Goal: Task Accomplishment & Management: Manage account settings

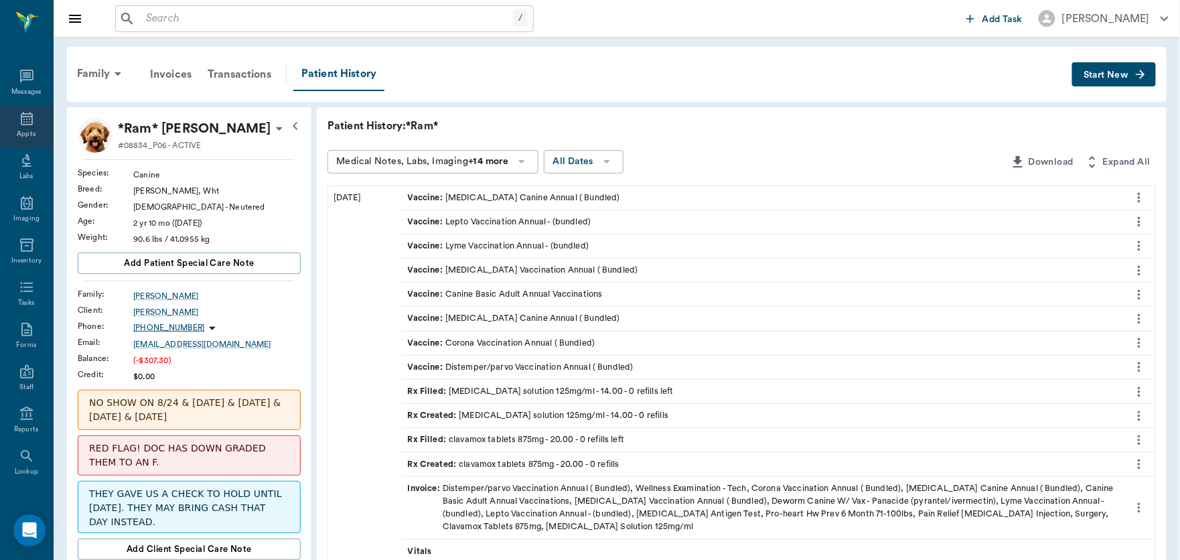
click at [21, 113] on icon at bounding box center [27, 118] width 12 height 13
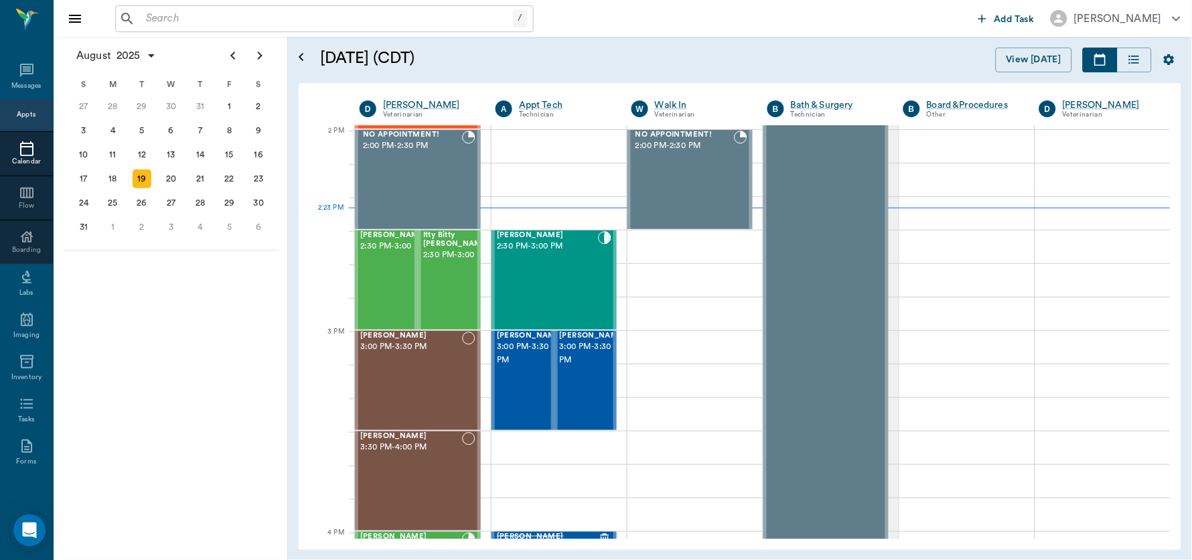
scroll to position [1205, 0]
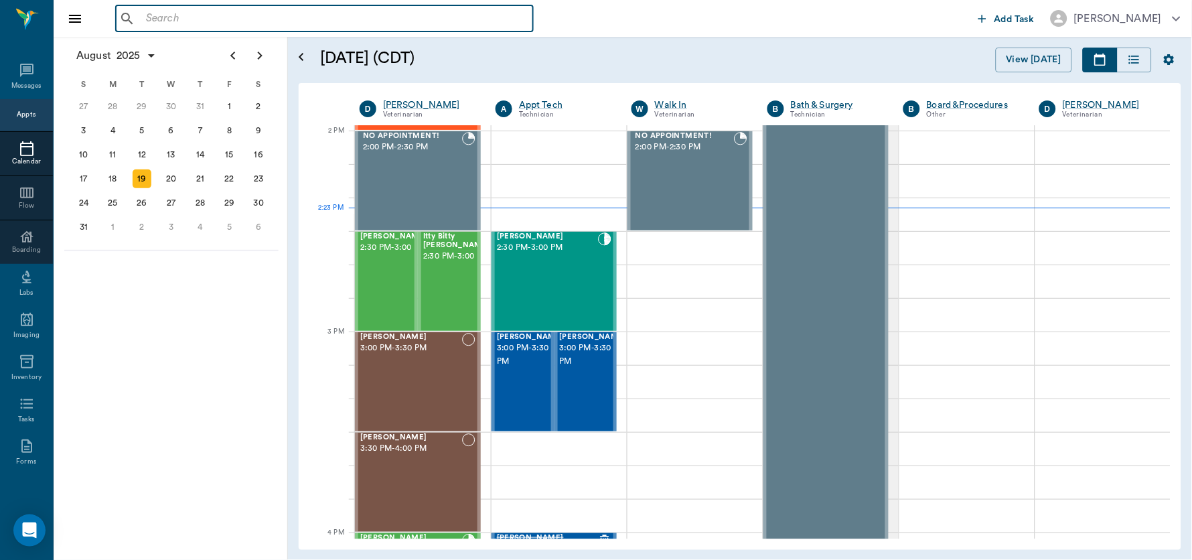
click at [244, 25] on input "text" at bounding box center [334, 18] width 387 height 19
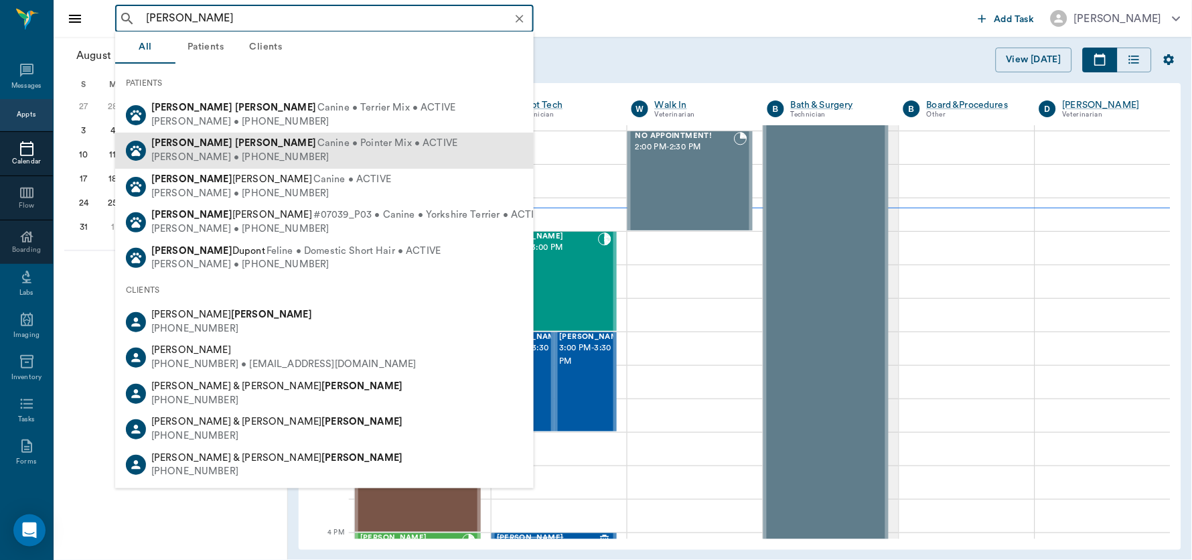
click at [254, 154] on div "[PERSON_NAME] • [PHONE_NUMBER]" at bounding box center [304, 158] width 306 height 14
type input "[PERSON_NAME]"
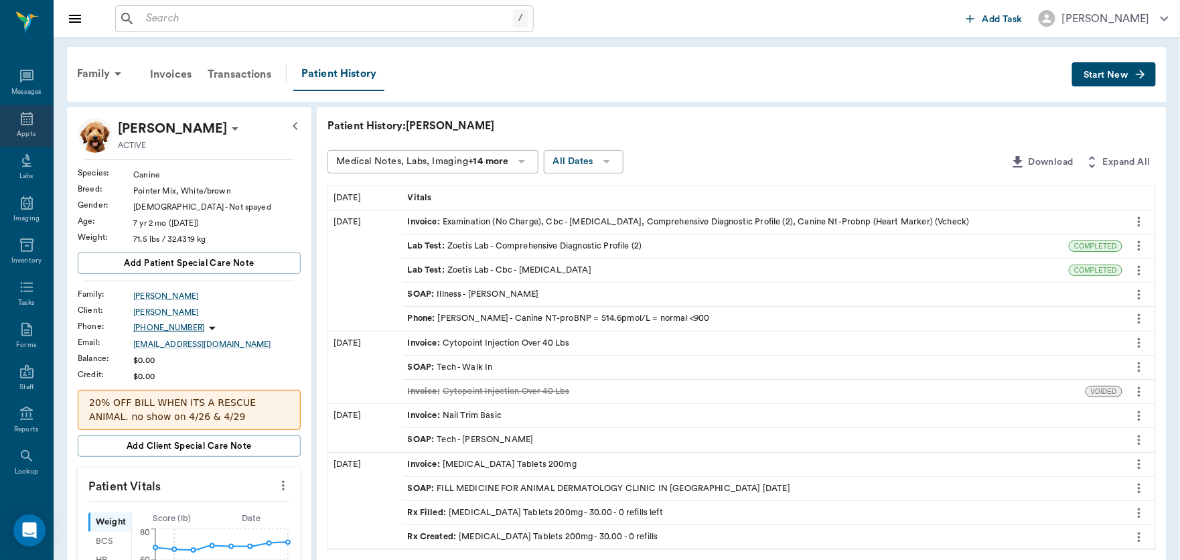
click at [21, 124] on icon at bounding box center [27, 118] width 12 height 13
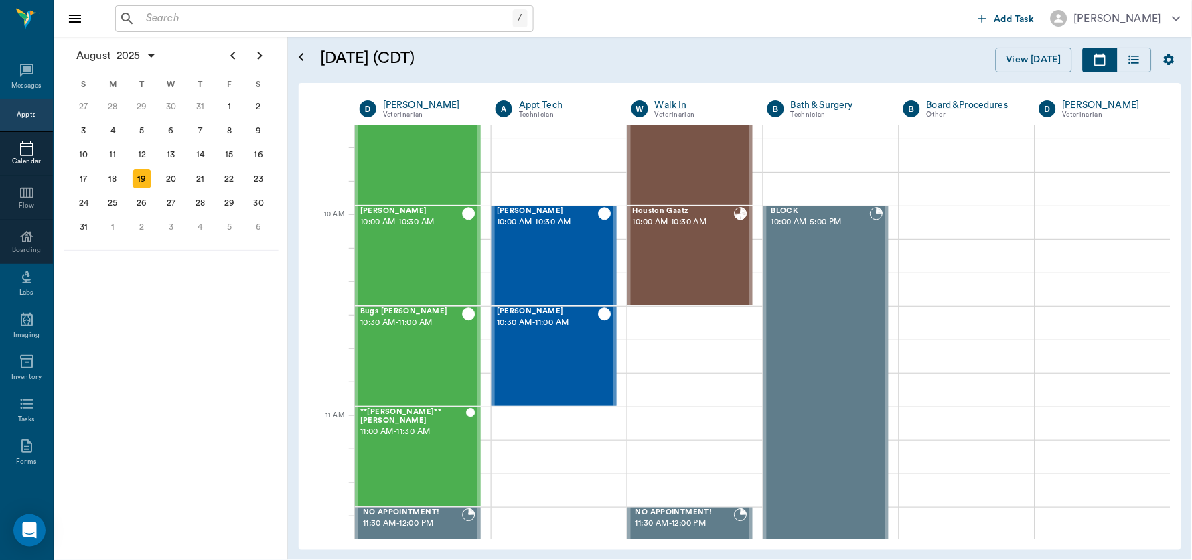
scroll to position [317, 0]
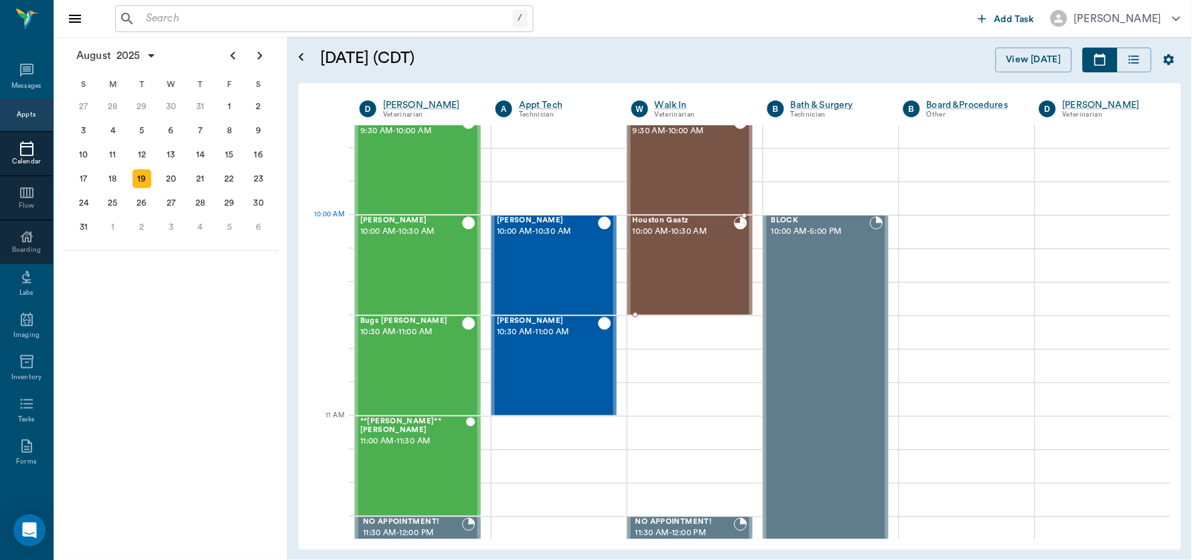
click at [682, 243] on div "Houston Gaatz 10:00 AM - 10:30 AM" at bounding box center [683, 265] width 101 height 98
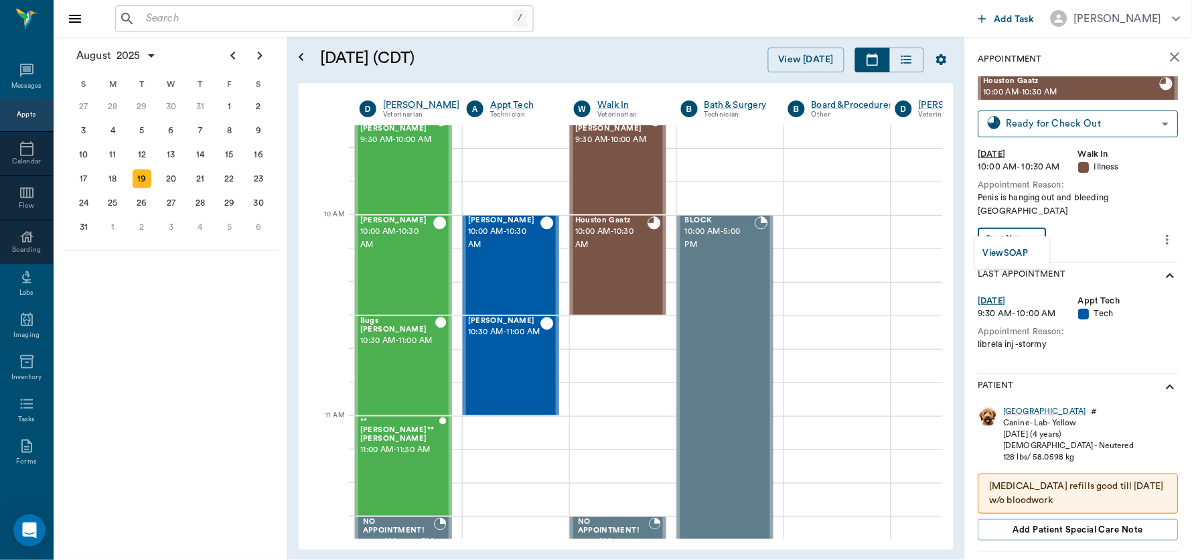
click at [1032, 220] on body "/ ​ Add Task [PERSON_NAME] Nectar Messages Appts Calendar Flow Boarding Labs Im…" at bounding box center [596, 280] width 1192 height 560
click at [1019, 254] on button "View SOAP" at bounding box center [1006, 253] width 46 height 15
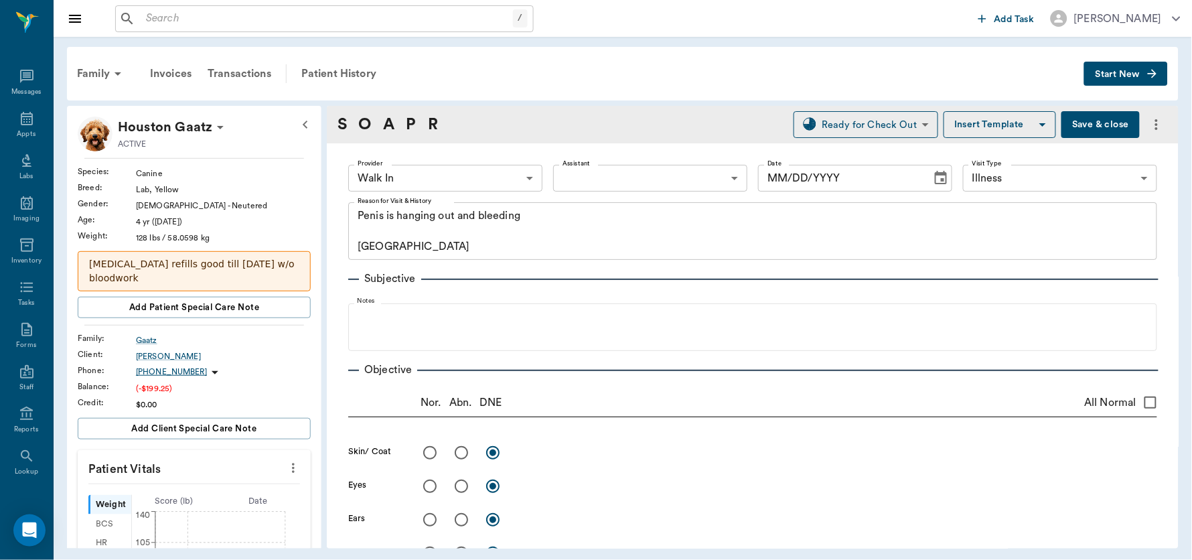
type input "63ee68728bdb516679580557"
type input "65d2be4f46e3a538d89b8c15"
type textarea "Penis is hanging out and bleeding [GEOGRAPHIC_DATA]"
type input "[DATE]"
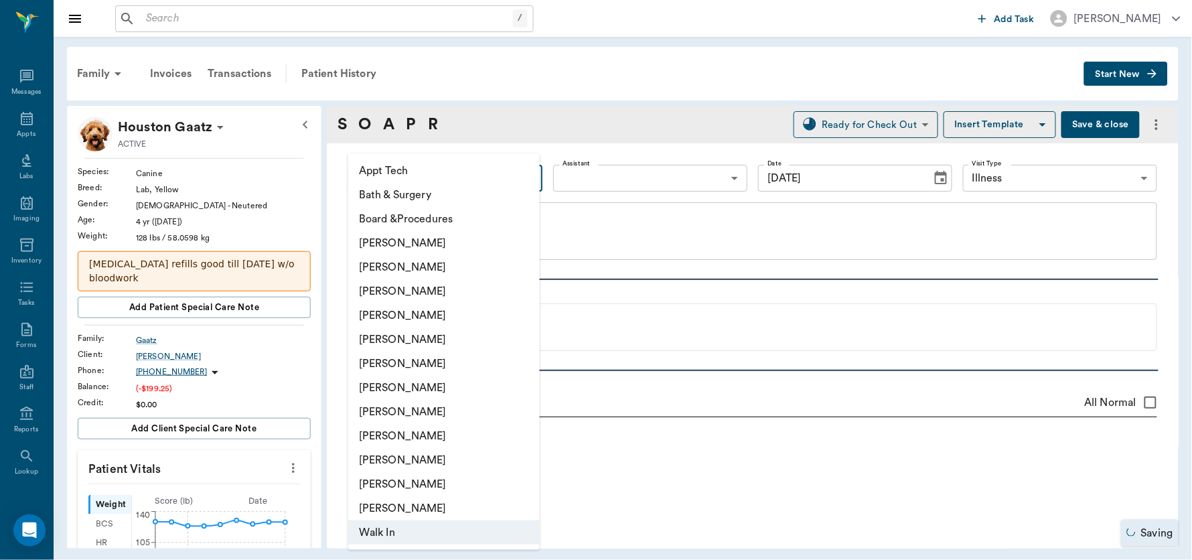
click at [524, 179] on body "/ ​ Add Task [PERSON_NAME] Nectar Messages Appts Labs Imaging Inventory Tasks F…" at bounding box center [596, 280] width 1192 height 560
click at [477, 288] on li "[PERSON_NAME]" at bounding box center [443, 291] width 191 height 24
type input "63ec2f075fda476ae8351a4d"
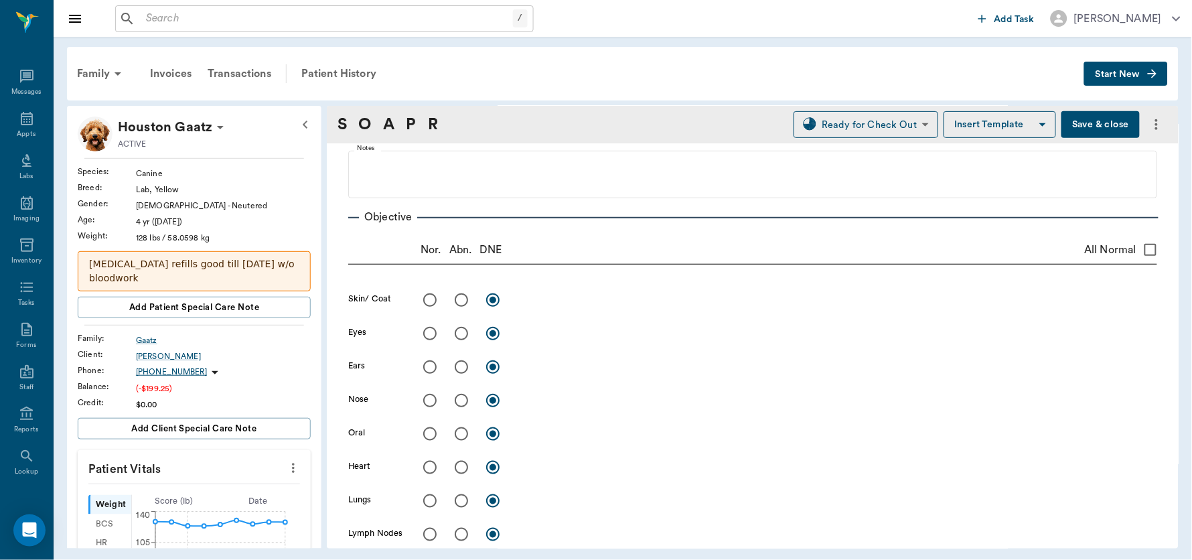
scroll to position [306, 0]
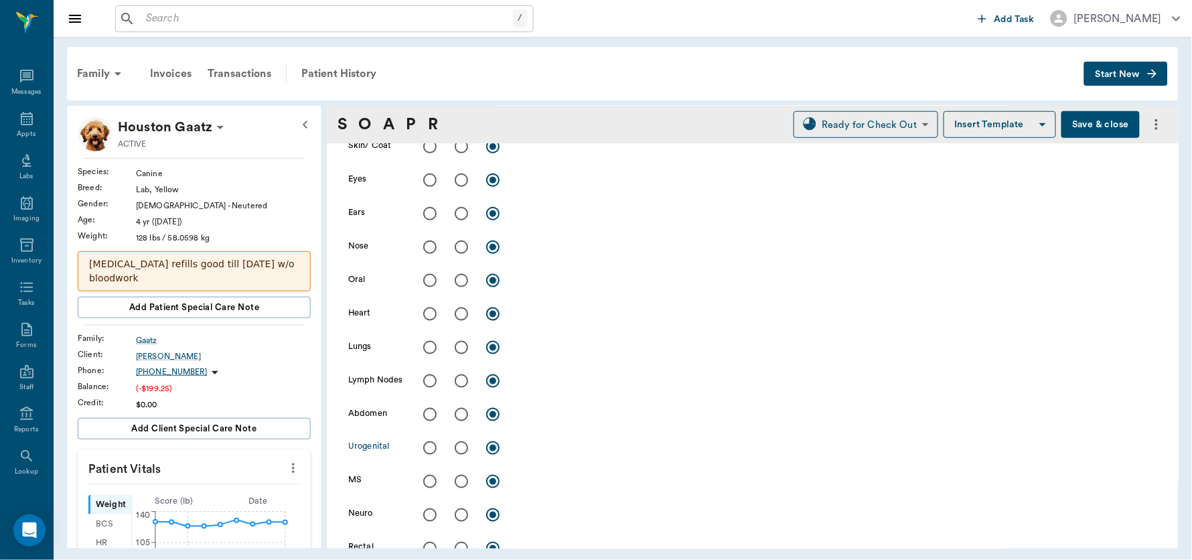
click at [459, 455] on input "radio" at bounding box center [461, 448] width 28 height 28
radio input "true"
click at [532, 447] on textarea at bounding box center [836, 447] width 639 height 15
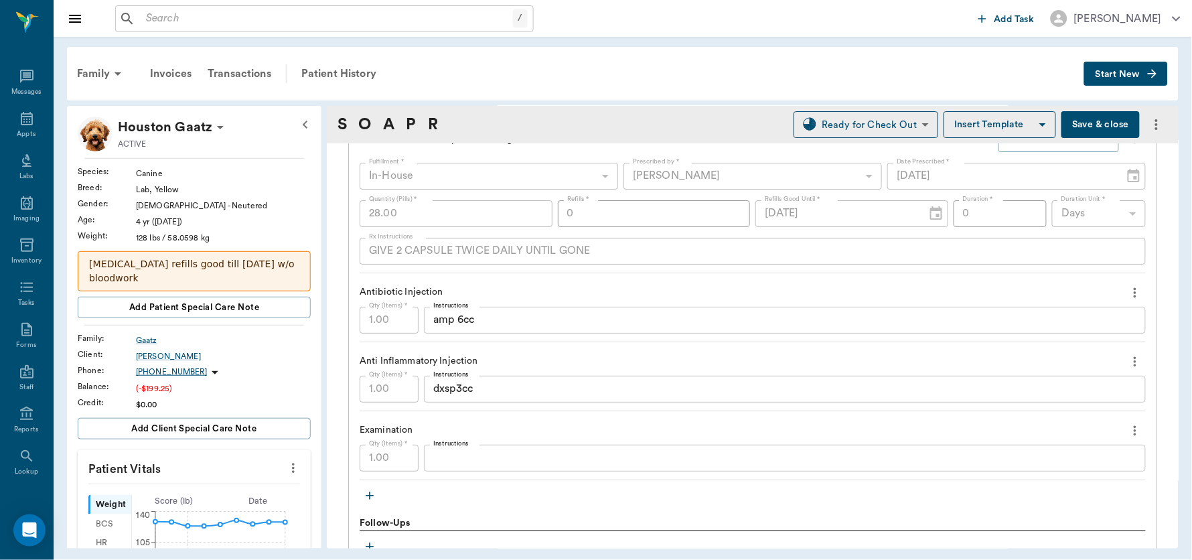
scroll to position [1431, 0]
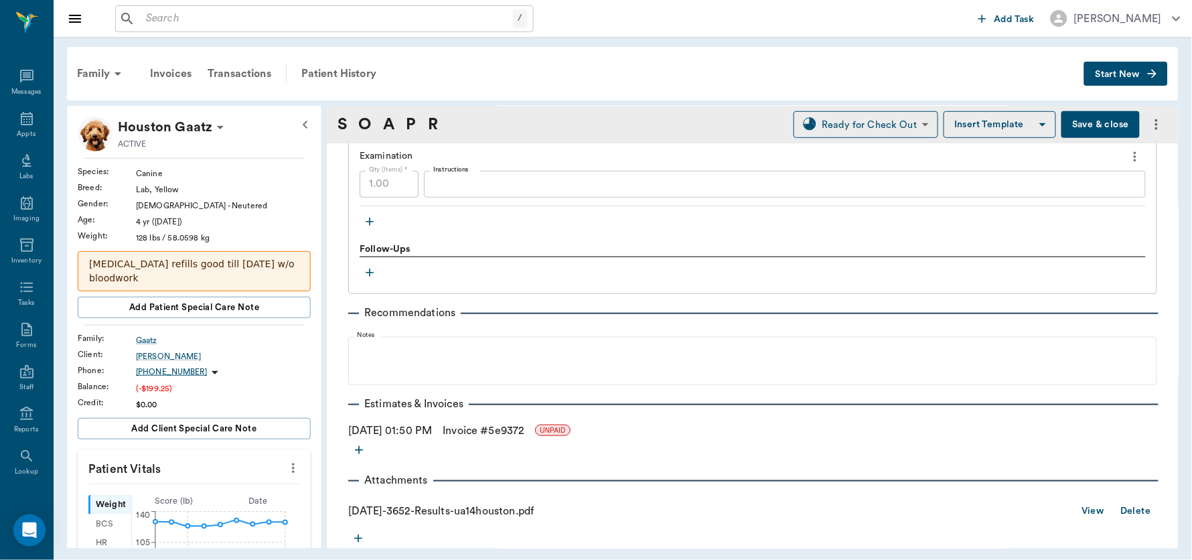
type textarea "4 small bite marks on end of penis, able to catheterize without any abnormality."
click at [1081, 505] on link "View" at bounding box center [1092, 511] width 23 height 17
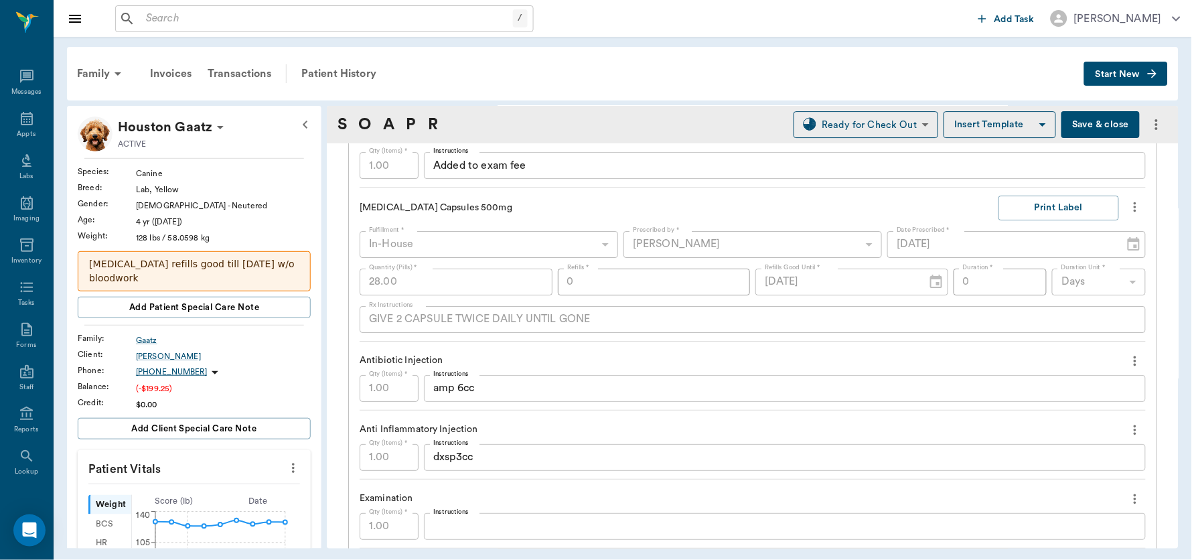
scroll to position [851, 0]
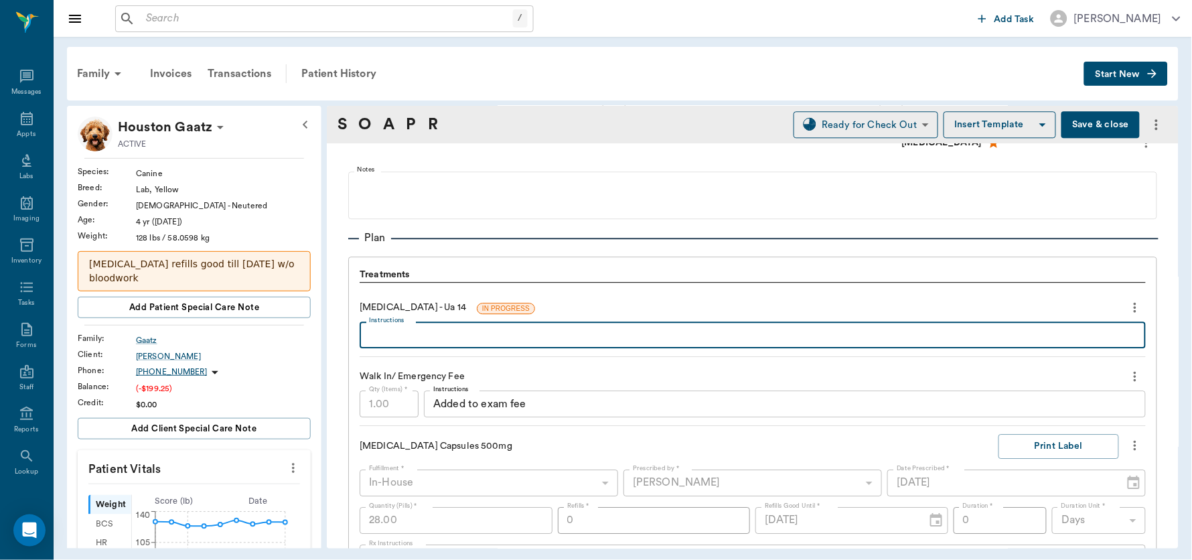
click at [566, 331] on textarea "Instructions" at bounding box center [752, 334] width 767 height 15
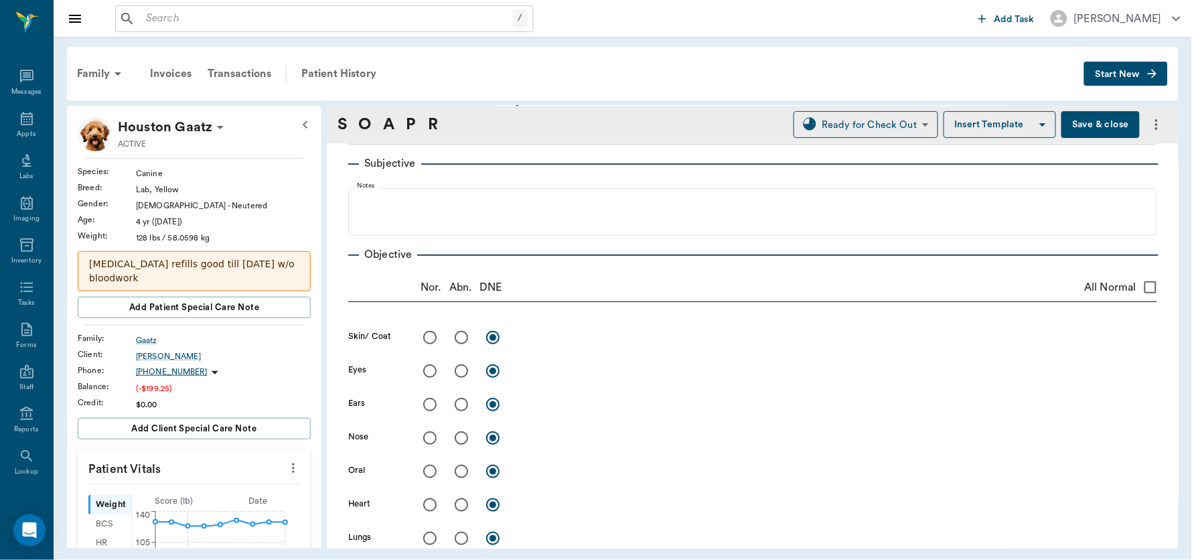
scroll to position [97, 0]
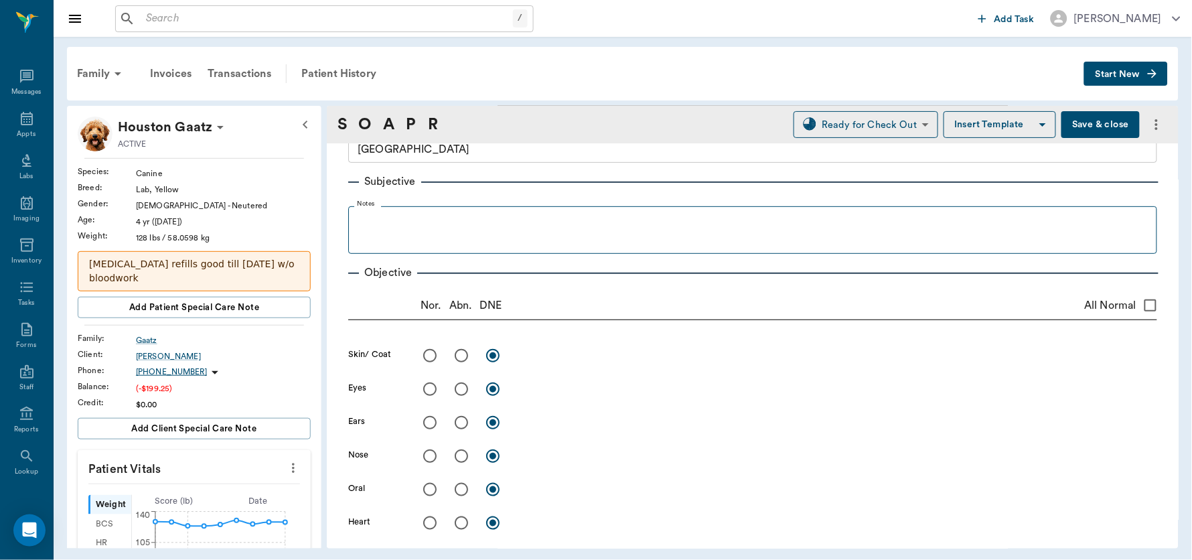
type textarea "normal"
click at [482, 210] on fieldset "Notes" at bounding box center [752, 227] width 809 height 54
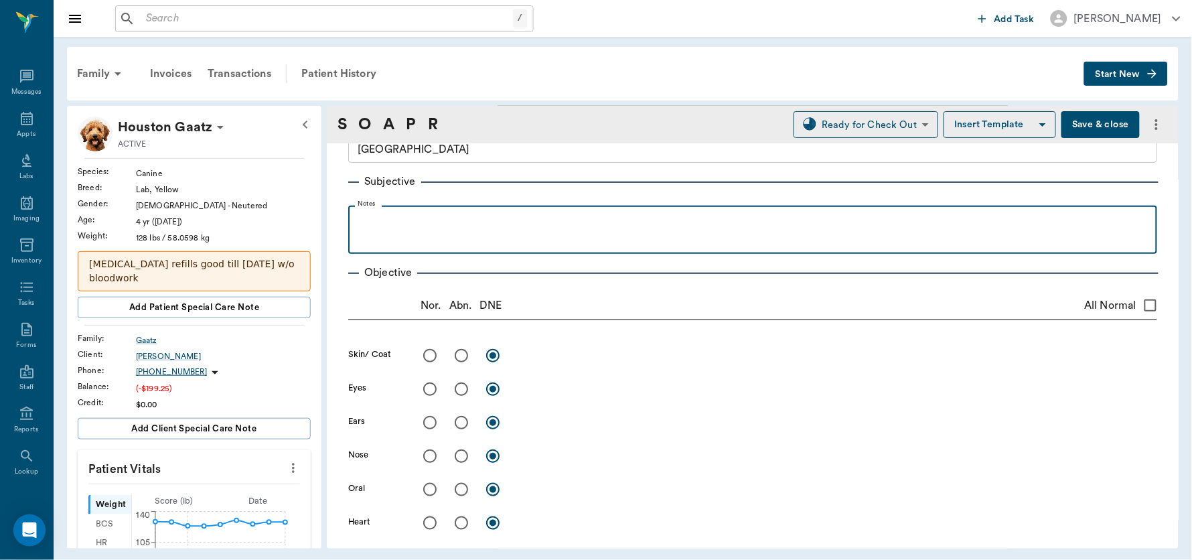
click at [440, 216] on p at bounding box center [752, 220] width 795 height 16
click at [597, 218] on p "By exam time, swelling and bleeding gone" at bounding box center [752, 220] width 795 height 16
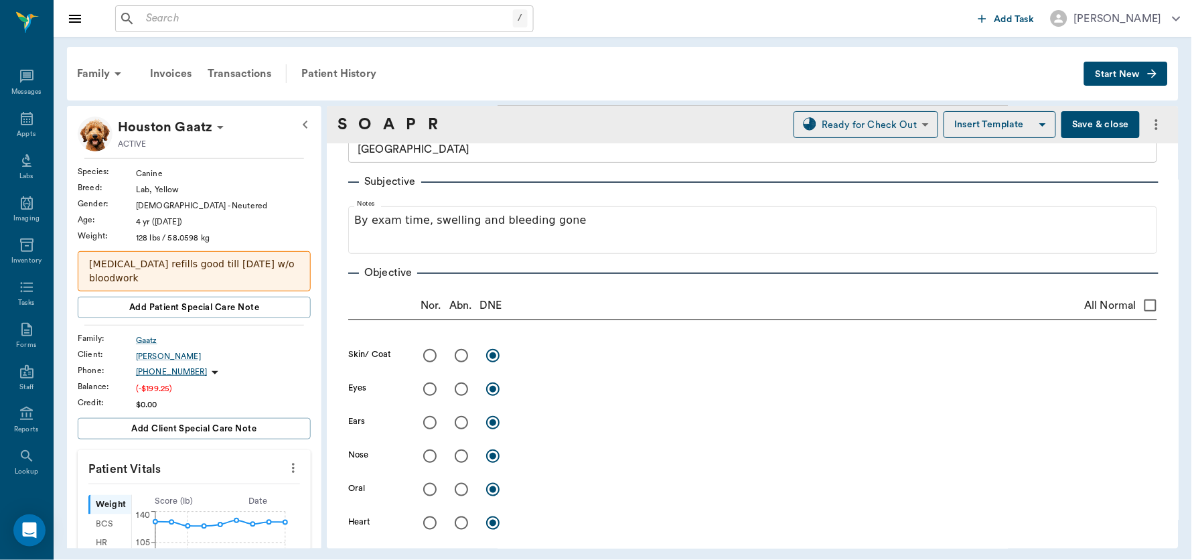
click at [1082, 121] on button "Save & close" at bounding box center [1100, 124] width 78 height 27
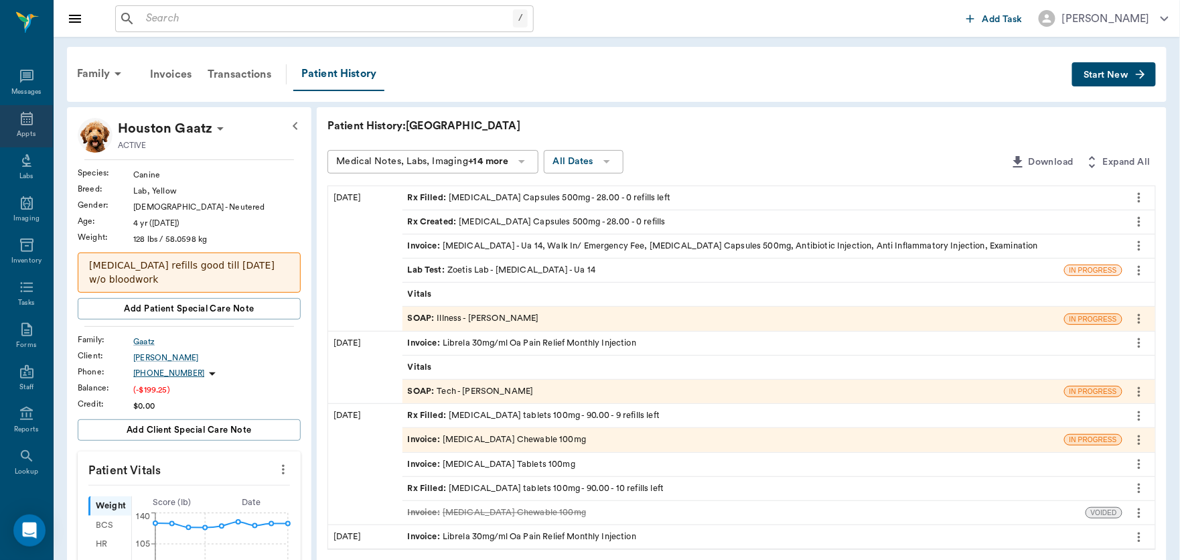
click at [21, 118] on icon at bounding box center [27, 118] width 12 height 13
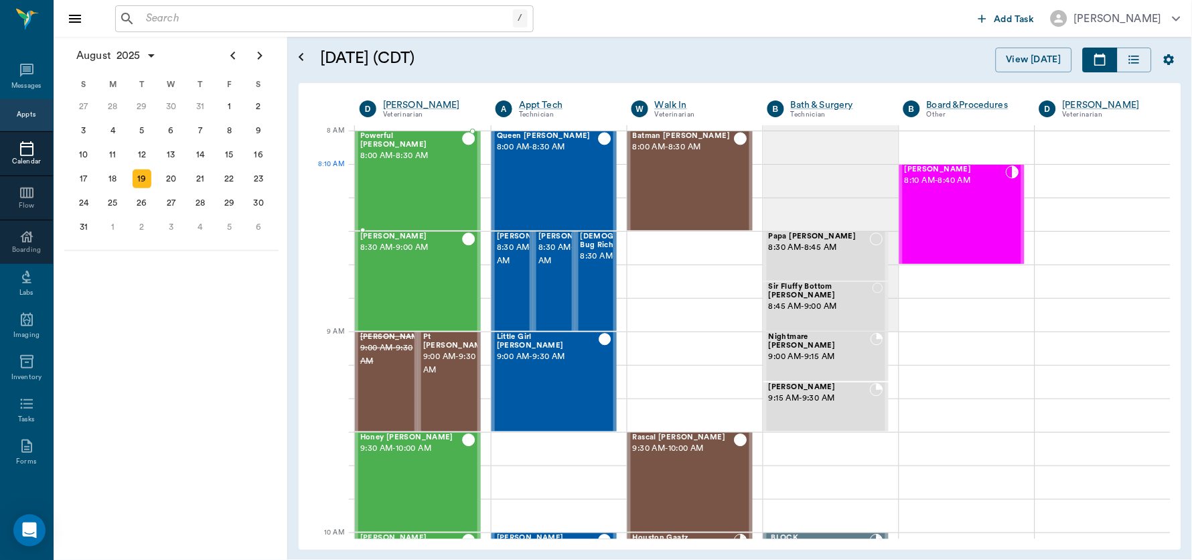
click at [426, 185] on div "Powerful [PERSON_NAME] 8:00 AM - 8:30 AM" at bounding box center [411, 181] width 102 height 98
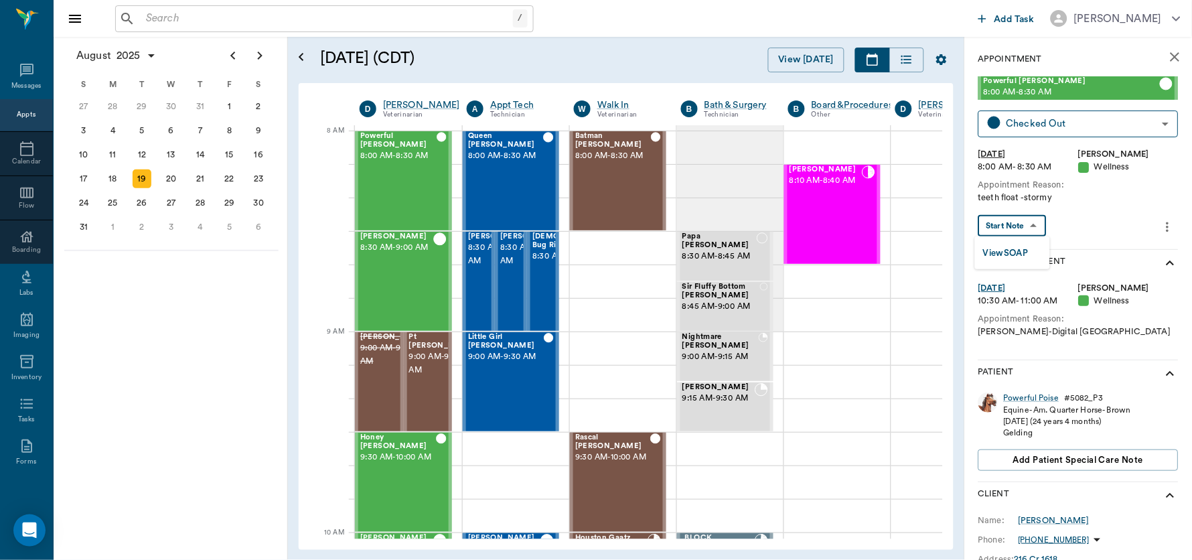
click at [1013, 227] on body "/ ​ Add Task [PERSON_NAME] Nectar Messages Appts Calendar Flow Boarding Labs Im…" at bounding box center [596, 280] width 1192 height 560
click at [1016, 248] on button "View SOAP" at bounding box center [1006, 253] width 46 height 15
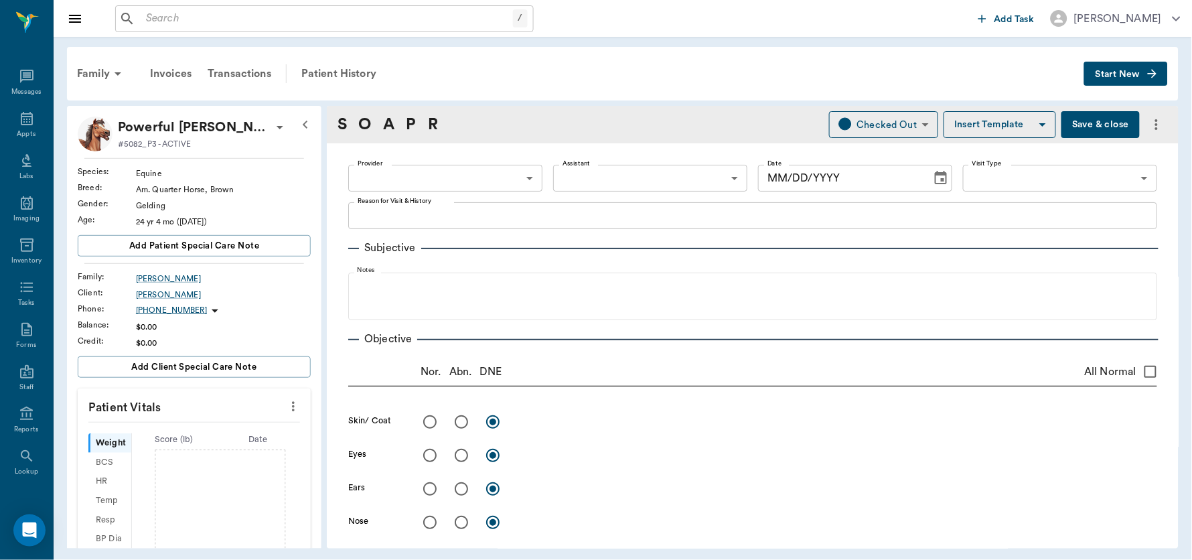
type input "63ec2f075fda476ae8351a4d"
type input "65d2be4f46e3a538d89b8c14"
type textarea "teeth float -stormy"
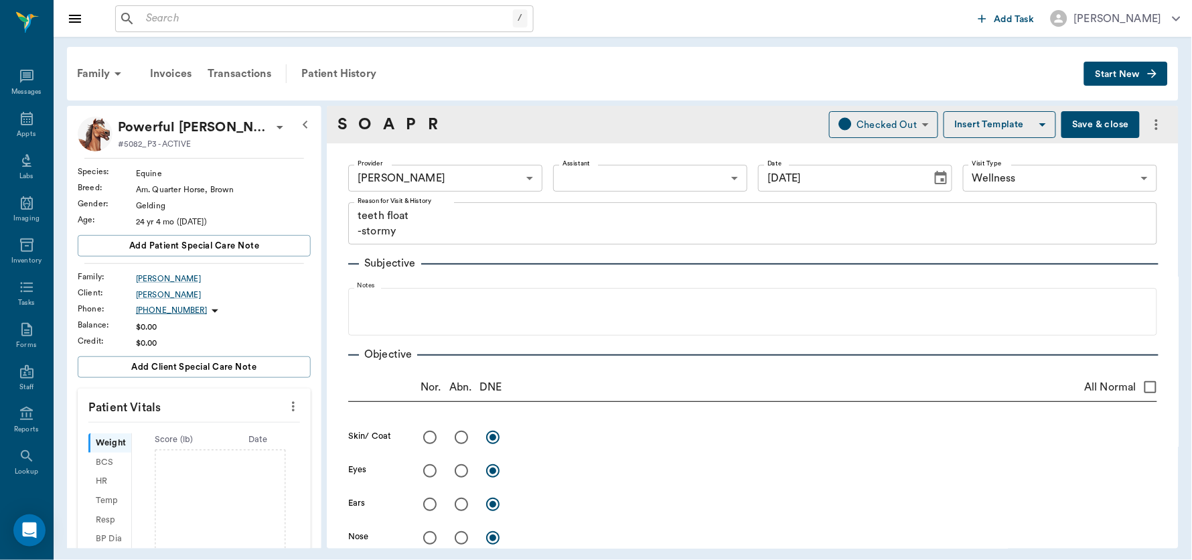
type input "[DATE]"
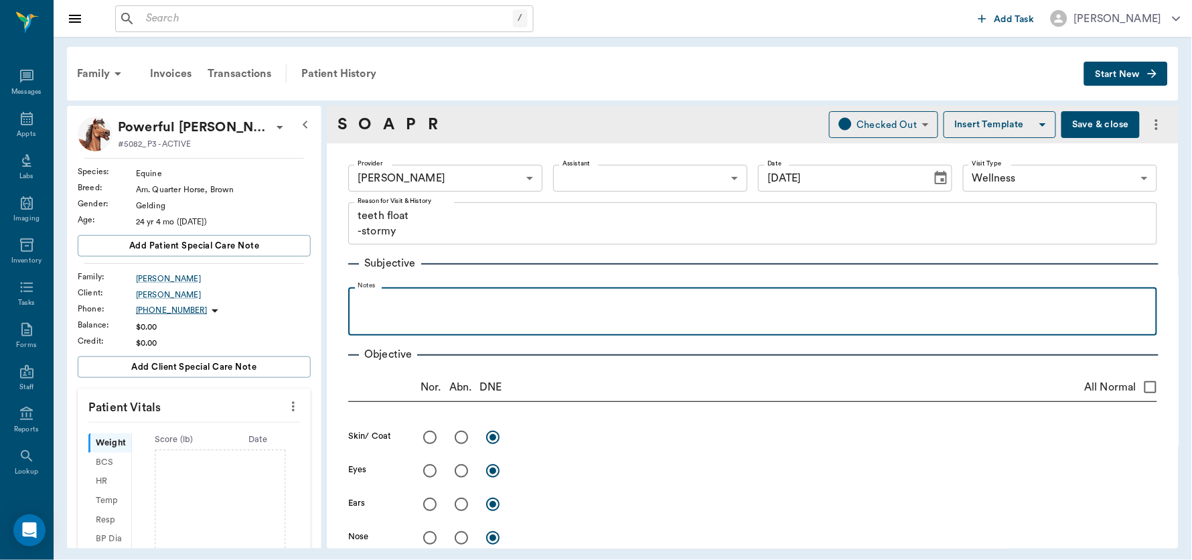
click at [475, 298] on p at bounding box center [752, 302] width 795 height 16
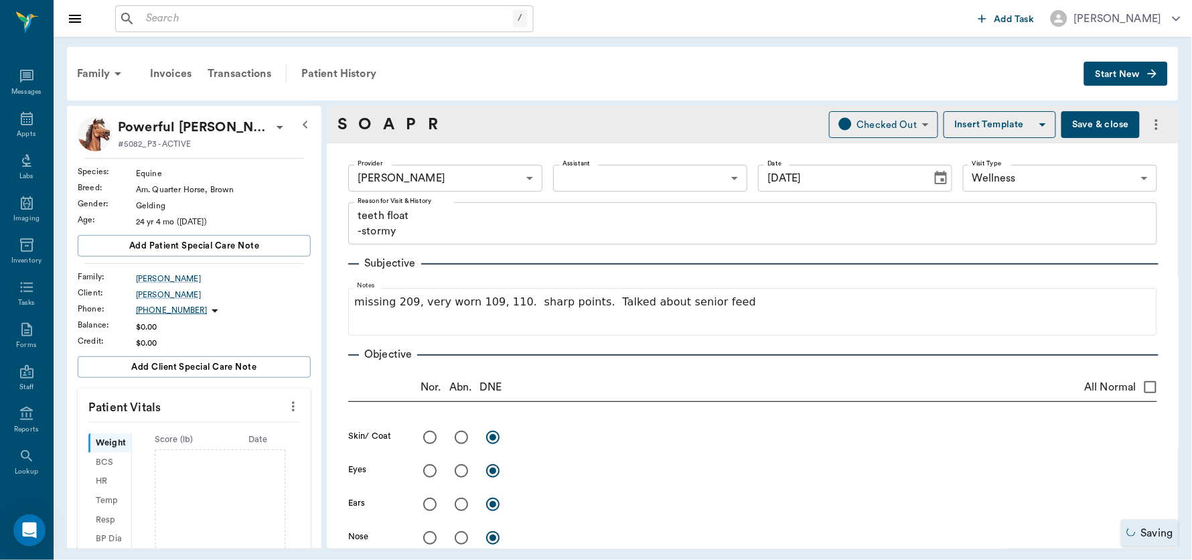
click at [1080, 128] on button "Save & close" at bounding box center [1100, 124] width 78 height 27
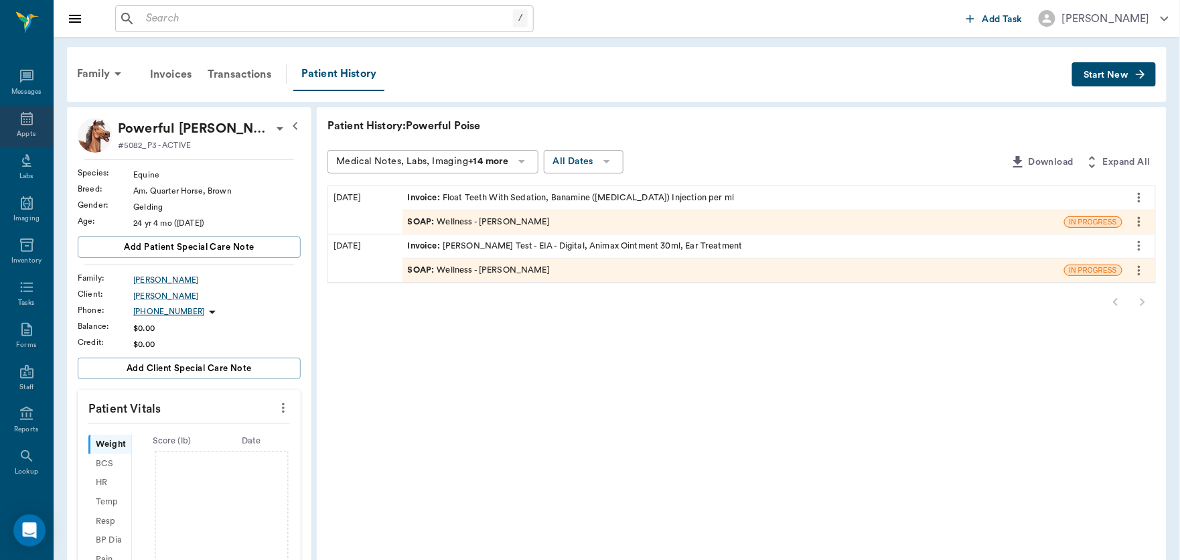
click at [22, 121] on icon at bounding box center [27, 118] width 16 height 16
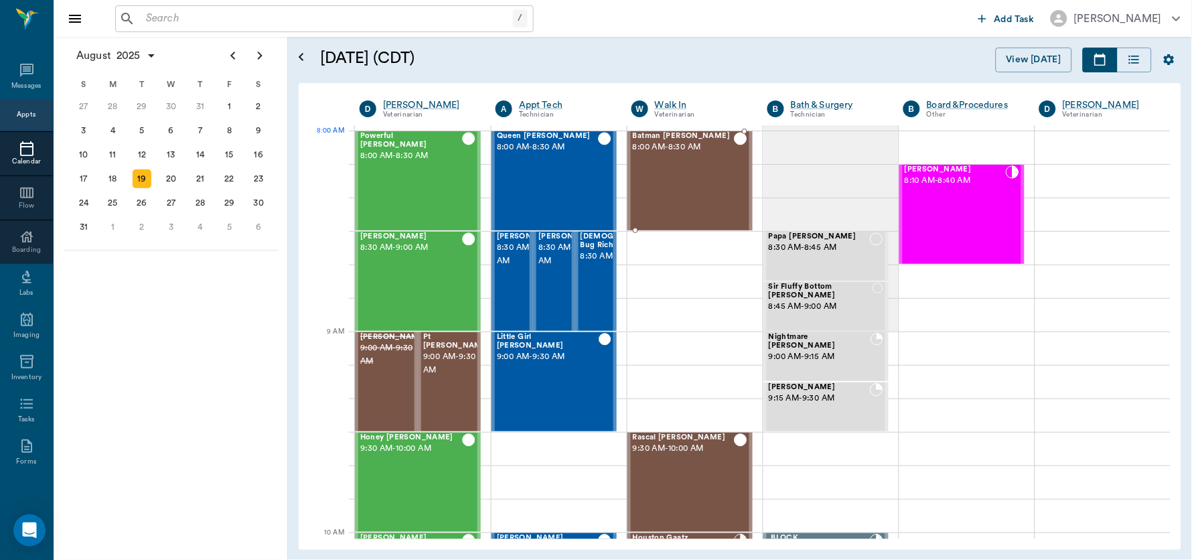
click at [692, 139] on span "Batman [PERSON_NAME]" at bounding box center [683, 136] width 101 height 9
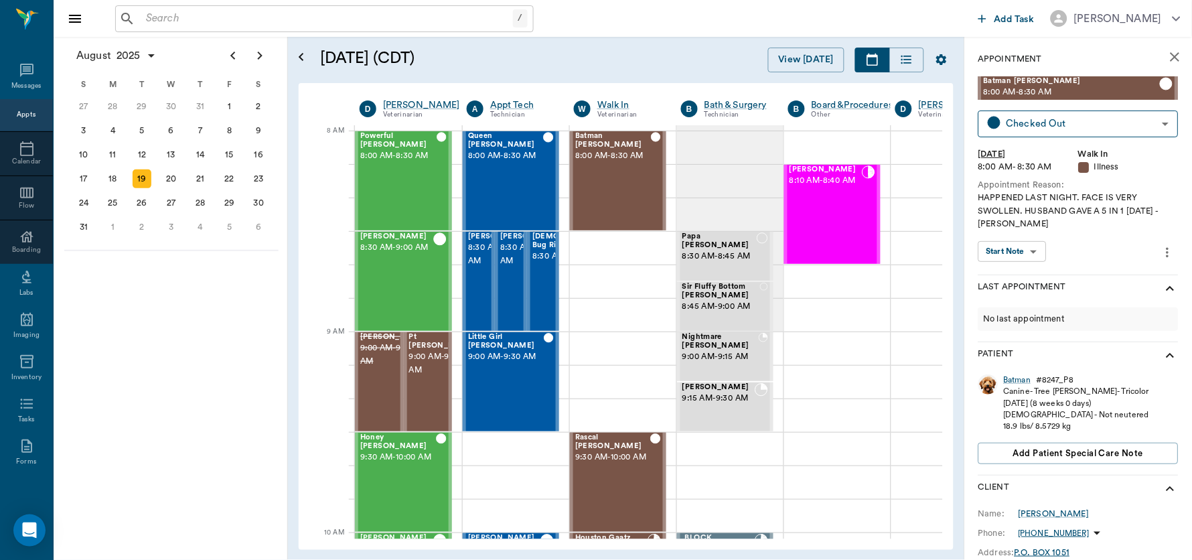
click at [1024, 252] on body "/ ​ Add Task [PERSON_NAME] Nectar Messages Appts Calendar Flow Boarding Labs Im…" at bounding box center [596, 280] width 1192 height 560
click at [1017, 272] on button "View SOAP" at bounding box center [1006, 278] width 46 height 15
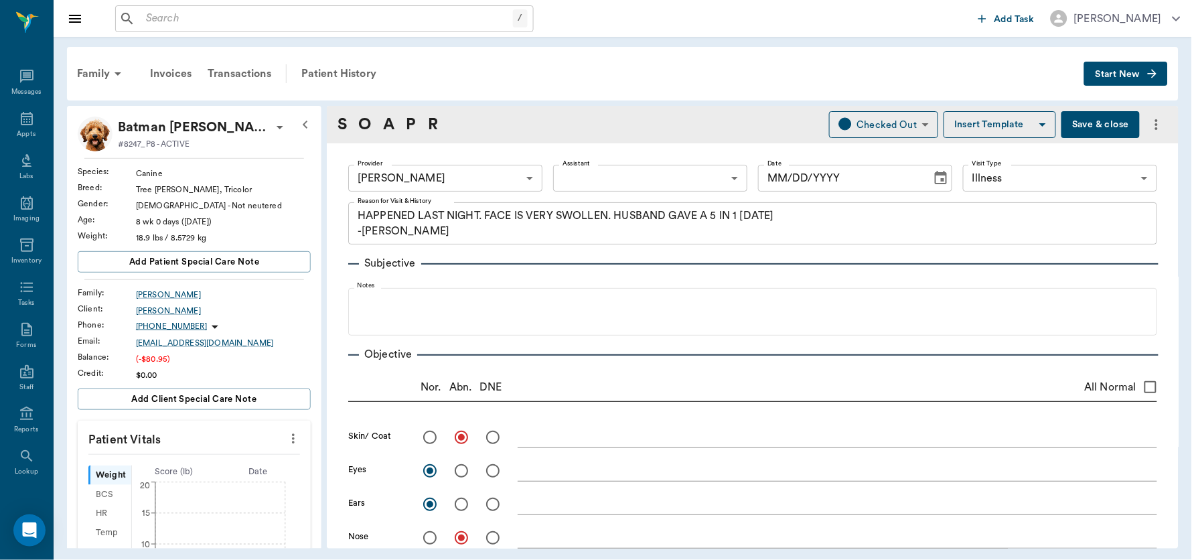
type input "63ec2f075fda476ae8351a4d"
type input "65d2be4f46e3a538d89b8c15"
type textarea "HAPPENED LAST NIGHT. FACE IS VERY SWOLLEN. HUSBAND GAVE A 5 IN 1 [DATE] -[PERSO…"
radio input "true"
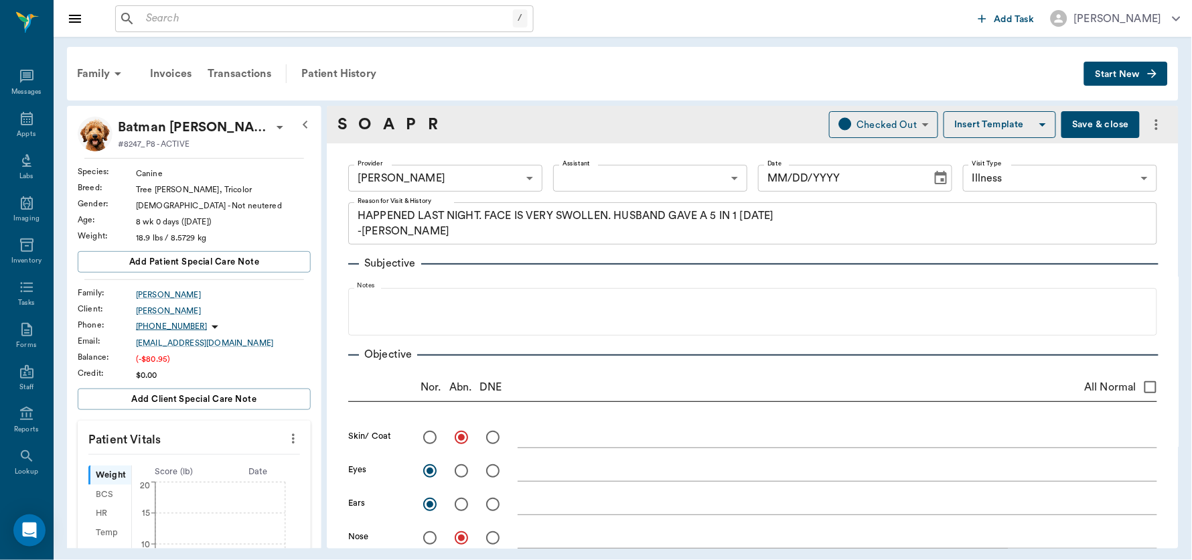
radio input "true"
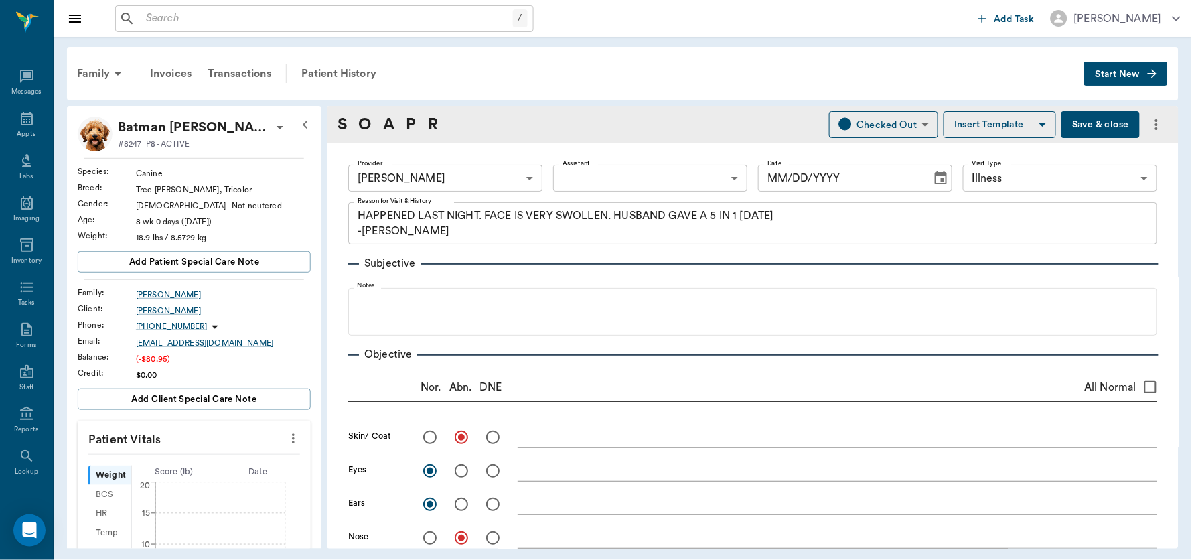
radio input "true"
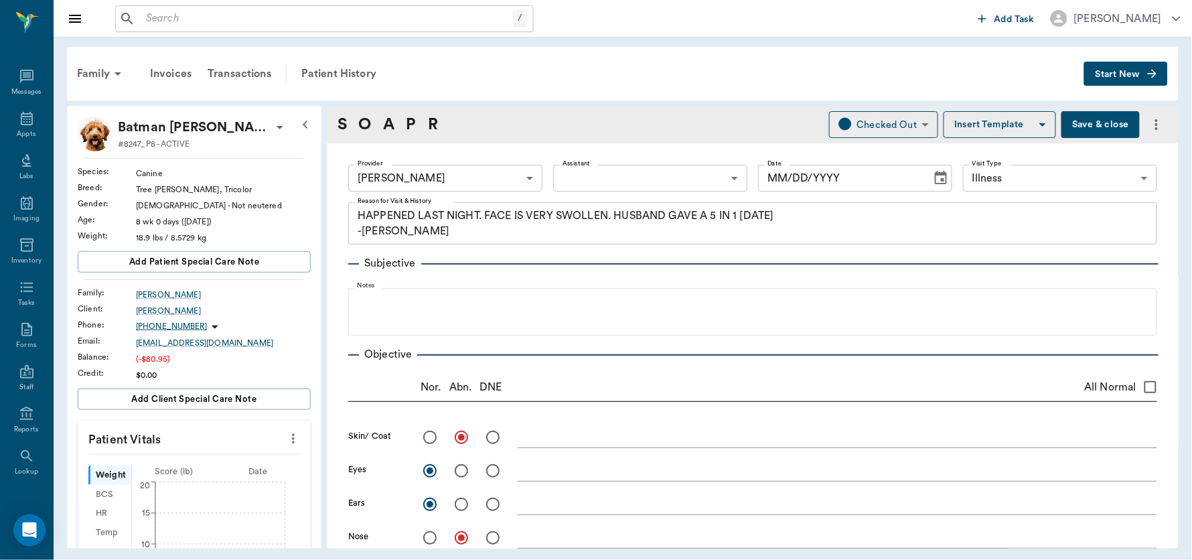
type input "[DATE]"
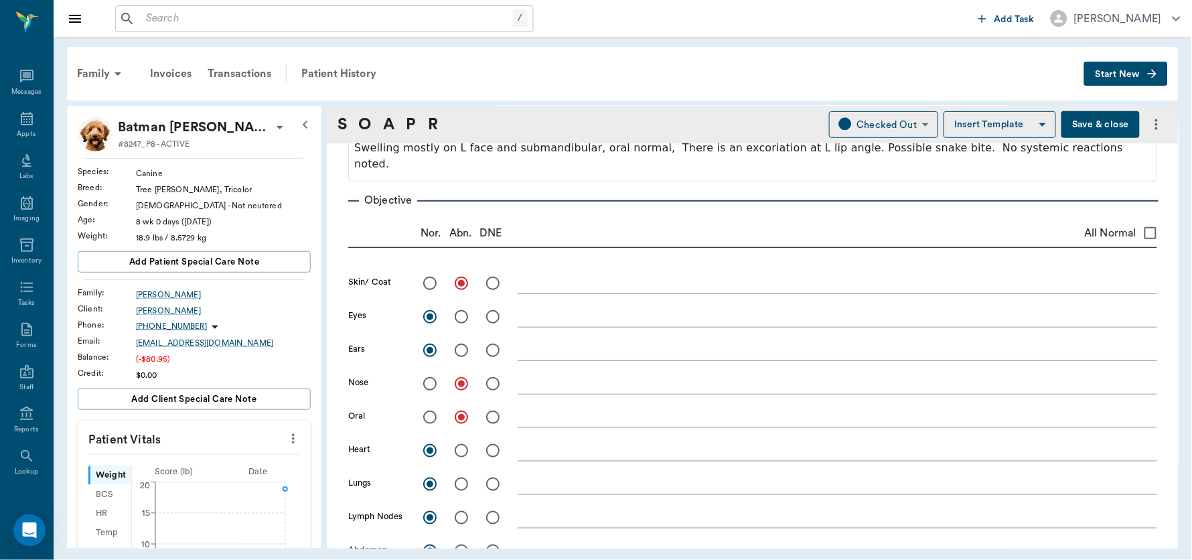
scroll to position [79, 0]
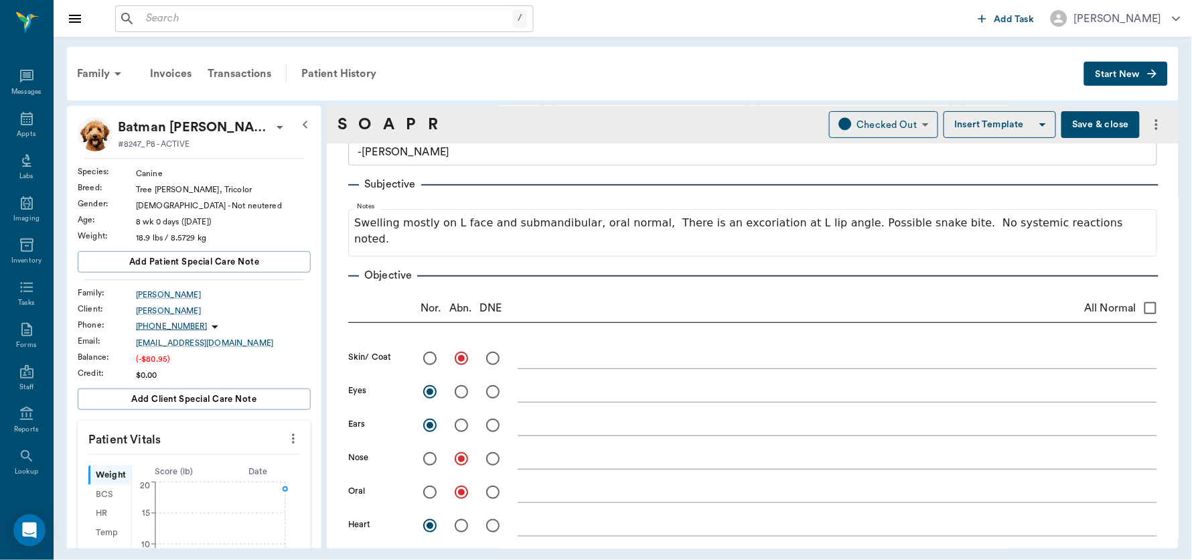
click at [558, 359] on textarea at bounding box center [836, 357] width 639 height 15
type textarea "[MEDICAL_DATA]"
click at [544, 466] on div "x" at bounding box center [836, 459] width 639 height 19
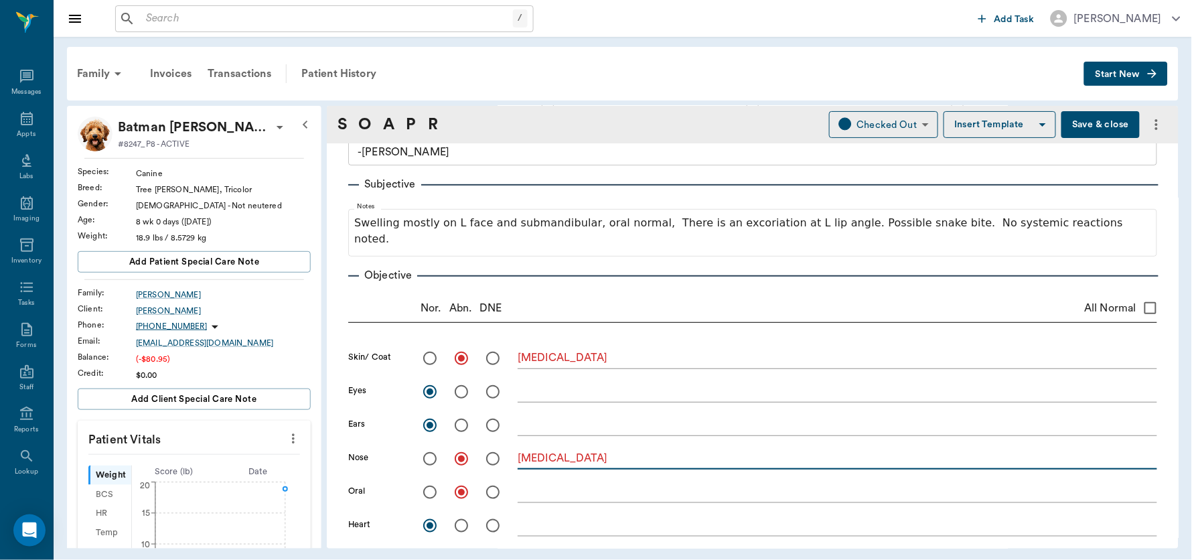
type textarea "[MEDICAL_DATA]"
click at [542, 490] on textarea at bounding box center [836, 491] width 639 height 15
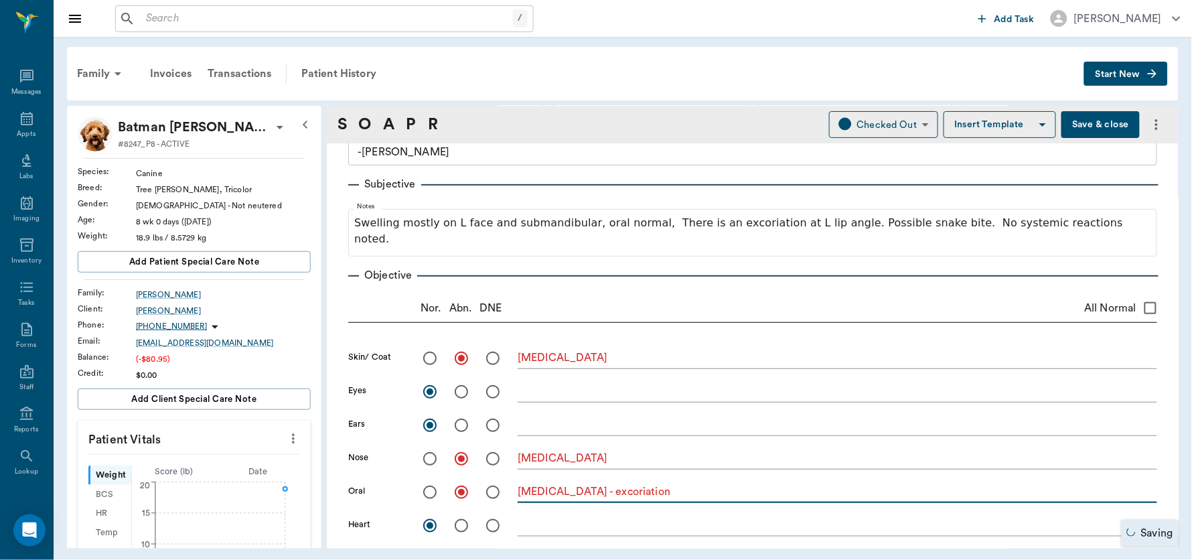
type textarea "[MEDICAL_DATA] - excoriation"
click at [1087, 127] on button "Save & close" at bounding box center [1100, 124] width 78 height 27
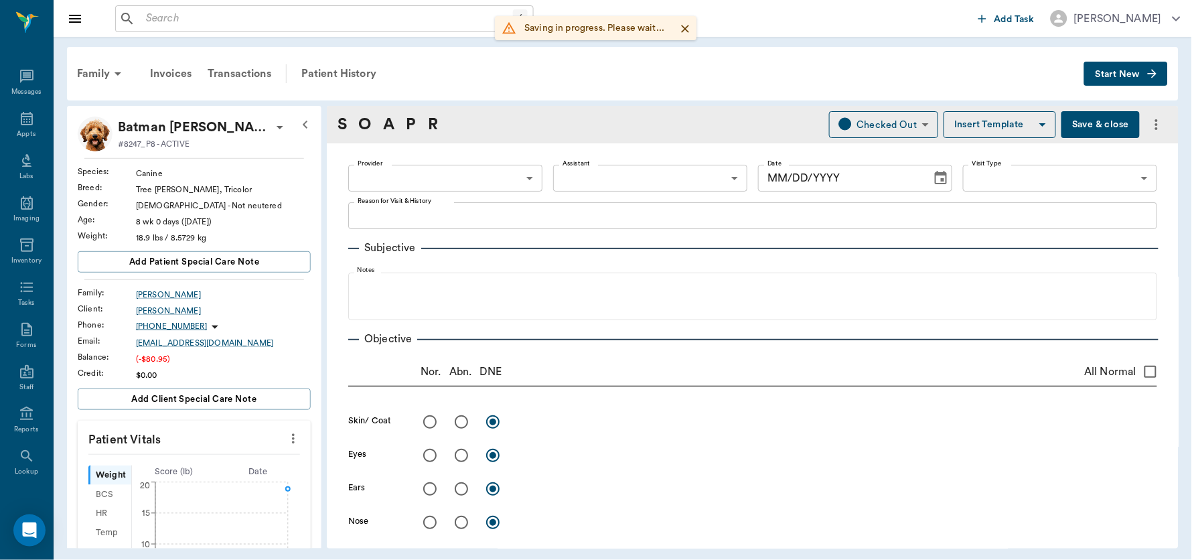
type input "63ec2f075fda476ae8351a4d"
type input "65d2be4f46e3a538d89b8c15"
type textarea "HAPPENED LAST NIGHT. FACE IS VERY SWOLLEN. HUSBAND GAVE A 5 IN 1 [DATE] -[PERSO…"
radio input "true"
type textarea "[MEDICAL_DATA]"
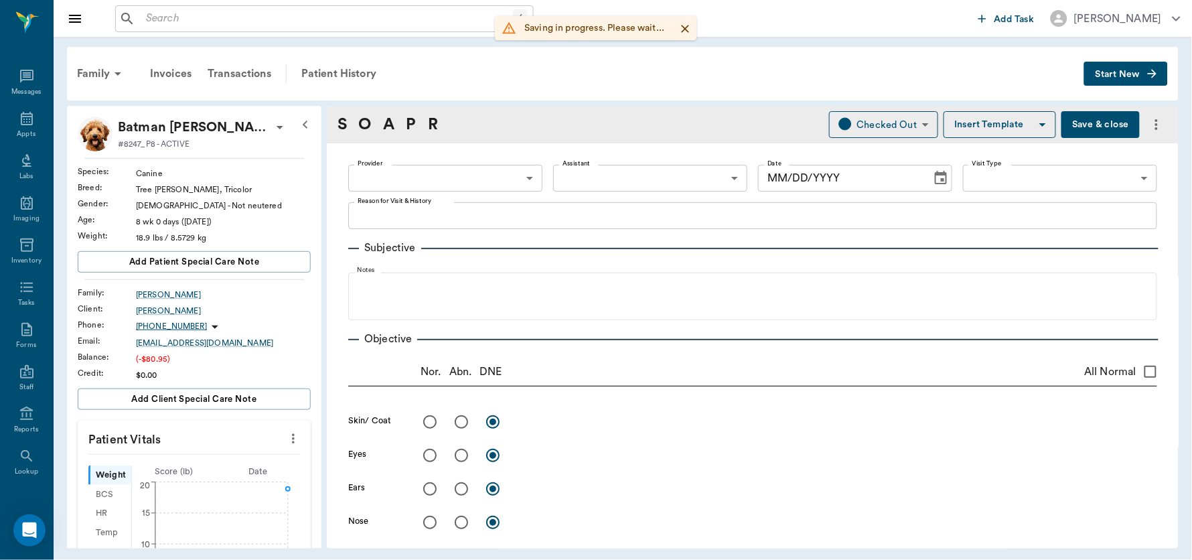
radio input "true"
type textarea "[MEDICAL_DATA]"
radio input "true"
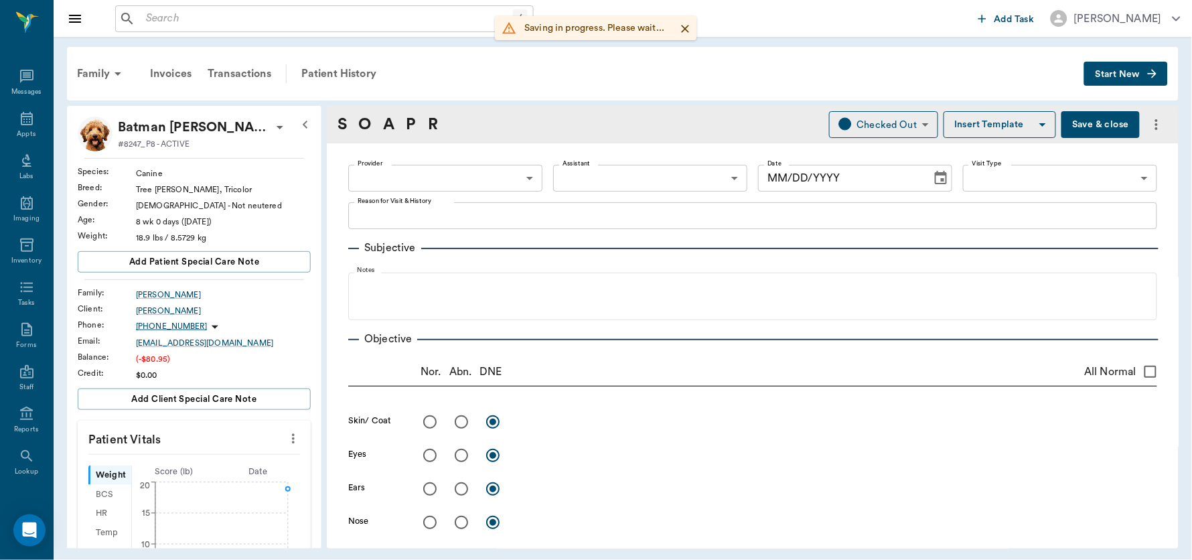
type textarea "[MEDICAL_DATA] - excoriation"
radio input "true"
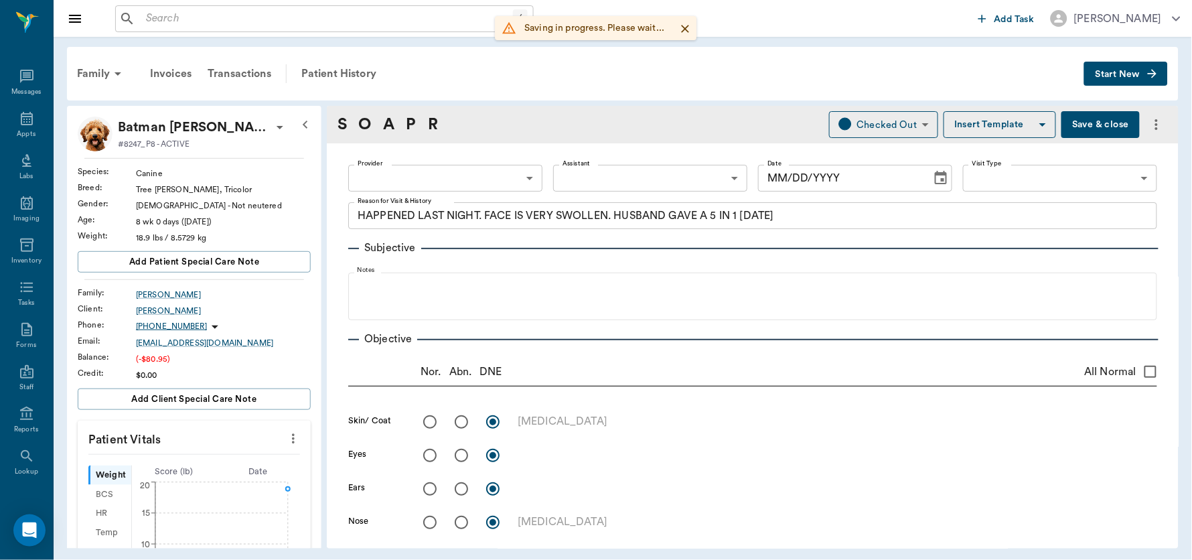
radio input "true"
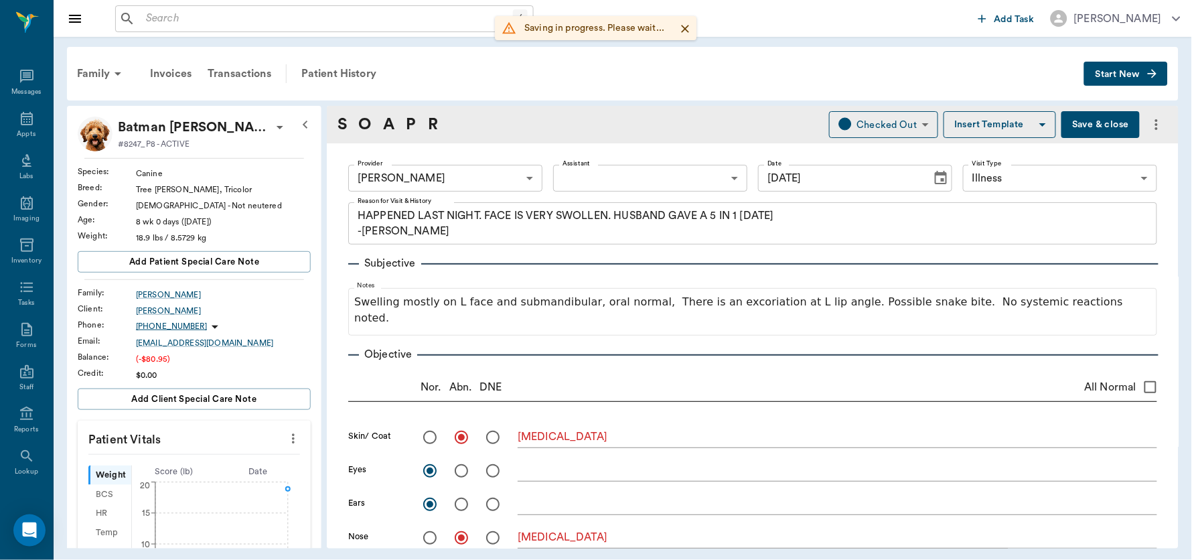
type input "[DATE]"
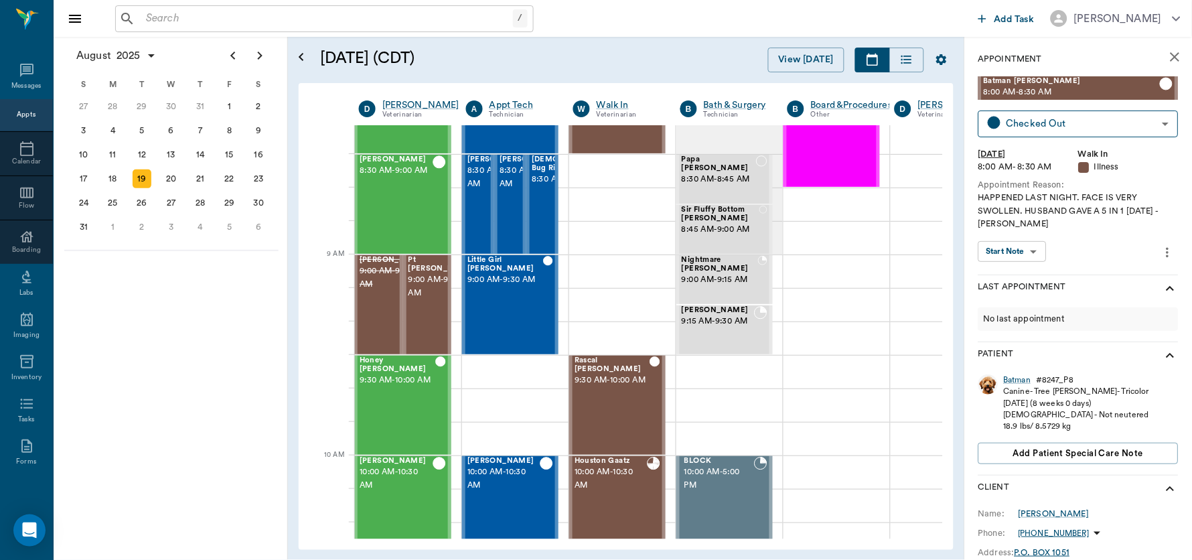
scroll to position [0, 1]
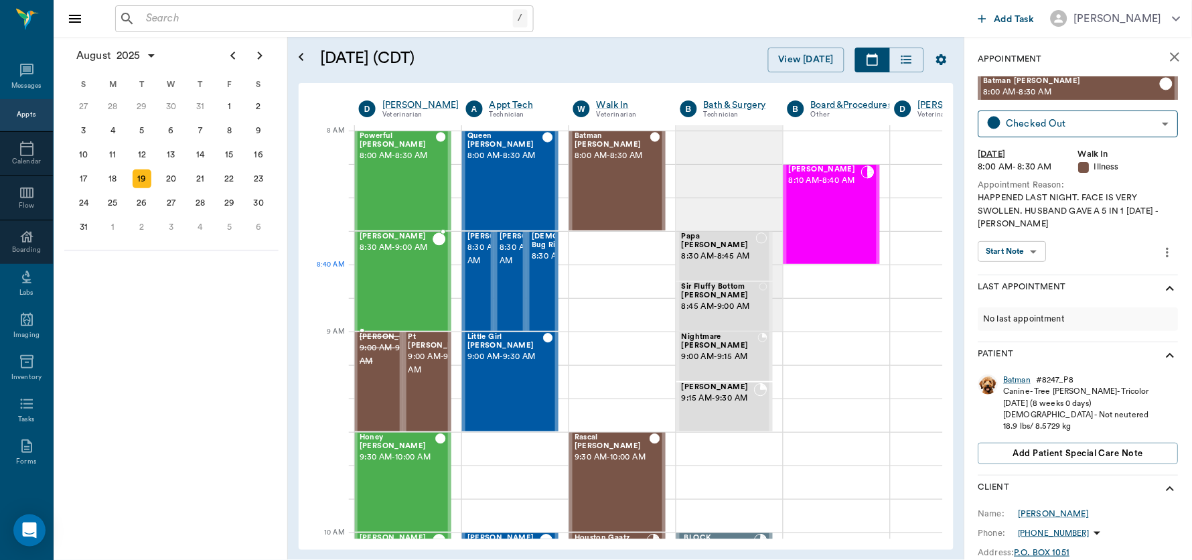
click at [381, 280] on div "[PERSON_NAME] 8:30 AM - 9:00 AM" at bounding box center [395, 281] width 73 height 98
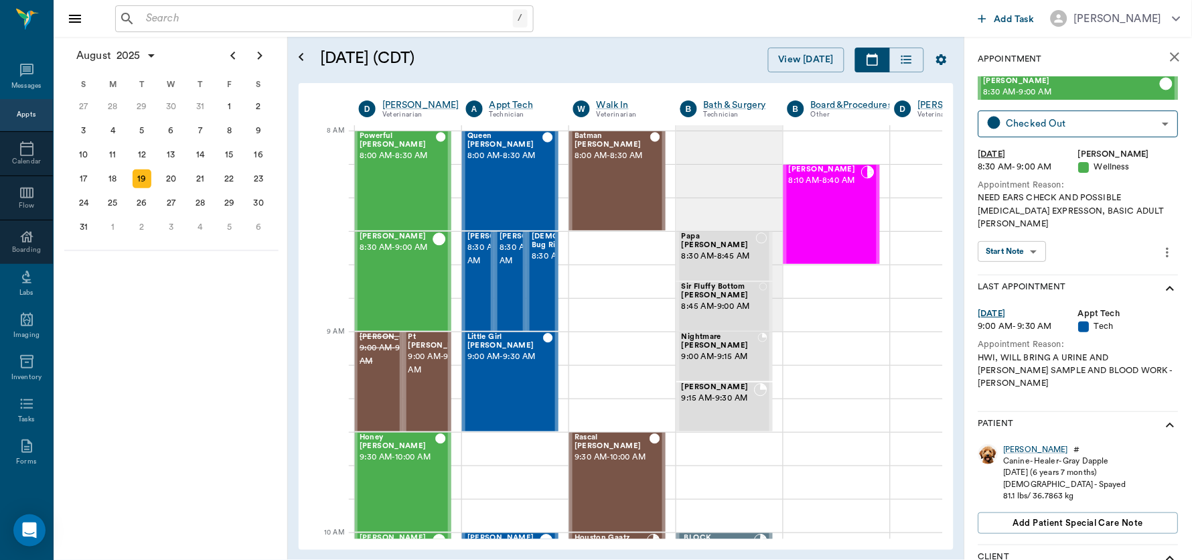
click at [1027, 233] on div "[PERSON_NAME] 8:30 AM - 9:00 AM Checked Out CHECKED_OUT ​ [DATE] 8:30 AM - 9:00…" at bounding box center [1078, 175] width 200 height 198
click at [1029, 241] on body "/ ​ Add Task [PERSON_NAME] Nectar Messages Appts Calendar Flow Boarding Labs Im…" at bounding box center [596, 280] width 1192 height 560
click at [1012, 265] on button "View SOAP" at bounding box center [1006, 265] width 46 height 15
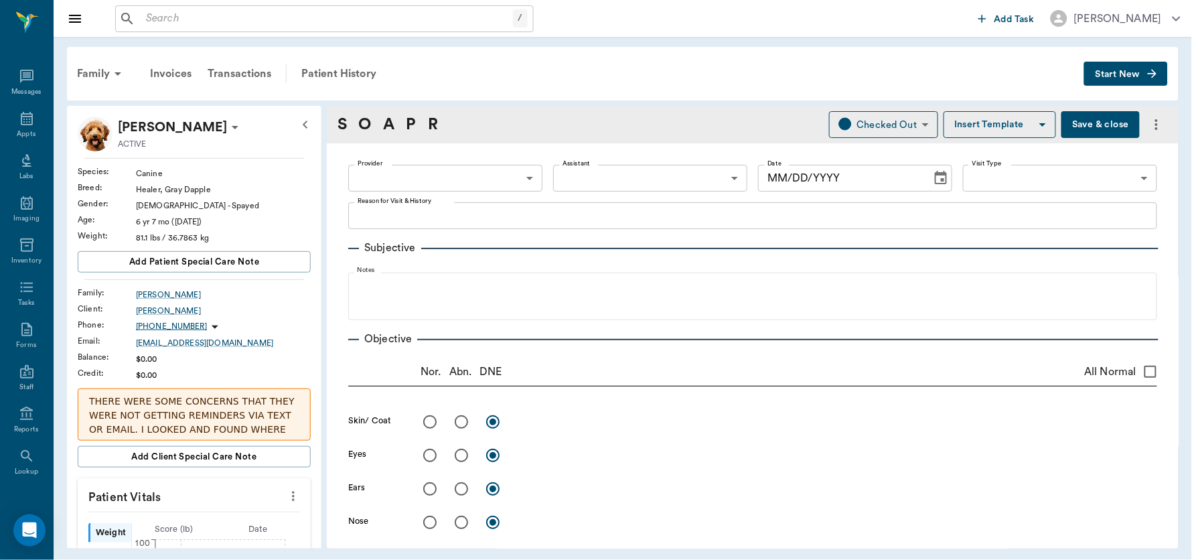
type input "63ec2f075fda476ae8351a4d"
type input "65d2be4f46e3a538d89b8c14"
type textarea "NEED EARS CHECK AND POSSIBLE [MEDICAL_DATA] EXPRESSON, BASIC ADULT [PERSON_NAME]"
radio input "true"
type textarea "Did not see spot on belly that looked like a rash"
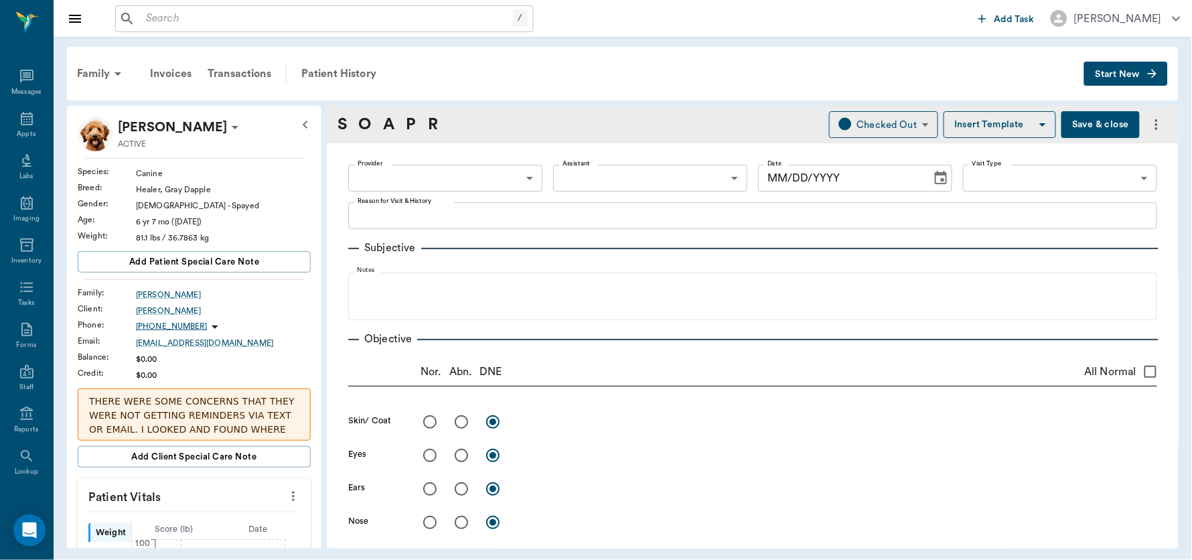
radio input "true"
type textarea "Canals look good. Been cleaning weekly. Pinnaes show [MEDICAL_DATA] R>L. Rec: m…"
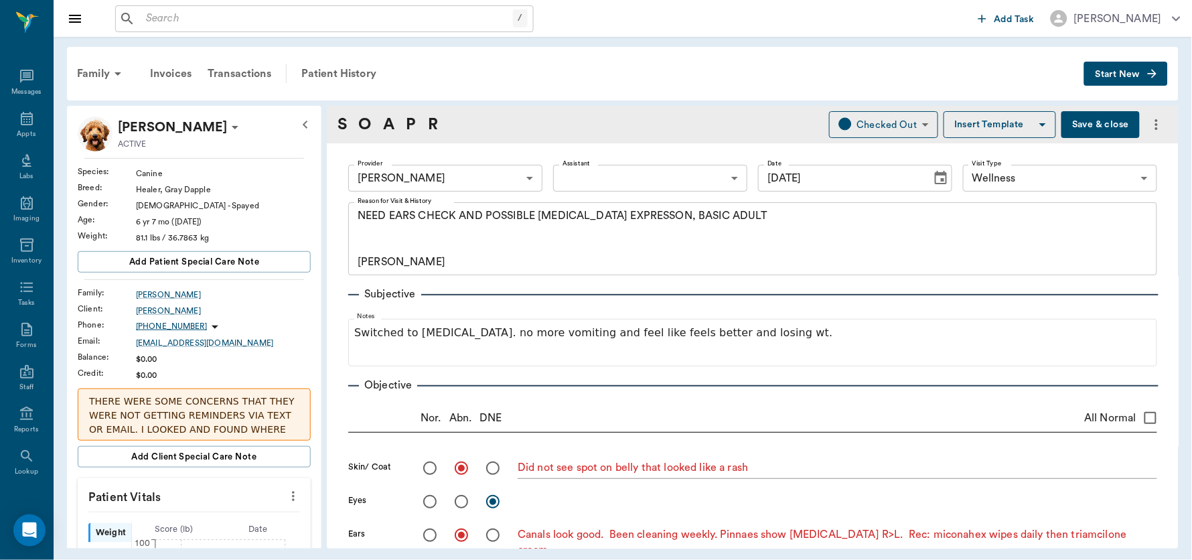
type input "[DATE]"
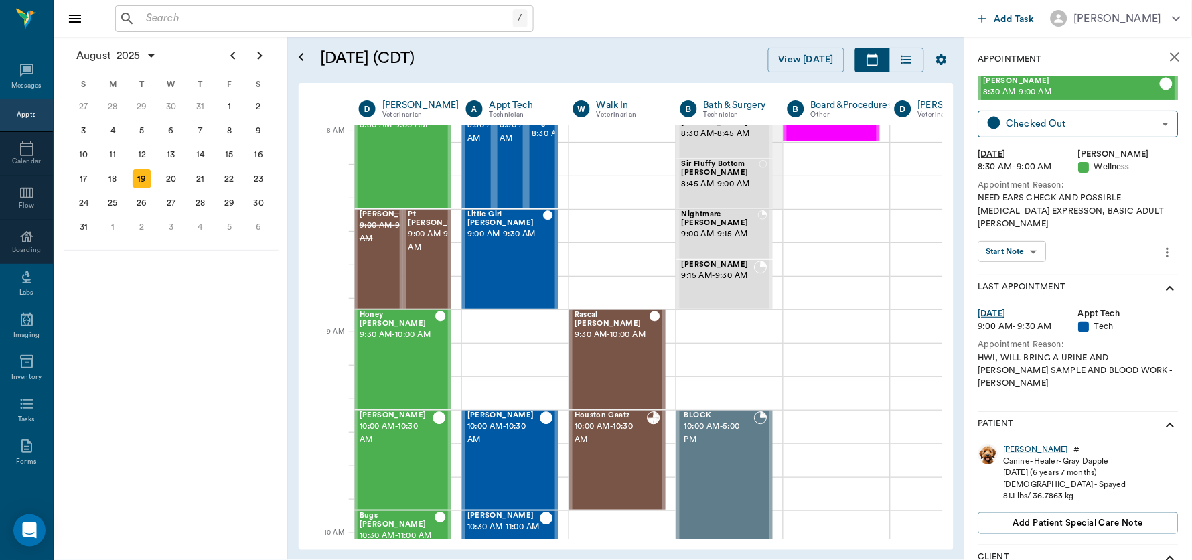
scroll to position [0, 1]
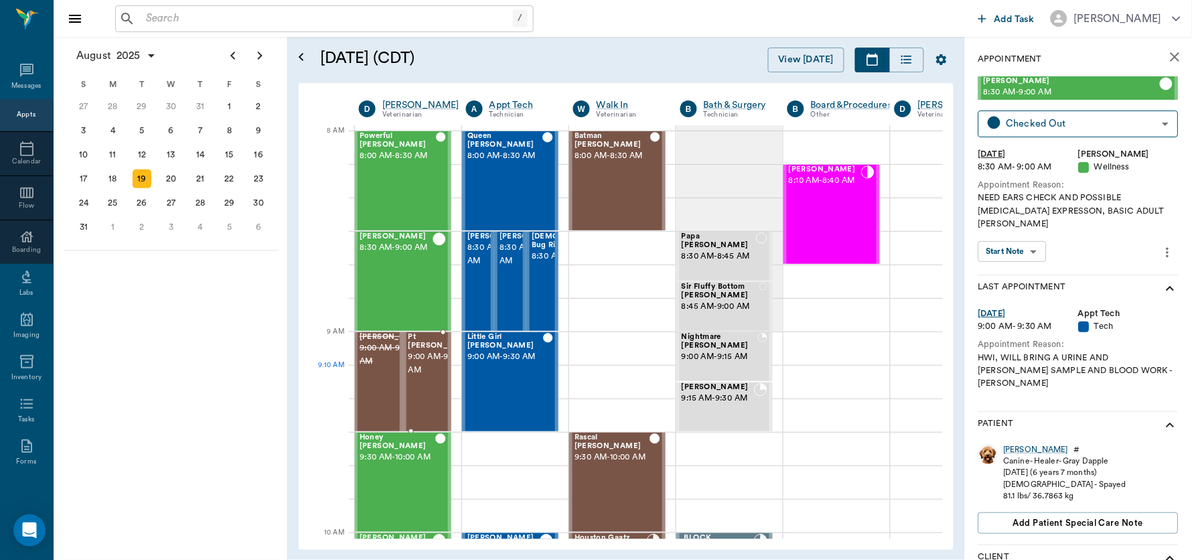
click at [418, 368] on span "9:00 AM - 9:30 AM" at bounding box center [441, 363] width 67 height 27
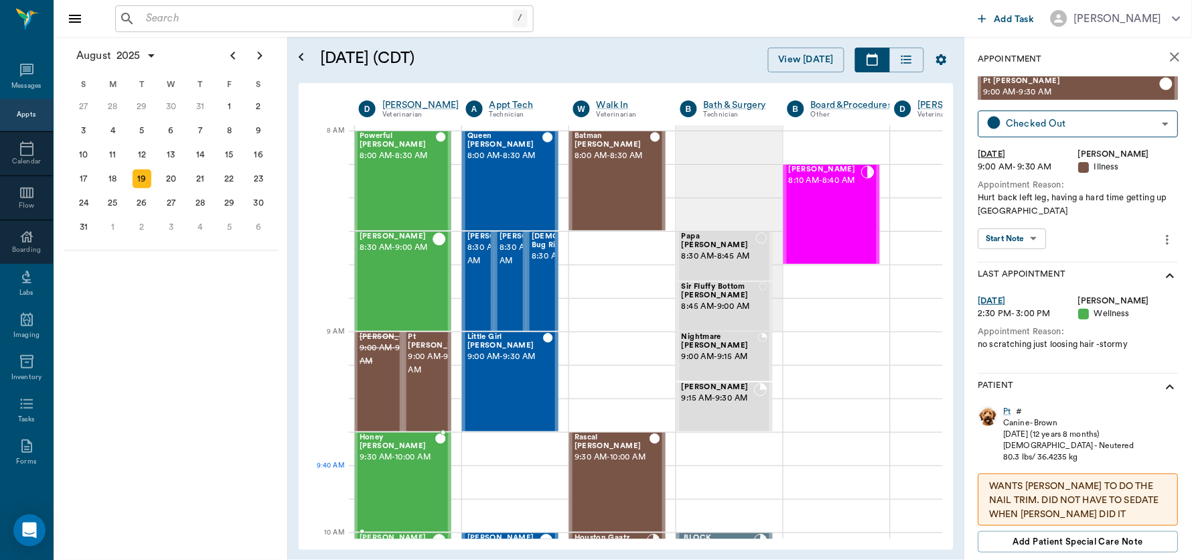
click at [388, 487] on div "Honey [PERSON_NAME] 9:30 AM - 10:00 AM" at bounding box center [397, 482] width 76 height 98
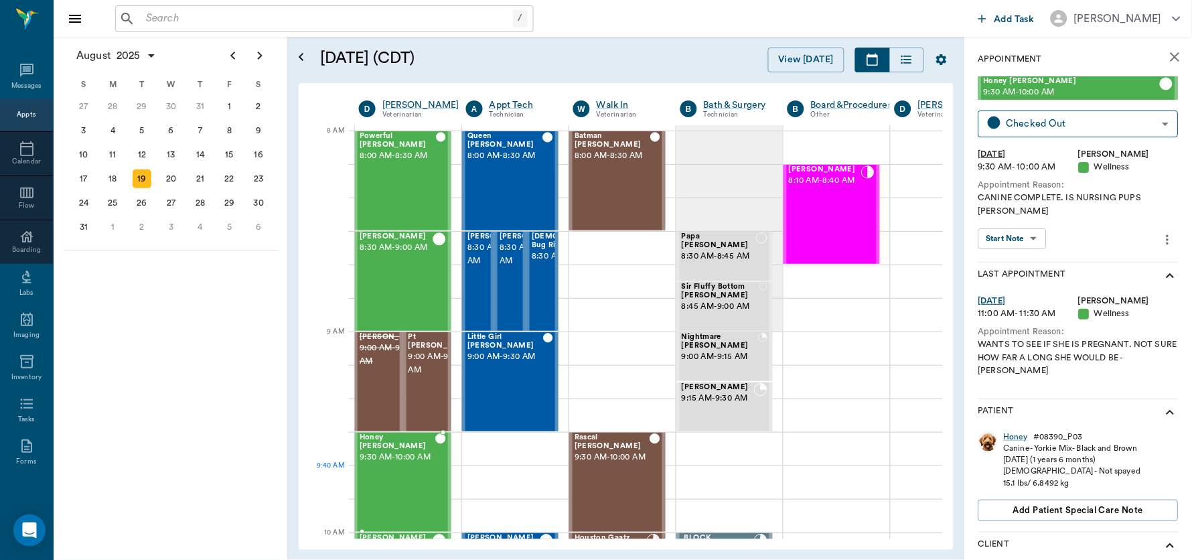
click at [388, 487] on div "Honey [PERSON_NAME] 9:30 AM - 10:00 AM" at bounding box center [397, 482] width 76 height 98
click at [1033, 226] on body "/ ​ Add Task [PERSON_NAME] Nectar Messages Appts Calendar Flow Boarding Labs Im…" at bounding box center [596, 280] width 1192 height 560
click at [1012, 251] on button "View SOAP" at bounding box center [1006, 253] width 46 height 15
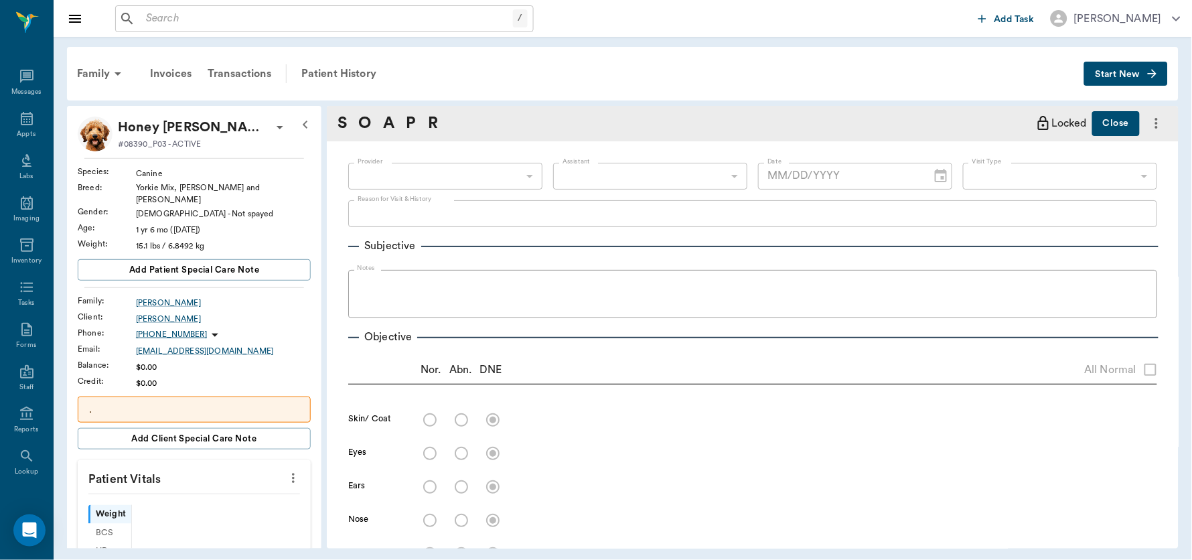
click at [1012, 251] on div "Subjective" at bounding box center [752, 246] width 809 height 16
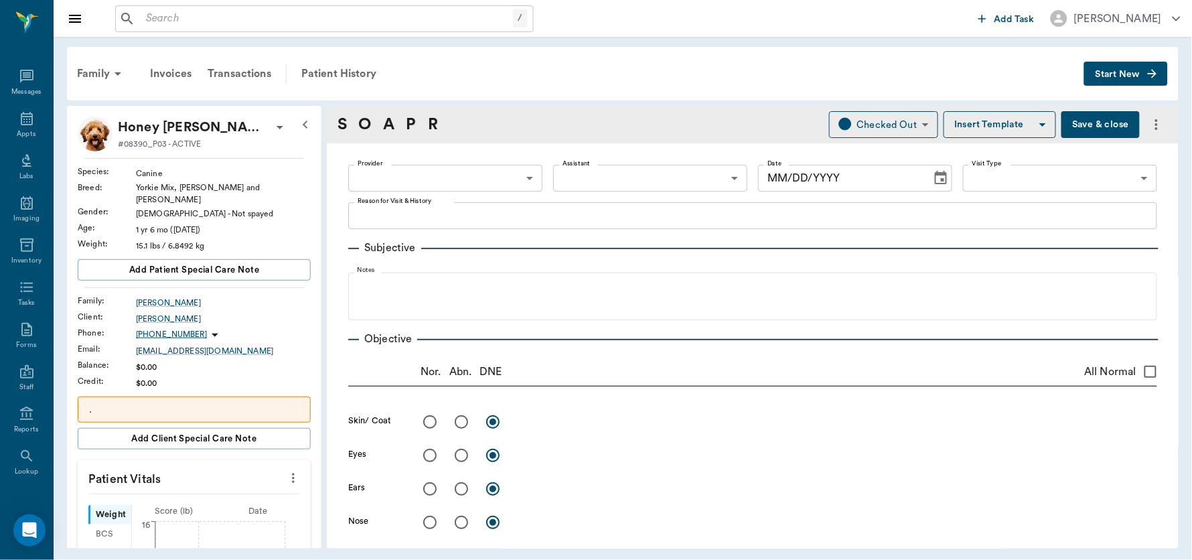
type input "63ec2f075fda476ae8351a4d"
type input "65d2be4f46e3a538d89b8c14"
type textarea "CANINE COMPLETE. IS NURSING PUPS [PERSON_NAME]"
radio input "true"
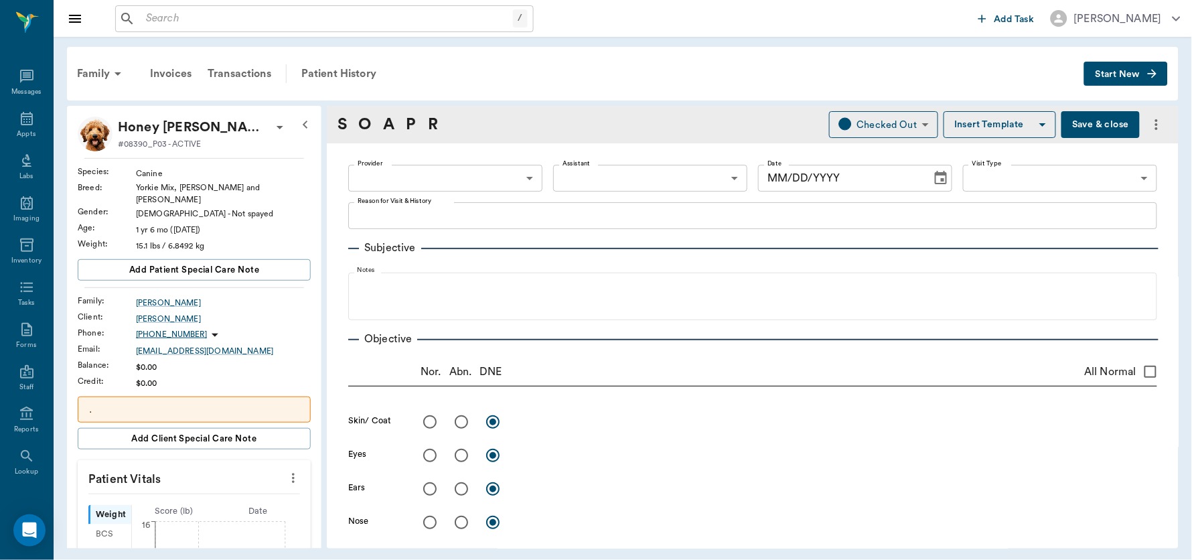
radio input "true"
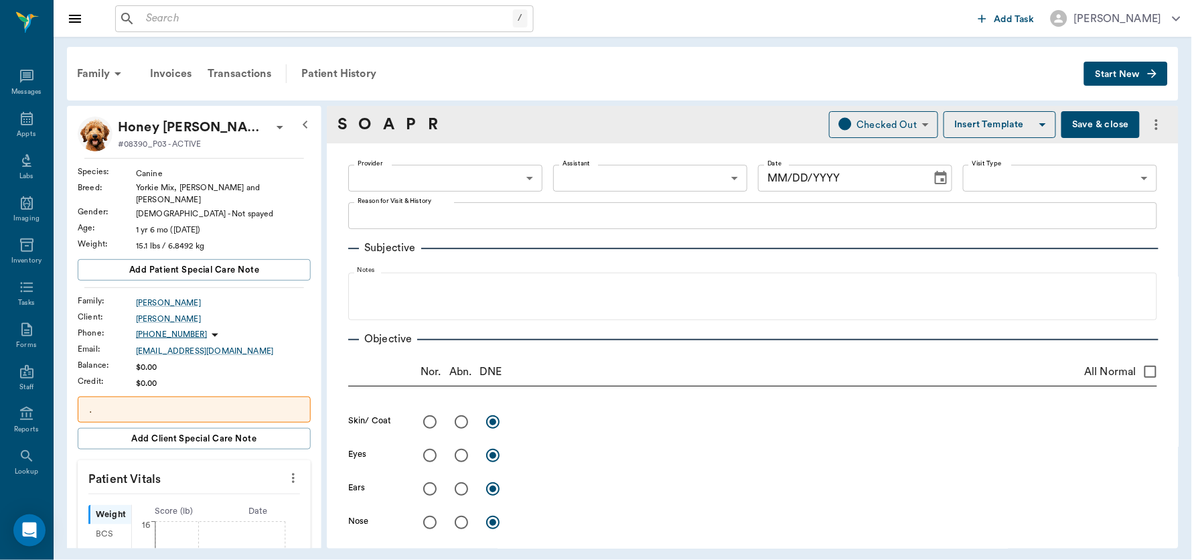
radio input "true"
type textarea "RF mammary glands slightly engorged, nursing 4 - doing well"
radio input "true"
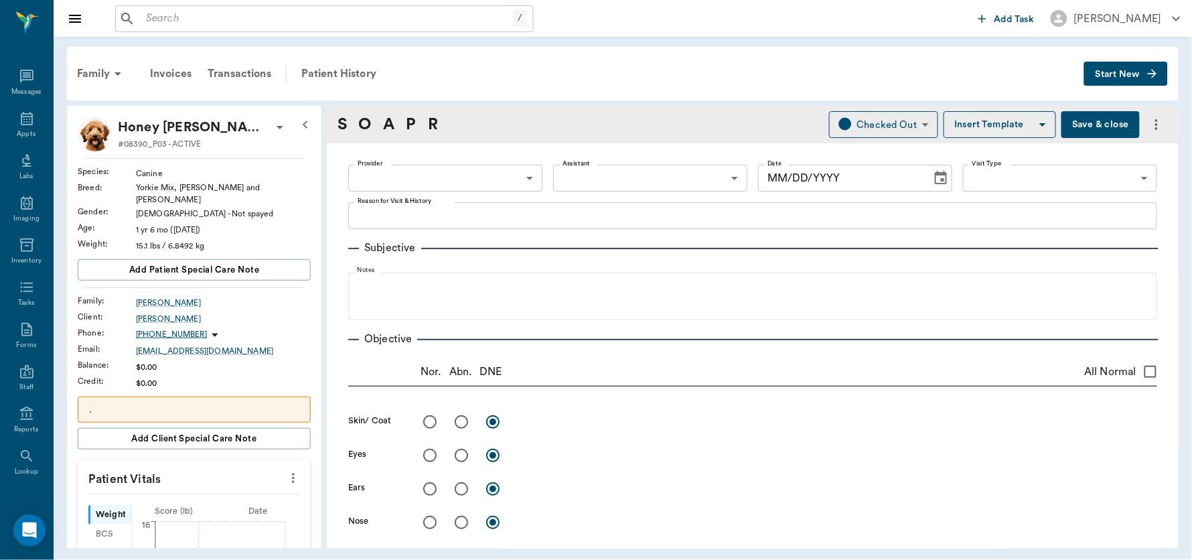
radio input "true"
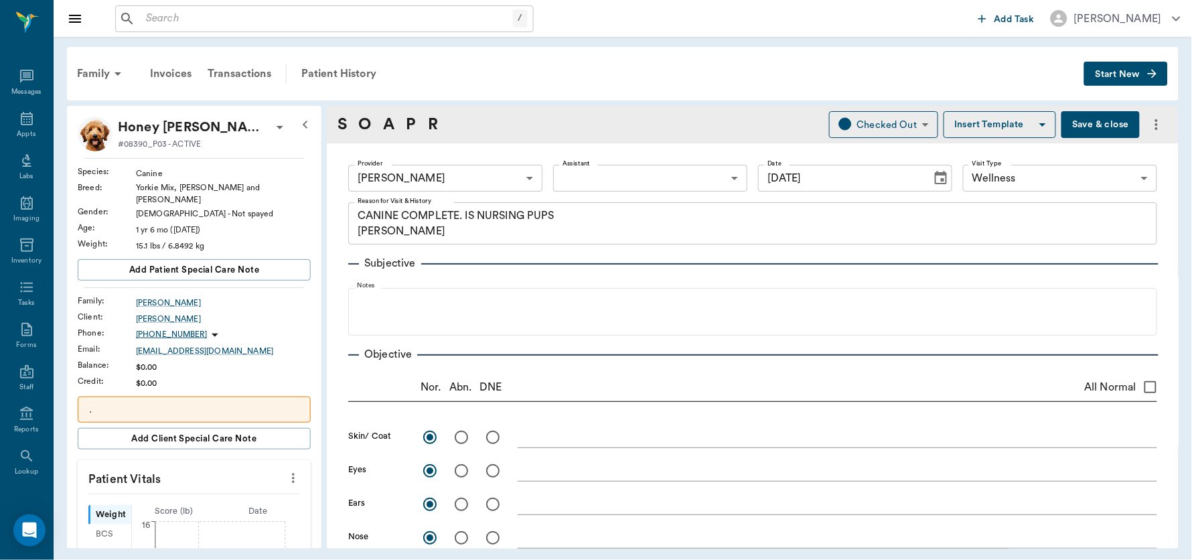
type input "[DATE]"
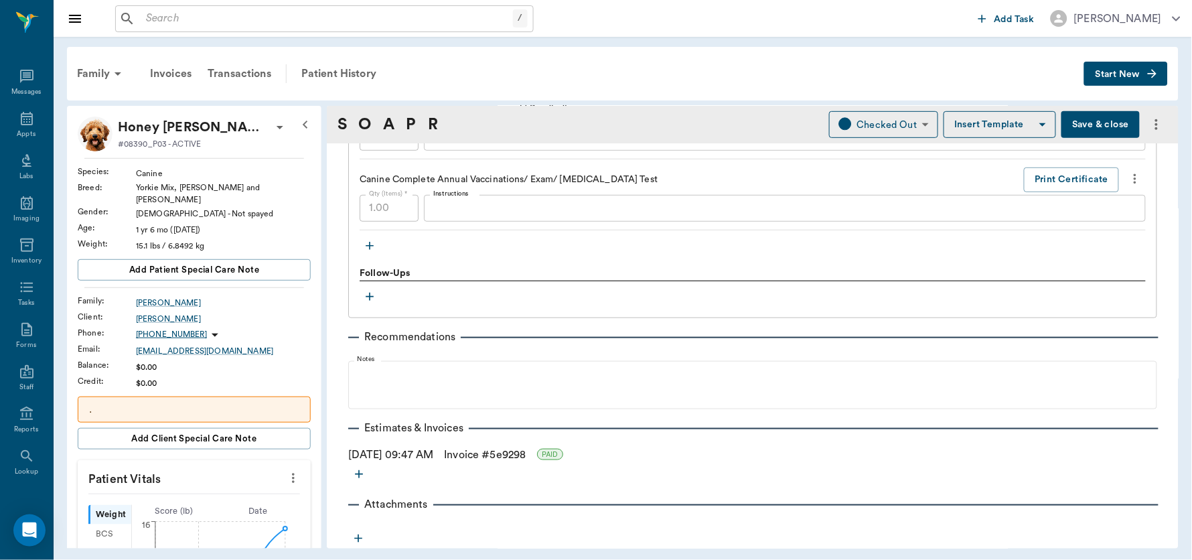
scroll to position [293, 0]
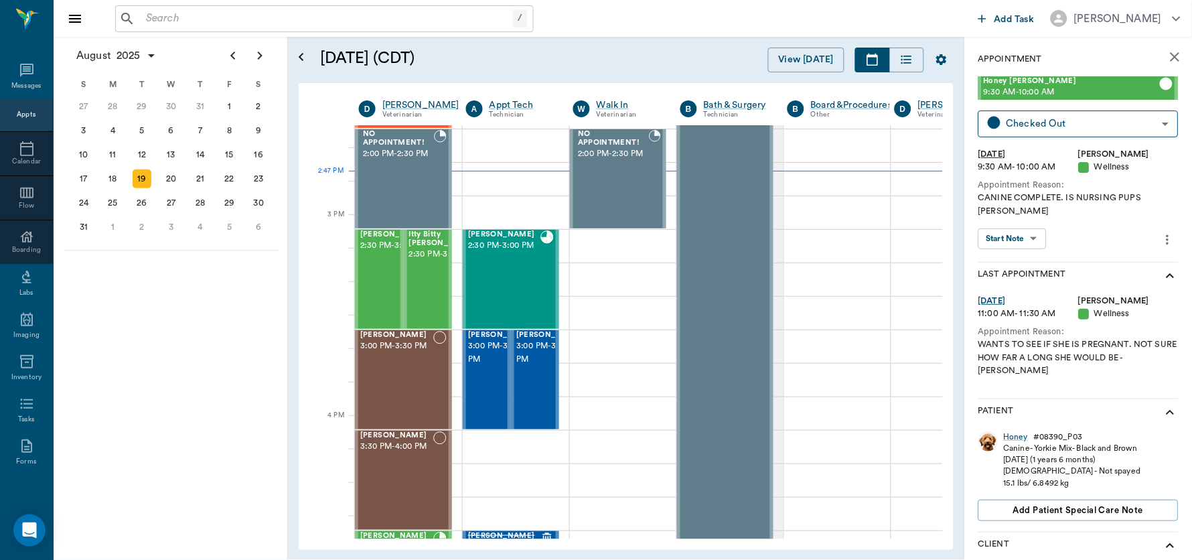
scroll to position [1321, 1]
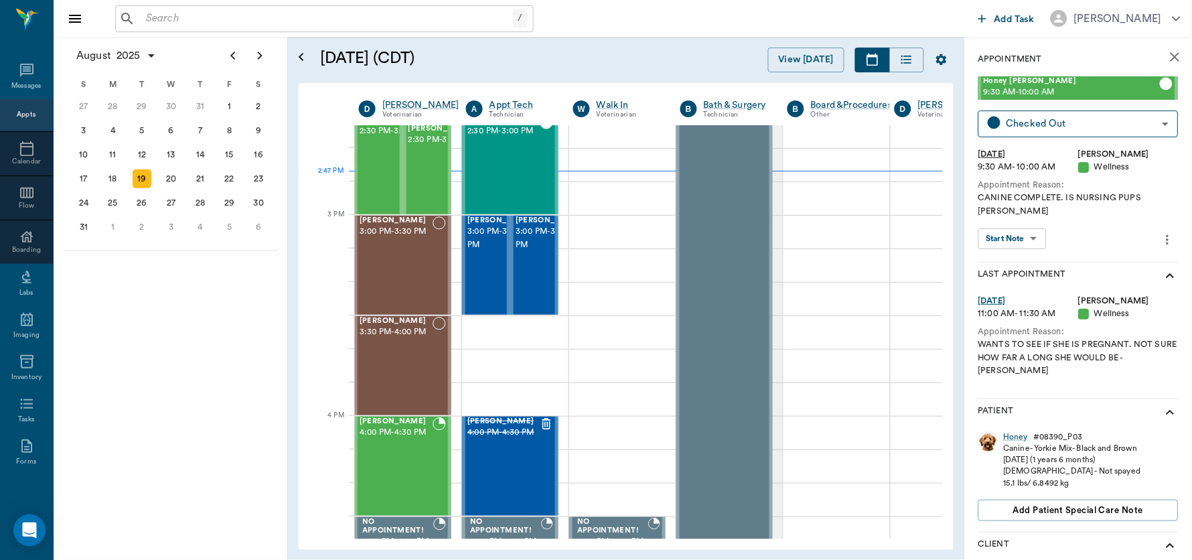
drag, startPoint x: 930, startPoint y: 339, endPoint x: 937, endPoint y: 345, distance: 8.6
click at [937, 345] on div "Powerful [PERSON_NAME] 8:00 AM - 8:30 AM [PERSON_NAME] 8:30 AM - 9:00 AM [PERSO…" at bounding box center [649, 331] width 588 height 413
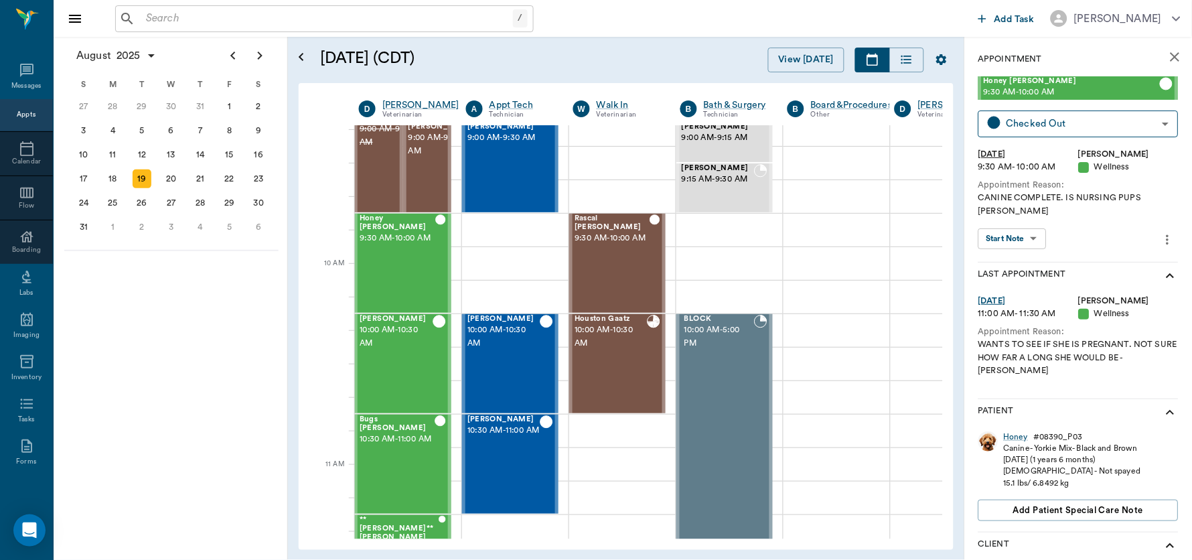
scroll to position [144, 1]
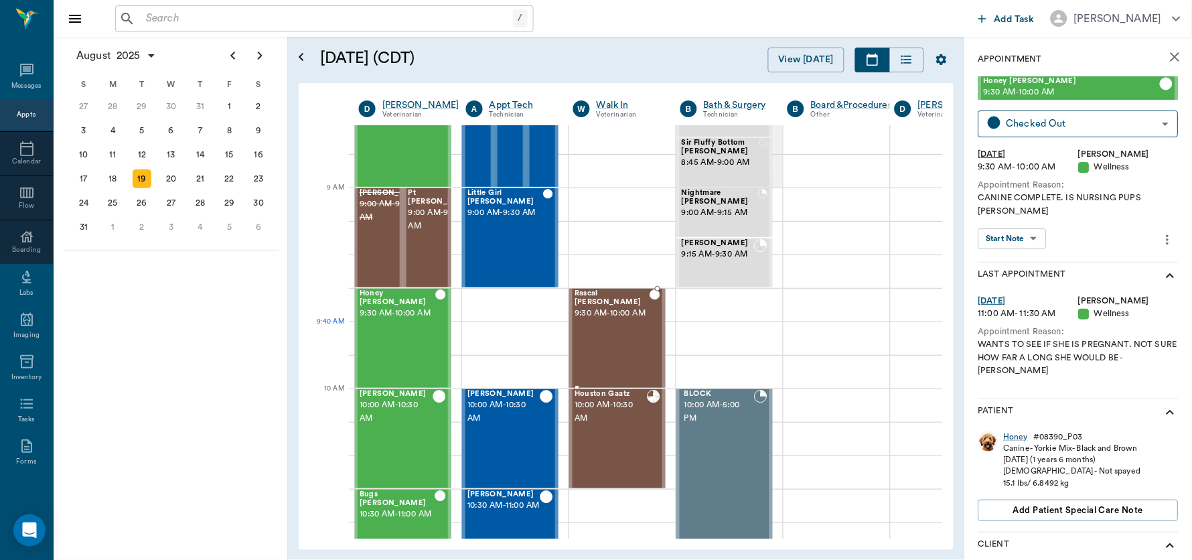
click at [613, 330] on div "Rascal [PERSON_NAME] 9:30 AM - 10:00 AM" at bounding box center [611, 338] width 75 height 98
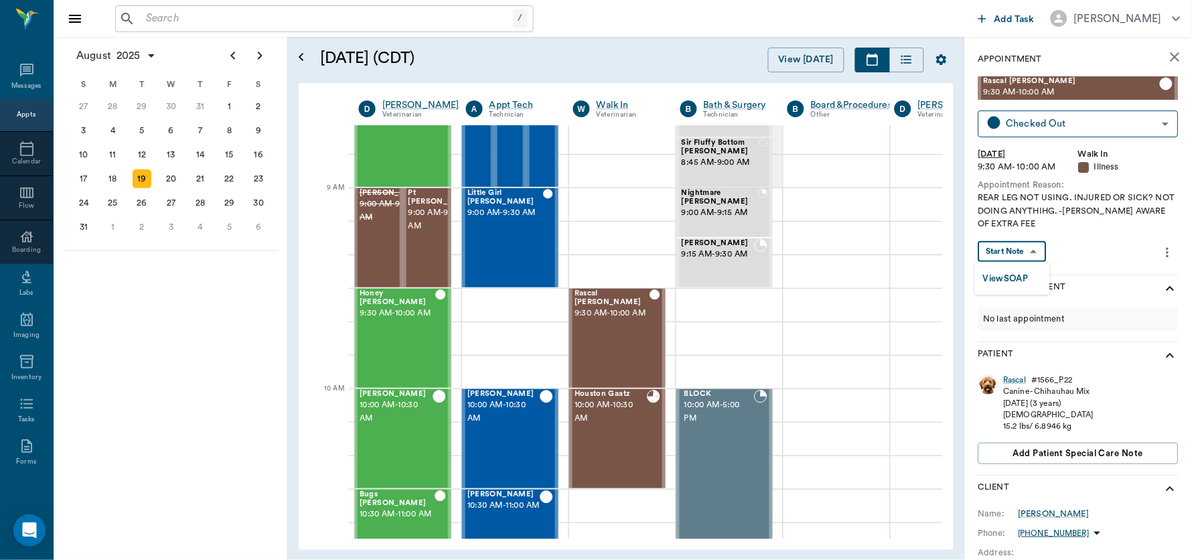
click at [1026, 250] on body "/ ​ Add Task [PERSON_NAME] Nectar Messages Appts Calendar Flow Boarding Labs Im…" at bounding box center [596, 280] width 1192 height 560
click at [1024, 273] on button "View SOAP" at bounding box center [1006, 278] width 46 height 15
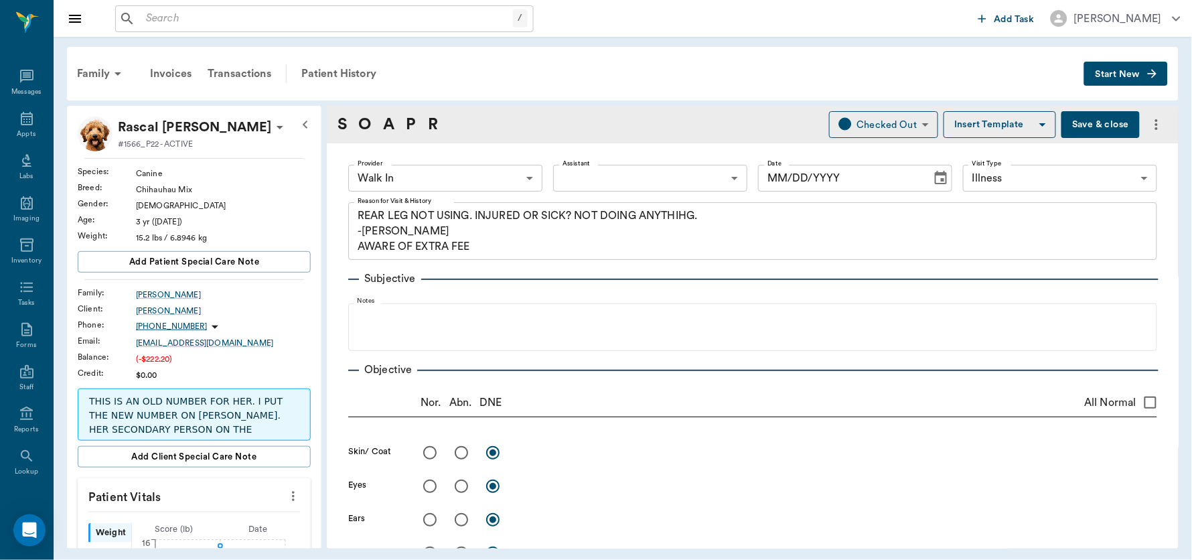
type input "63ee68728bdb516679580557"
type input "65d2be4f46e3a538d89b8c15"
type textarea "REAR LEG NOT USING. INJURED OR SICK? NOT DOING ANYTHIHG. -[PERSON_NAME] AWARE O…"
type input "[DATE]"
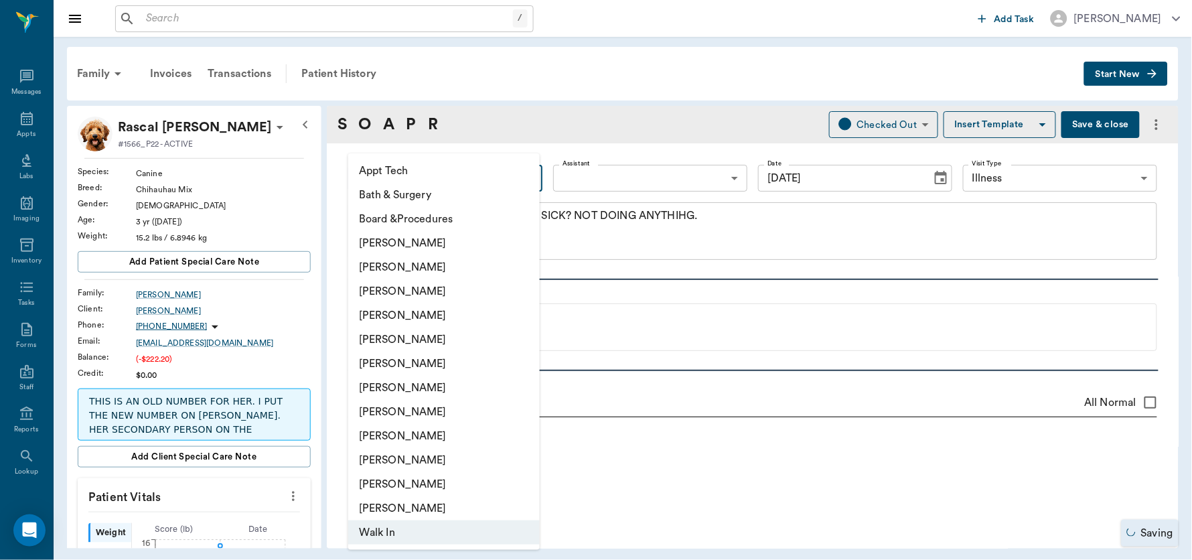
click at [526, 175] on body "/ ​ Add Task [PERSON_NAME] Nectar Messages Appts Labs Imaging Inventory Tasks F…" at bounding box center [596, 280] width 1192 height 560
click at [446, 295] on li "[PERSON_NAME]" at bounding box center [443, 291] width 191 height 24
type input "63ec2f075fda476ae8351a4d"
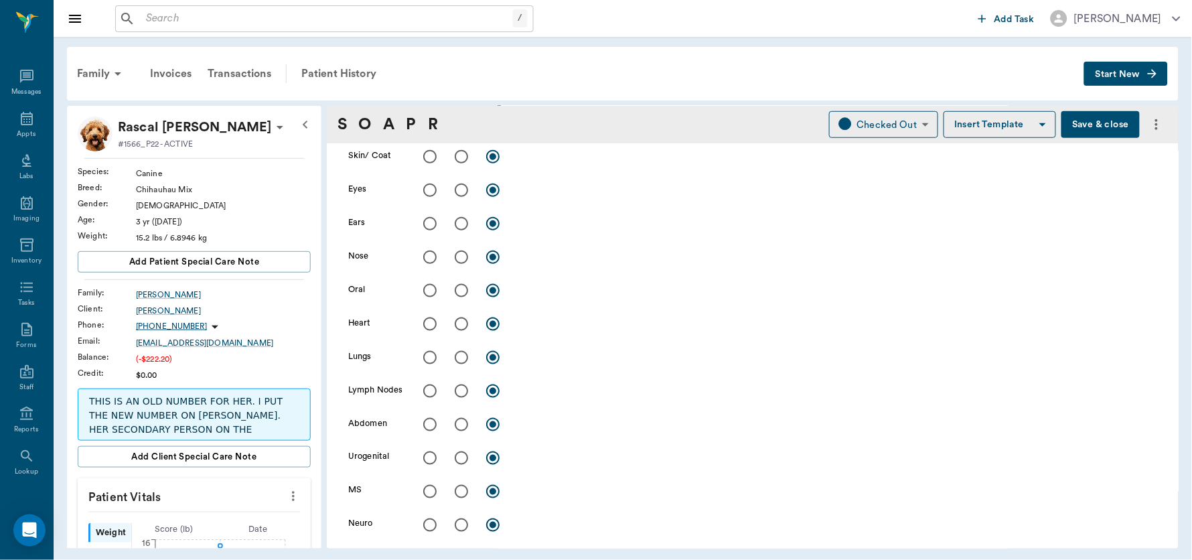
scroll to position [469, 0]
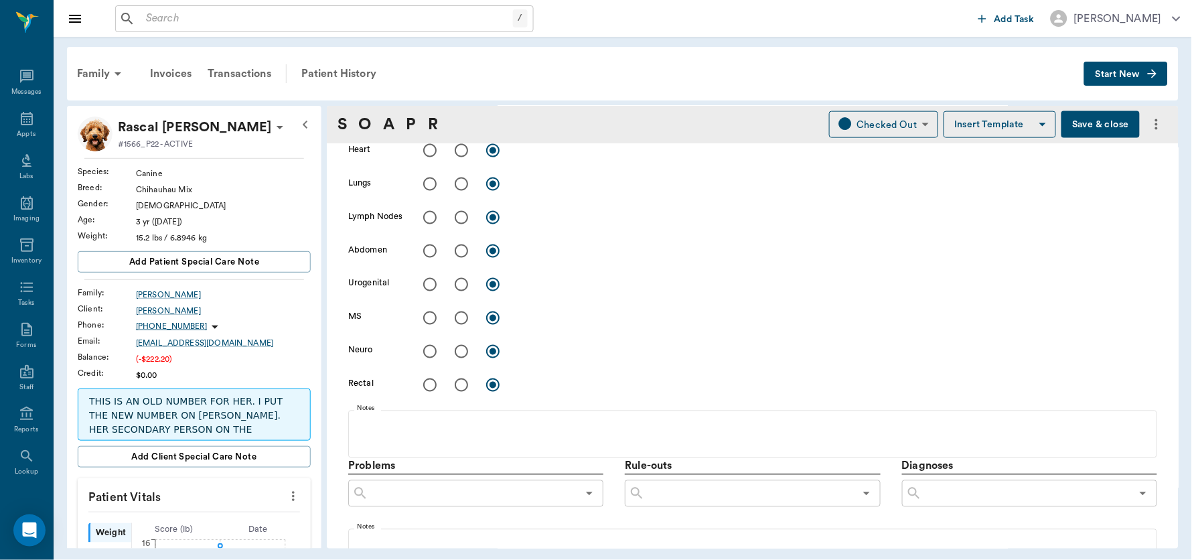
click at [459, 316] on input "radio" at bounding box center [461, 318] width 28 height 28
radio input "true"
click at [539, 319] on textarea at bounding box center [836, 317] width 639 height 15
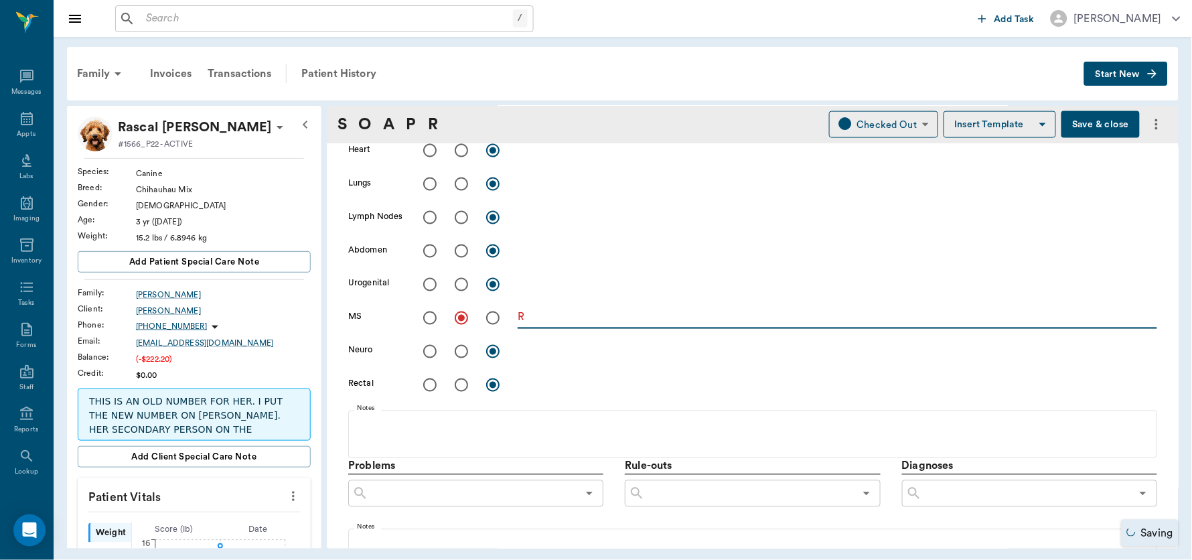
type textarea "RH"
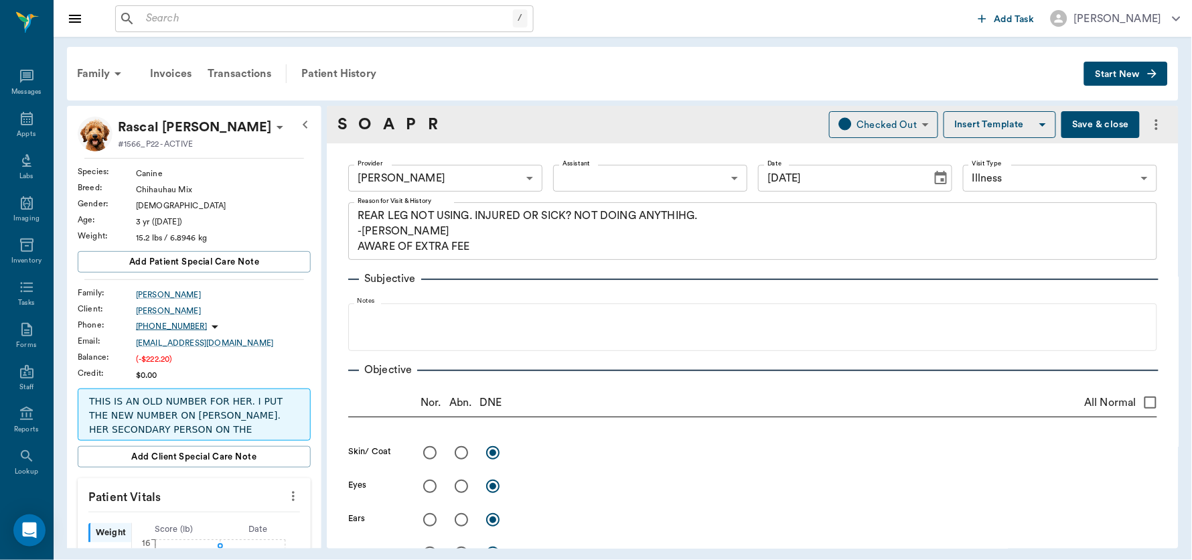
scroll to position [469, 0]
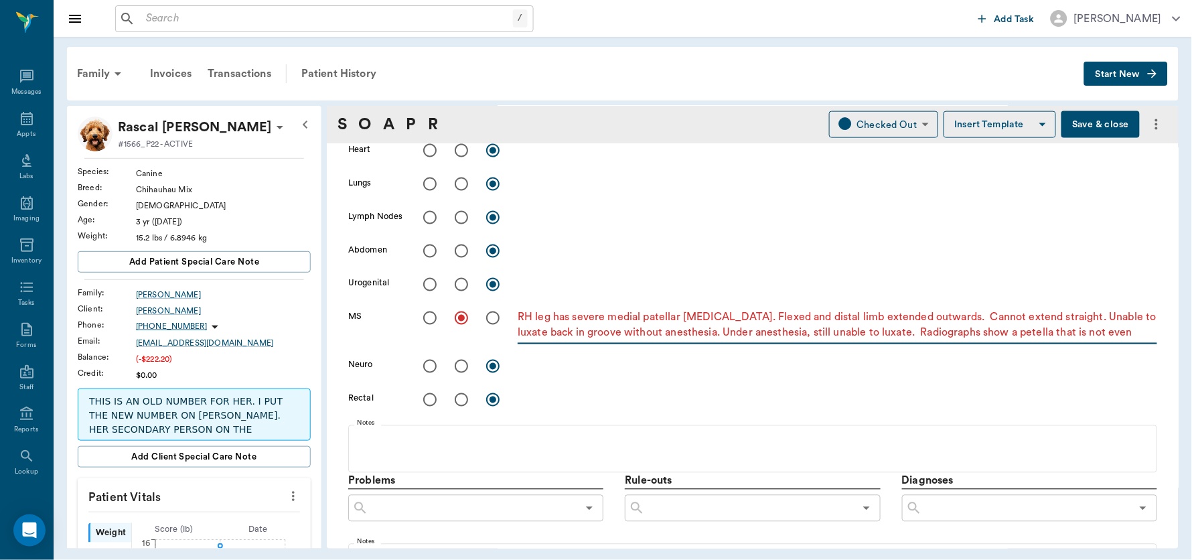
click at [1002, 335] on textarea "RH leg has severe medial patellar luxation. Flexed and distal limb extended out…" at bounding box center [836, 325] width 639 height 31
click at [1137, 335] on textarea "RH leg has severe medial patellar luxation. Flexed and distal limb extended out…" at bounding box center [836, 325] width 639 height 31
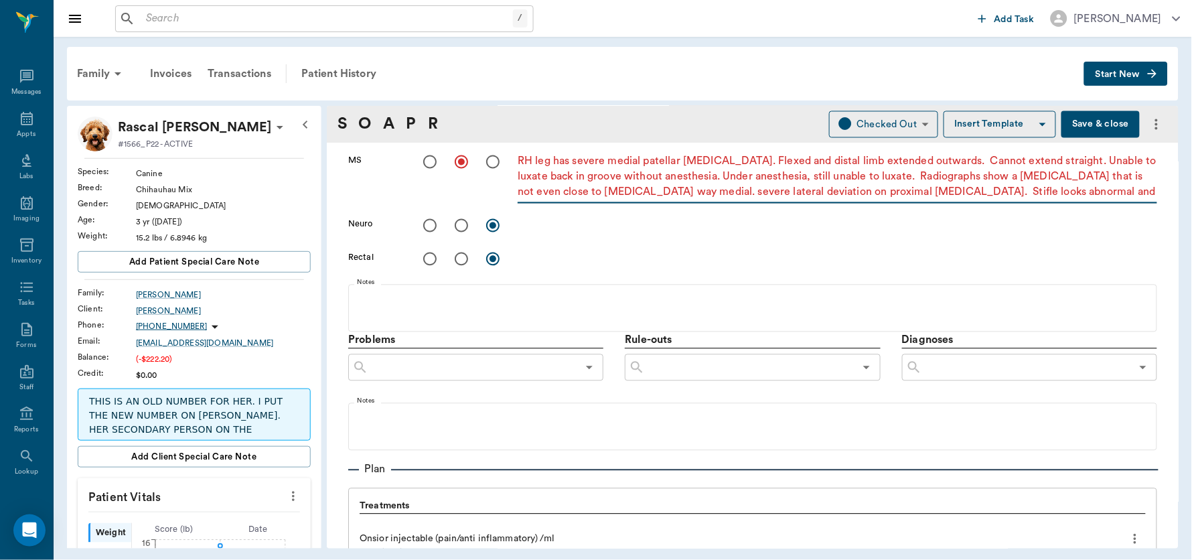
scroll to position [656, 0]
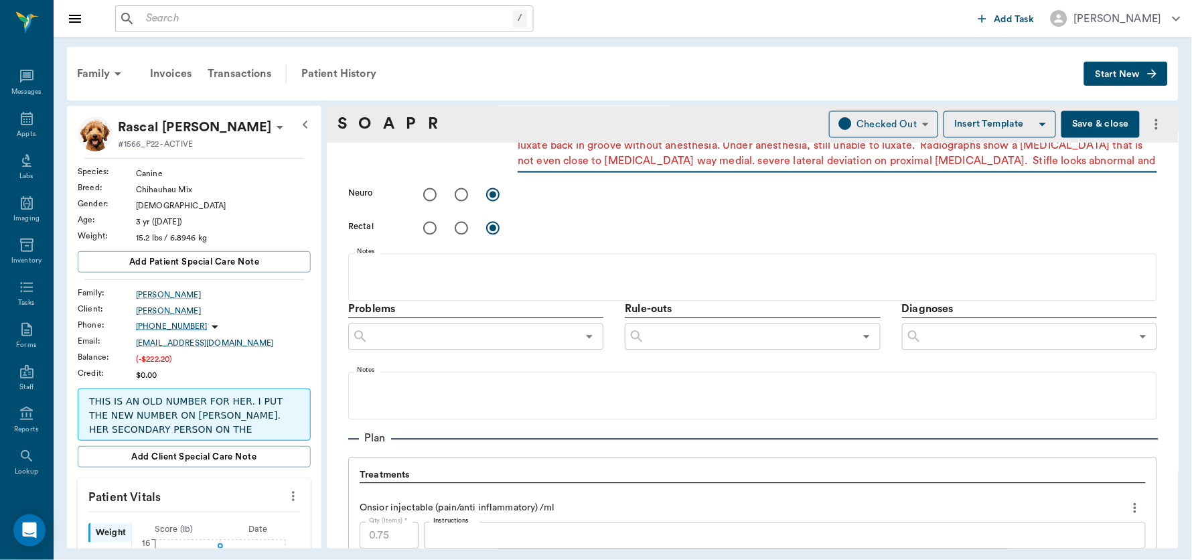
type textarea "RH leg has severe medial patellar luxation. Flexed and distal limb extended out…"
click at [945, 341] on input "text" at bounding box center [1026, 336] width 209 height 19
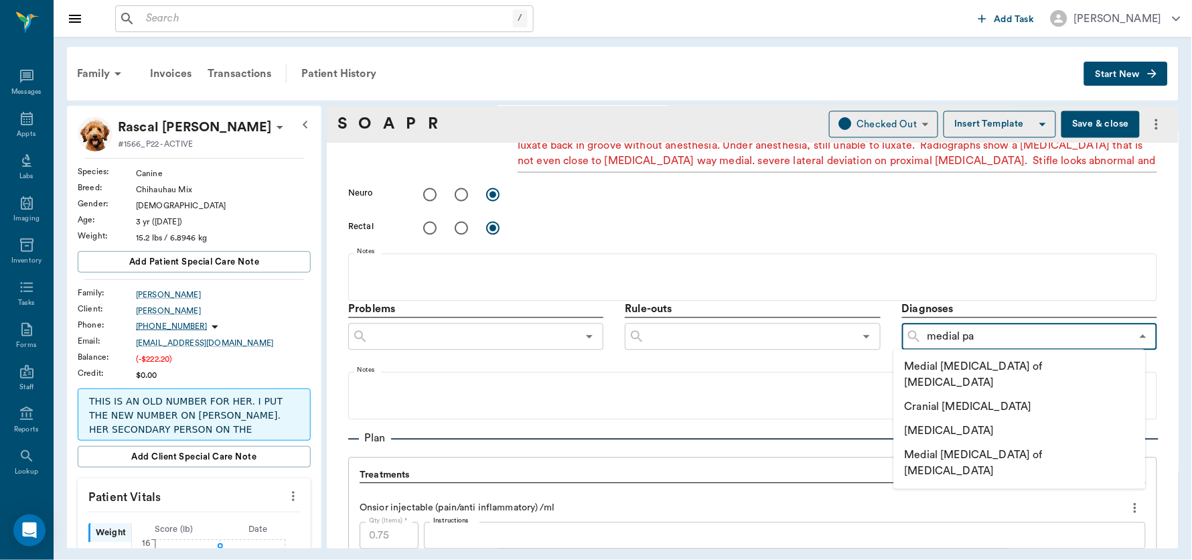
type input "medial pat"
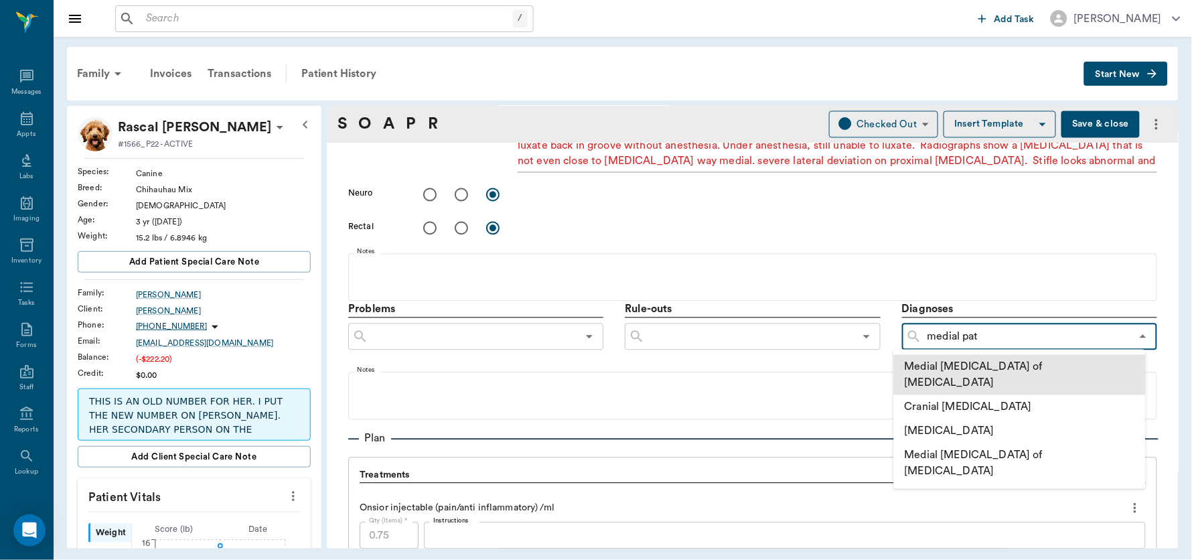
click at [990, 363] on li "Medial luxation of patella" at bounding box center [1020, 375] width 252 height 40
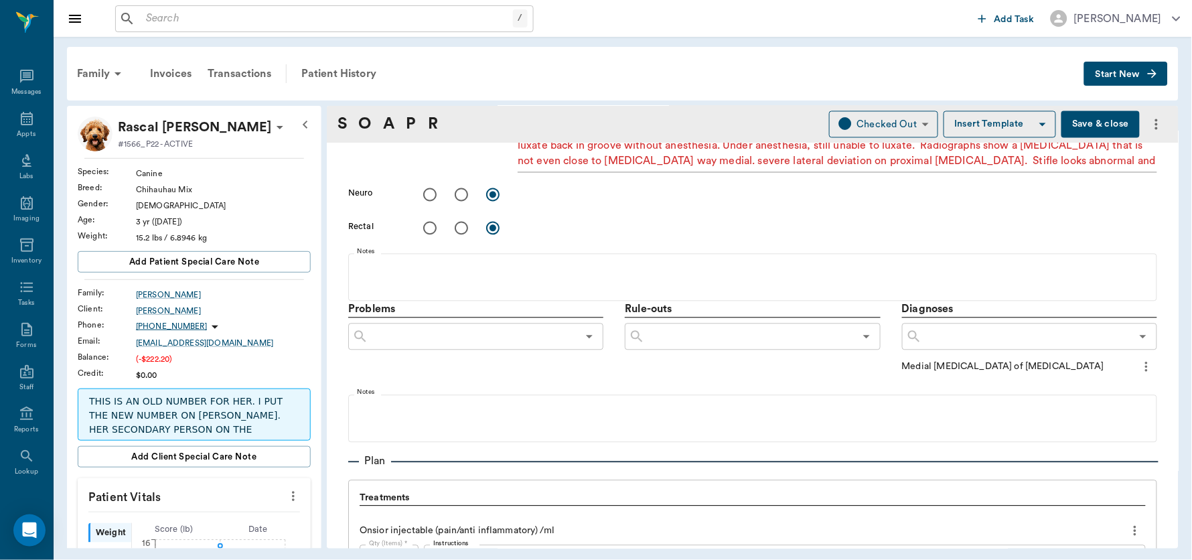
click at [1139, 367] on icon "more" at bounding box center [1146, 367] width 15 height 16
click at [1111, 384] on span "Add to ongoing diagnosis" at bounding box center [1078, 389] width 112 height 14
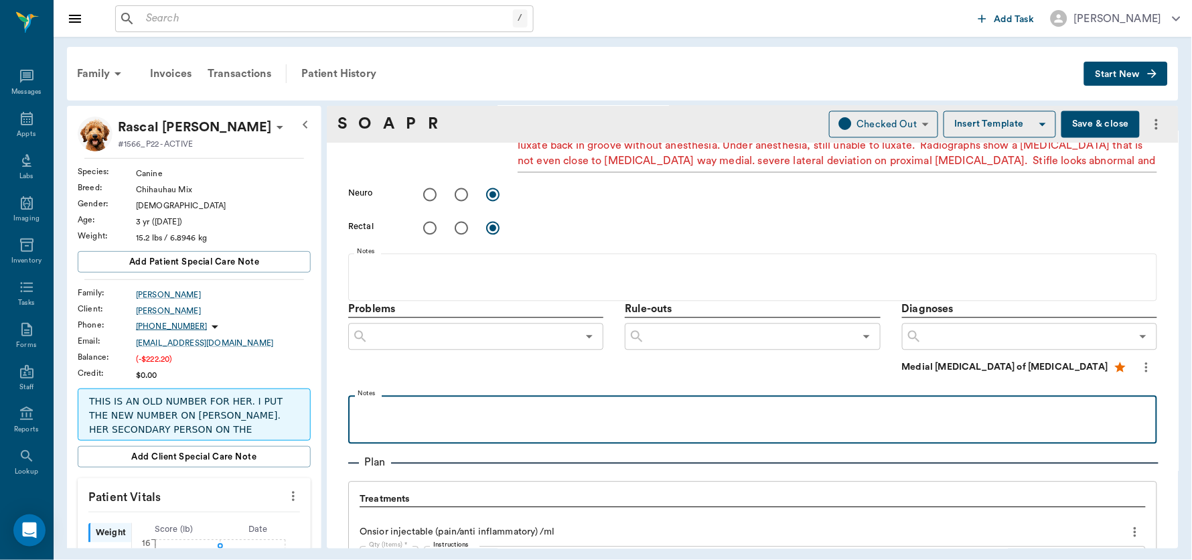
click at [492, 418] on div at bounding box center [752, 418] width 795 height 33
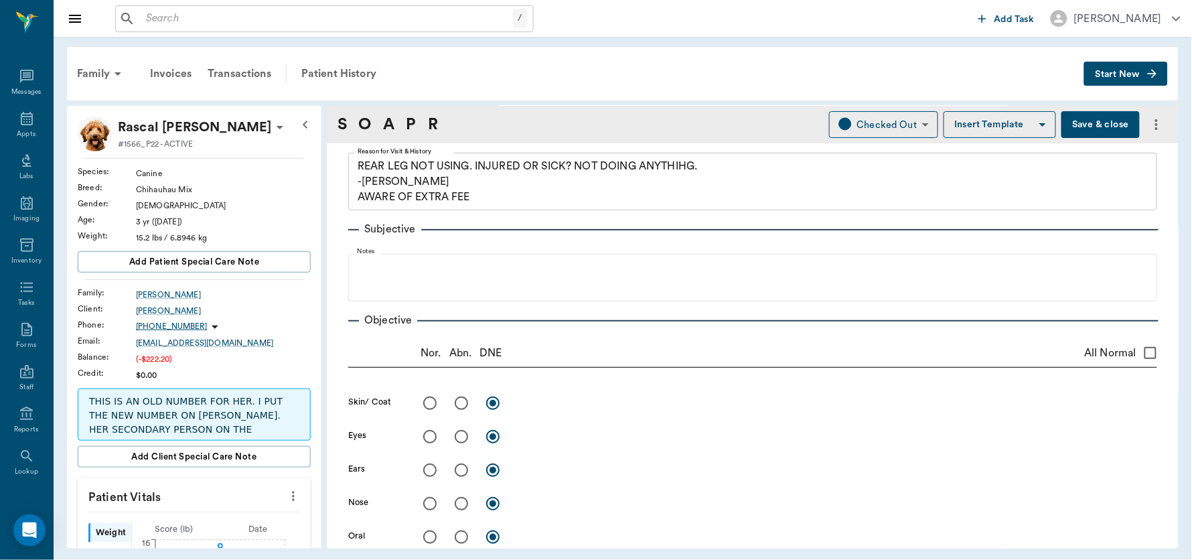
scroll to position [92, 0]
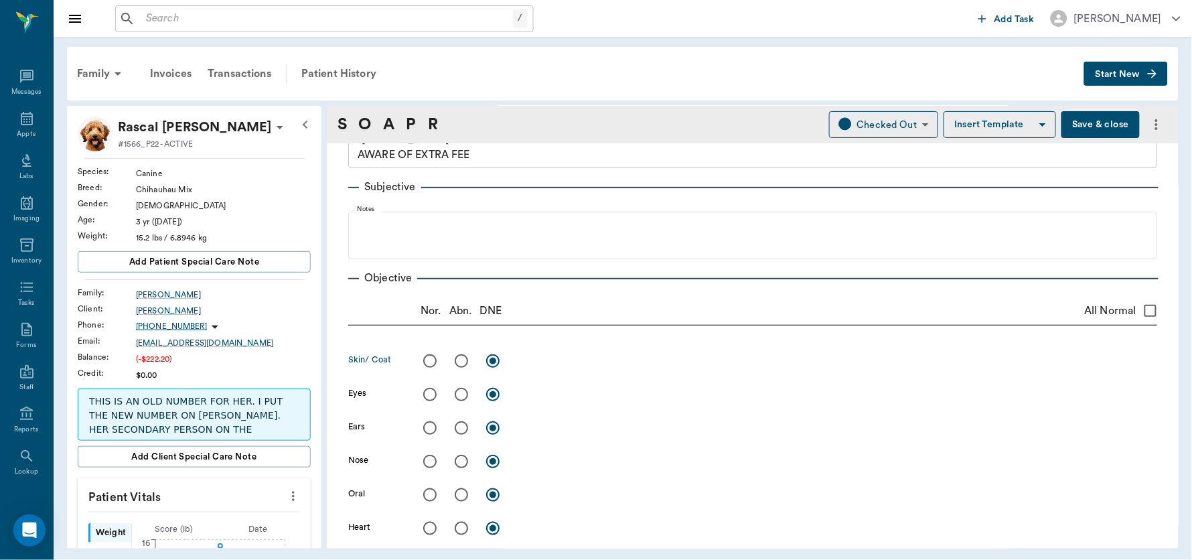
click at [454, 361] on input "radio" at bounding box center [461, 361] width 28 height 28
radio input "true"
click at [552, 366] on textarea at bounding box center [836, 360] width 639 height 15
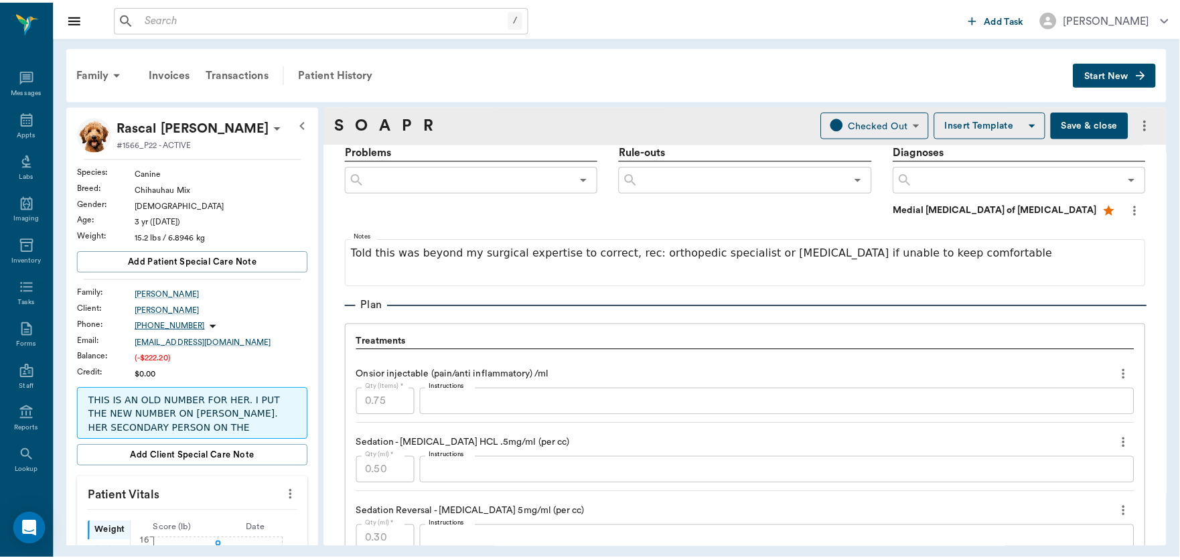
scroll to position [7, 0]
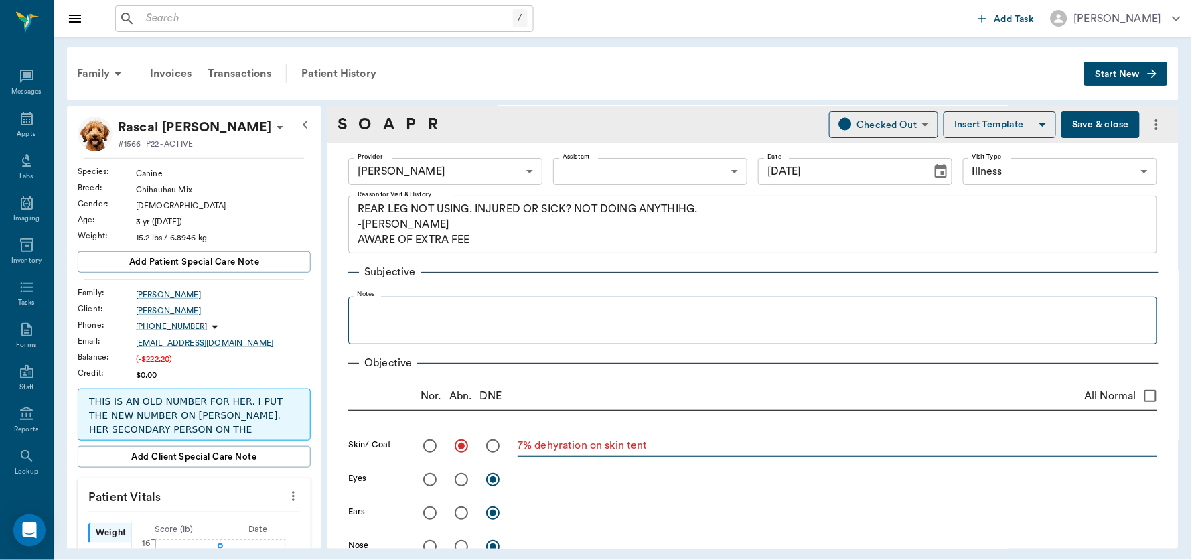
type textarea "7% dehyration on skin tent"
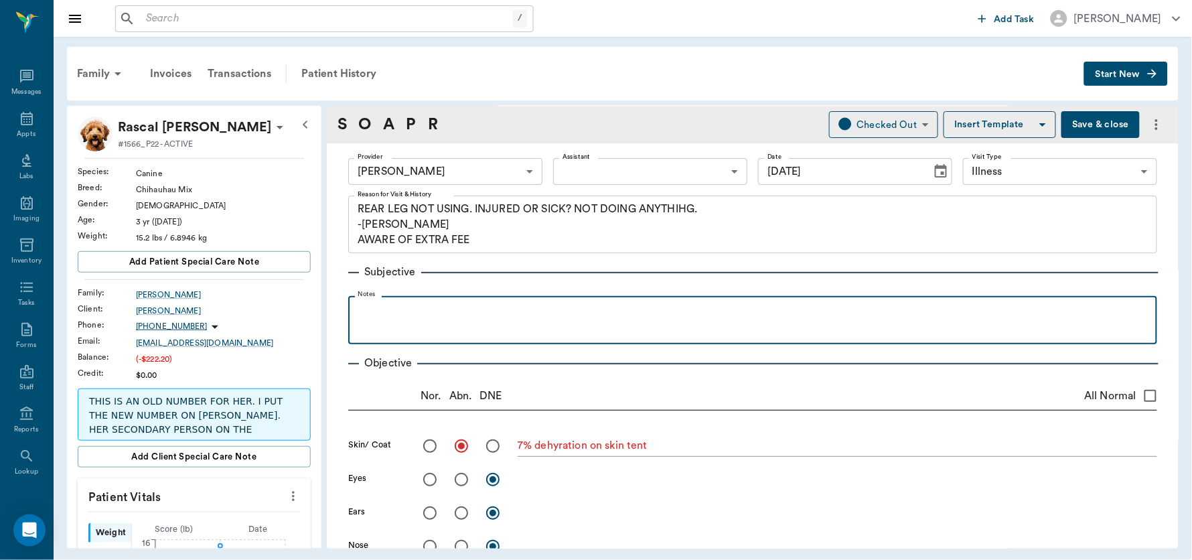
click at [483, 313] on p at bounding box center [752, 311] width 795 height 16
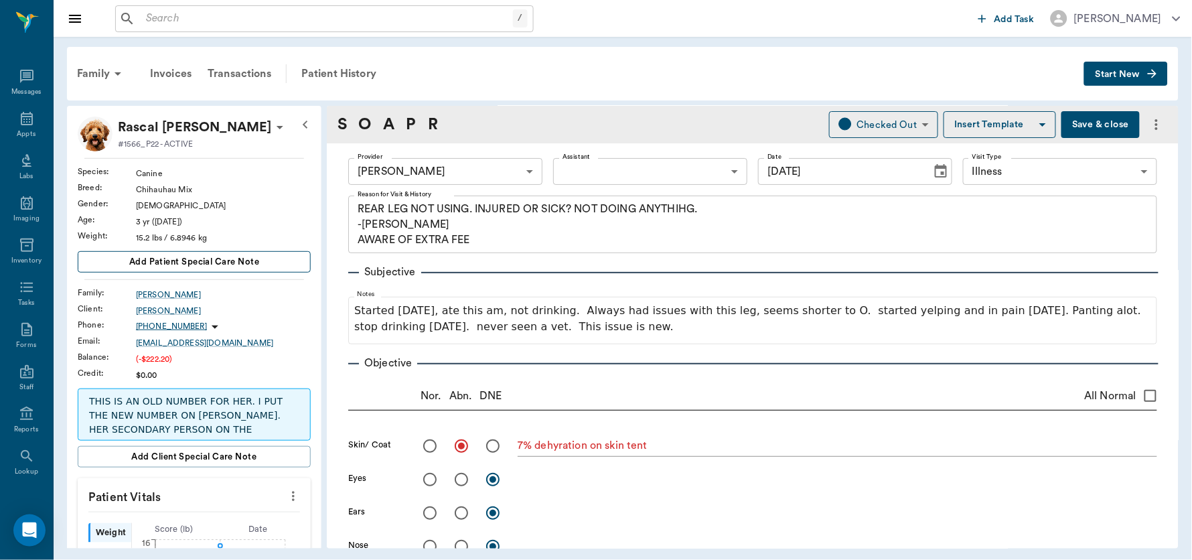
click at [181, 257] on span "Add patient Special Care Note" at bounding box center [194, 261] width 130 height 15
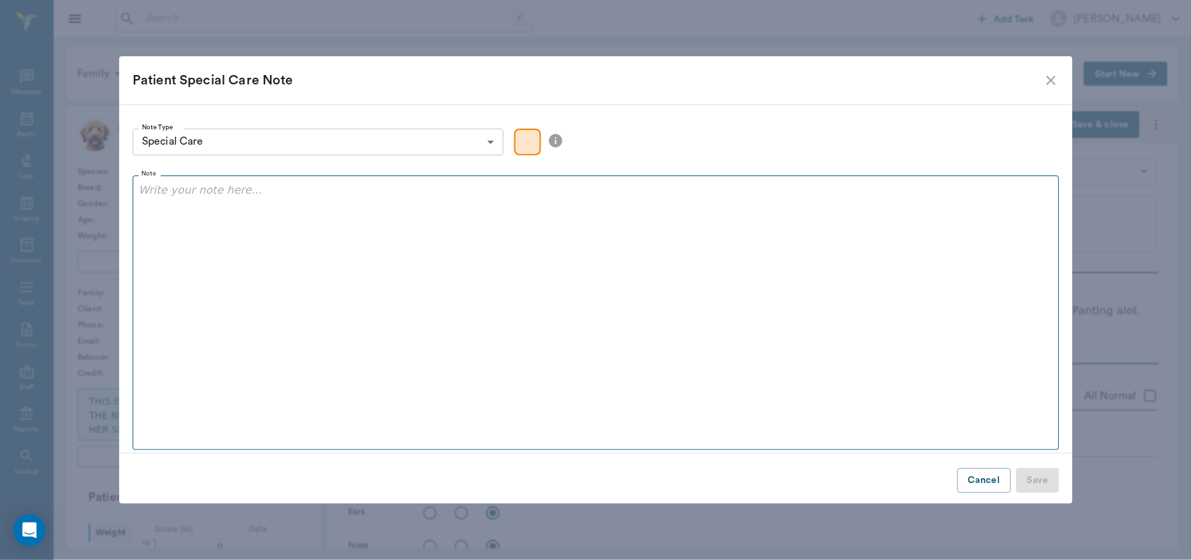
click at [190, 224] on fieldset "Note" at bounding box center [596, 310] width 927 height 280
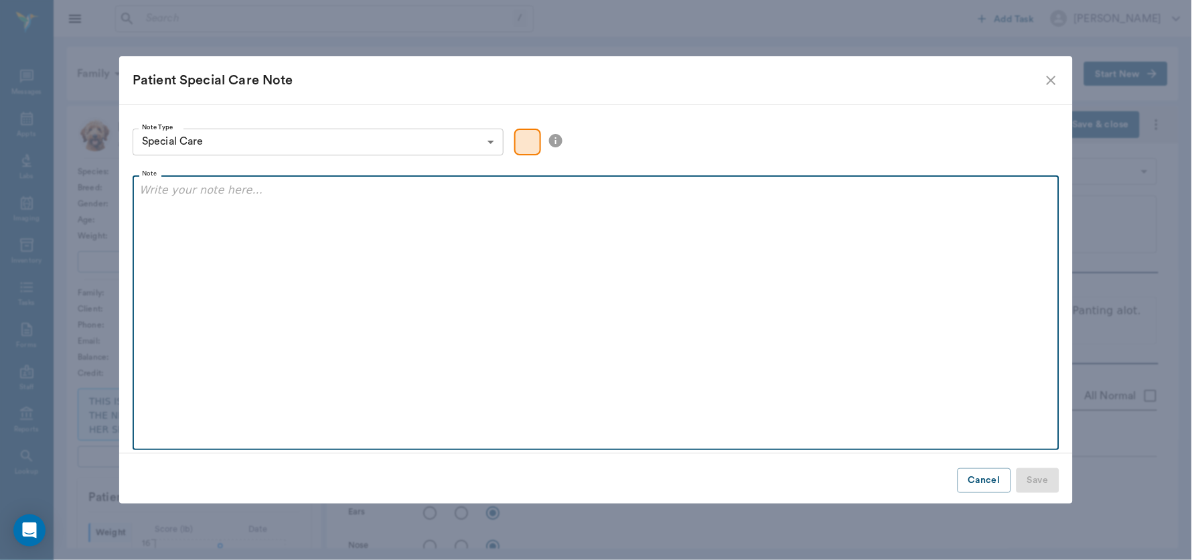
click at [187, 187] on p at bounding box center [595, 190] width 913 height 16
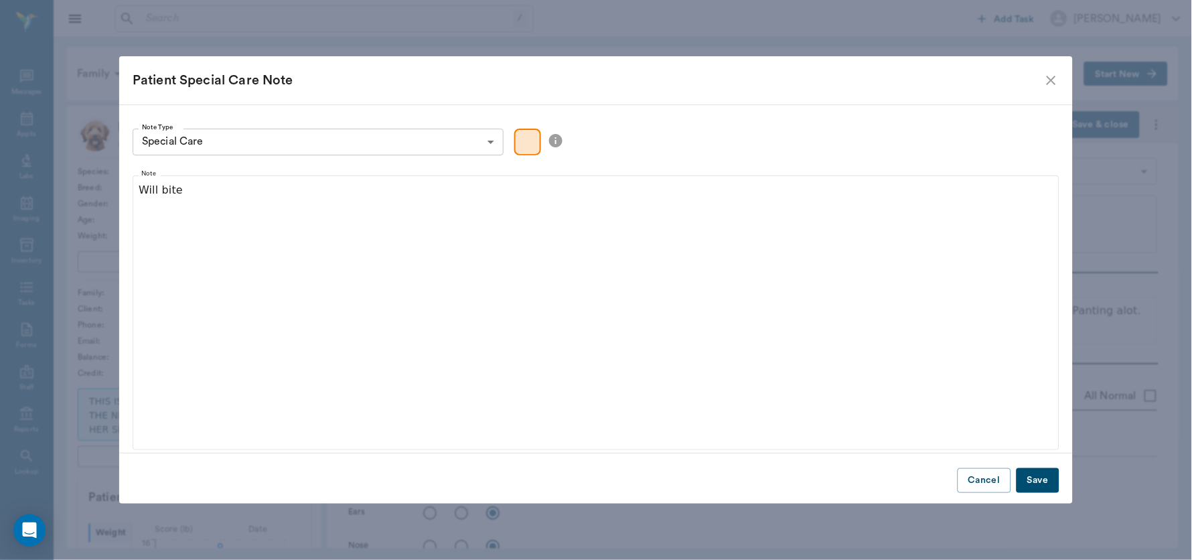
click at [1036, 481] on button "Save" at bounding box center [1037, 480] width 43 height 25
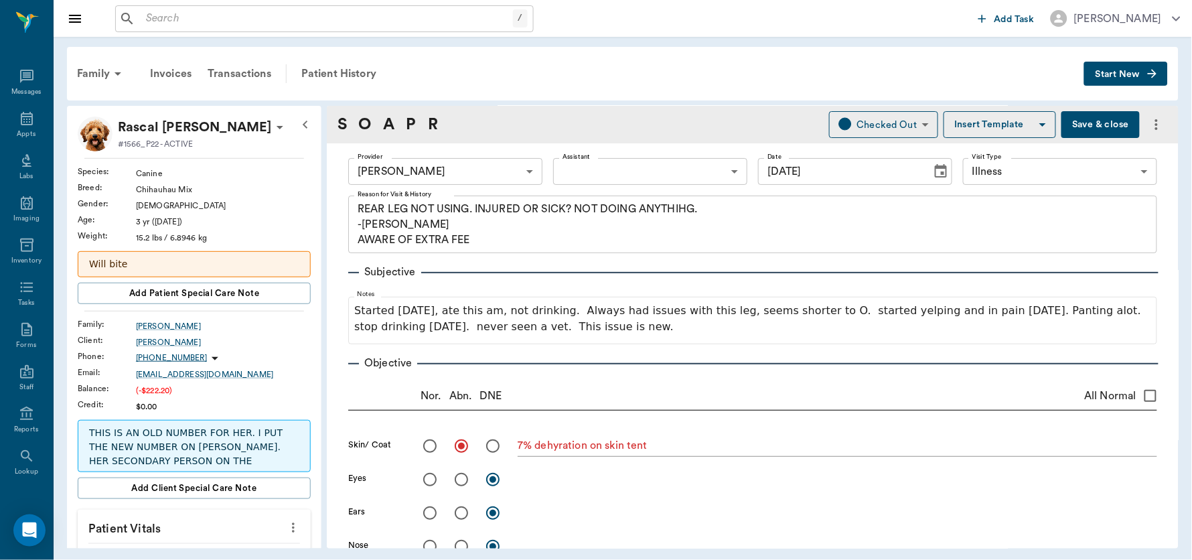
click at [1068, 124] on button "Save & close" at bounding box center [1100, 124] width 78 height 27
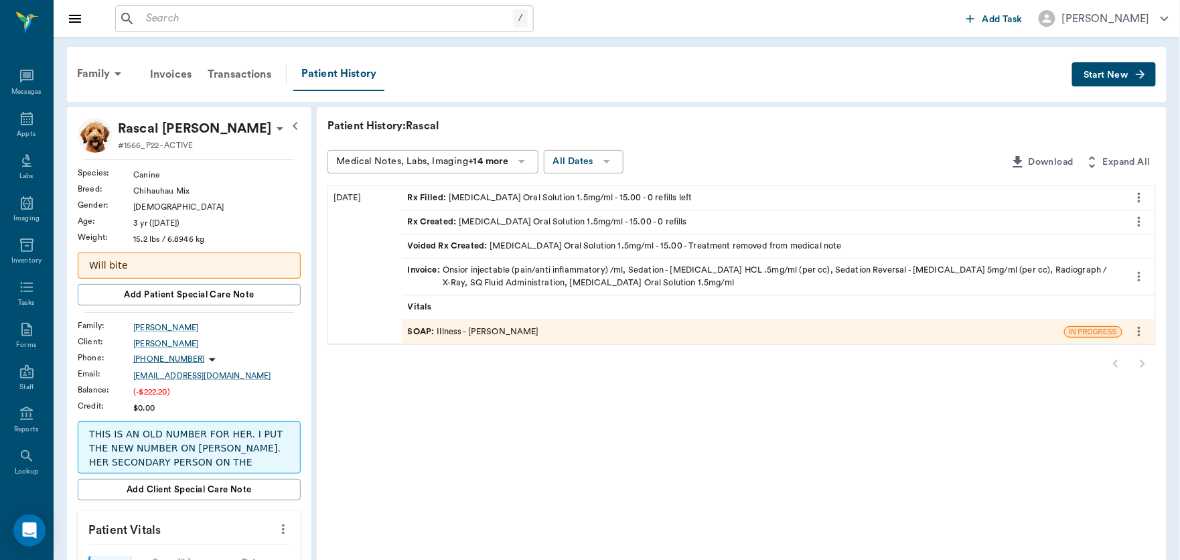
click at [432, 301] on span "Vitals" at bounding box center [421, 307] width 27 height 13
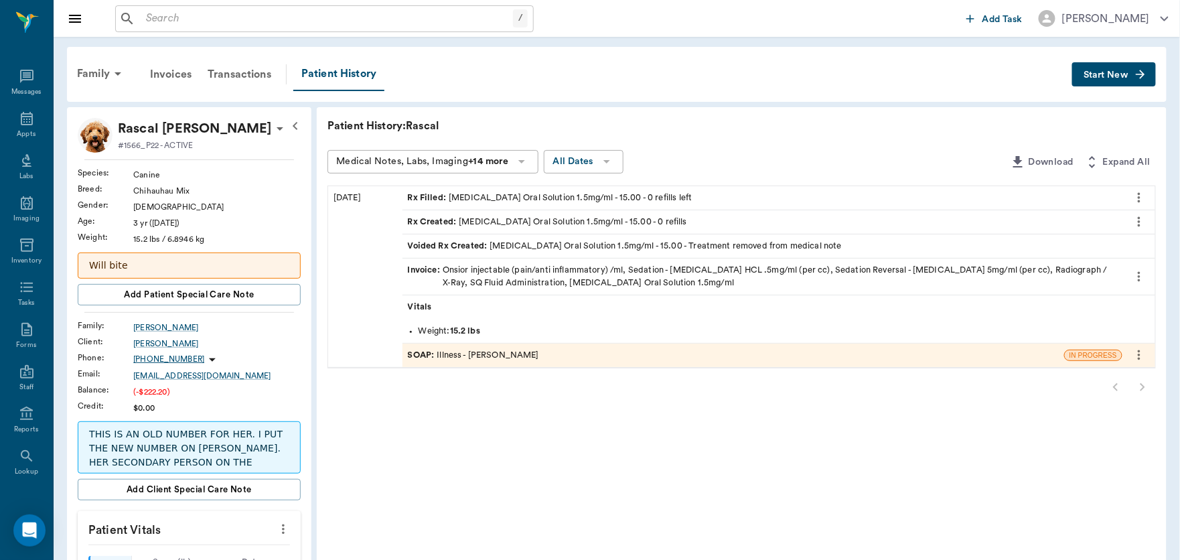
click at [284, 531] on icon "more" at bounding box center [283, 529] width 15 height 16
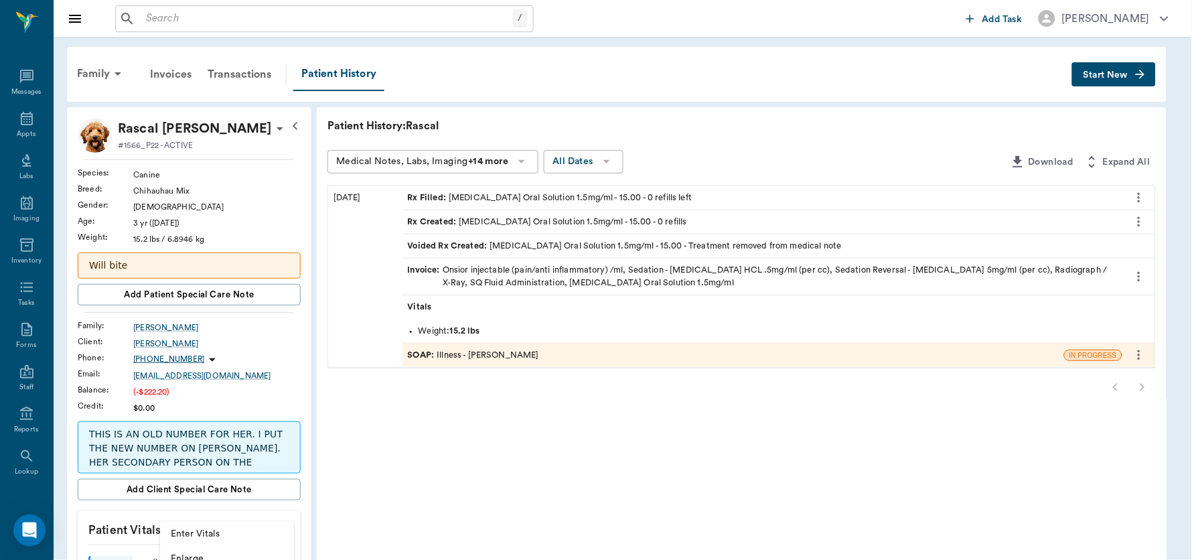
click at [244, 536] on span "Enter Vitals" at bounding box center [227, 534] width 112 height 14
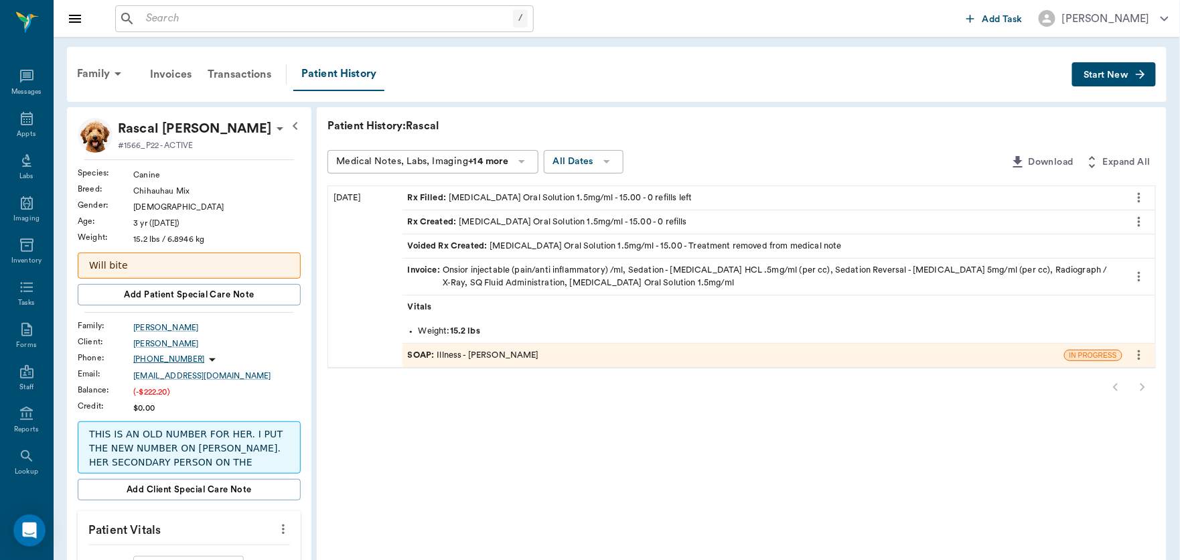
click at [286, 523] on icon "more" at bounding box center [283, 529] width 15 height 16
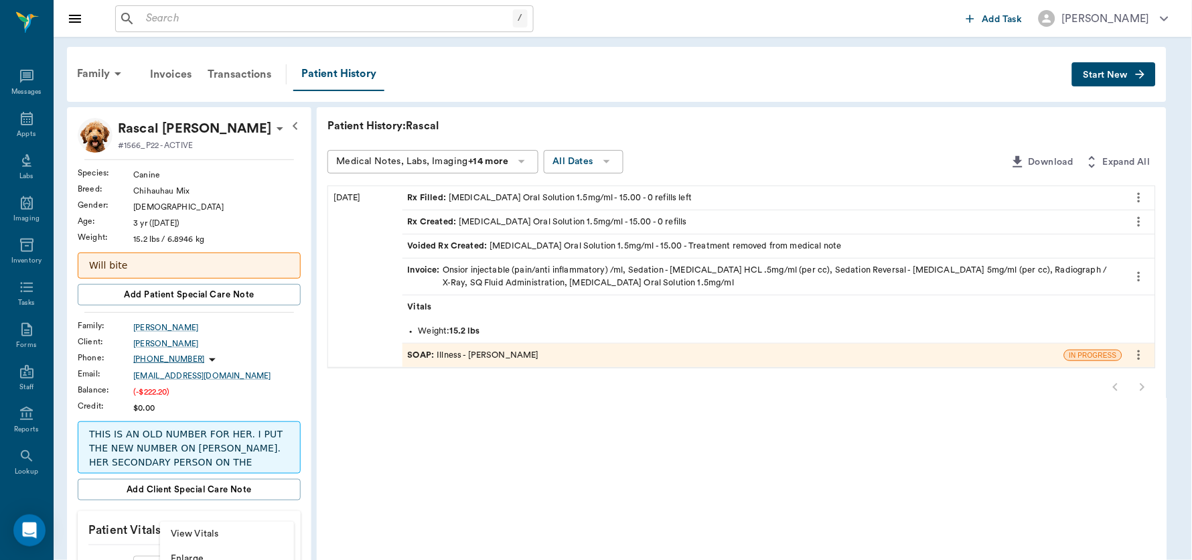
click at [233, 529] on span "View Vitals" at bounding box center [227, 534] width 112 height 14
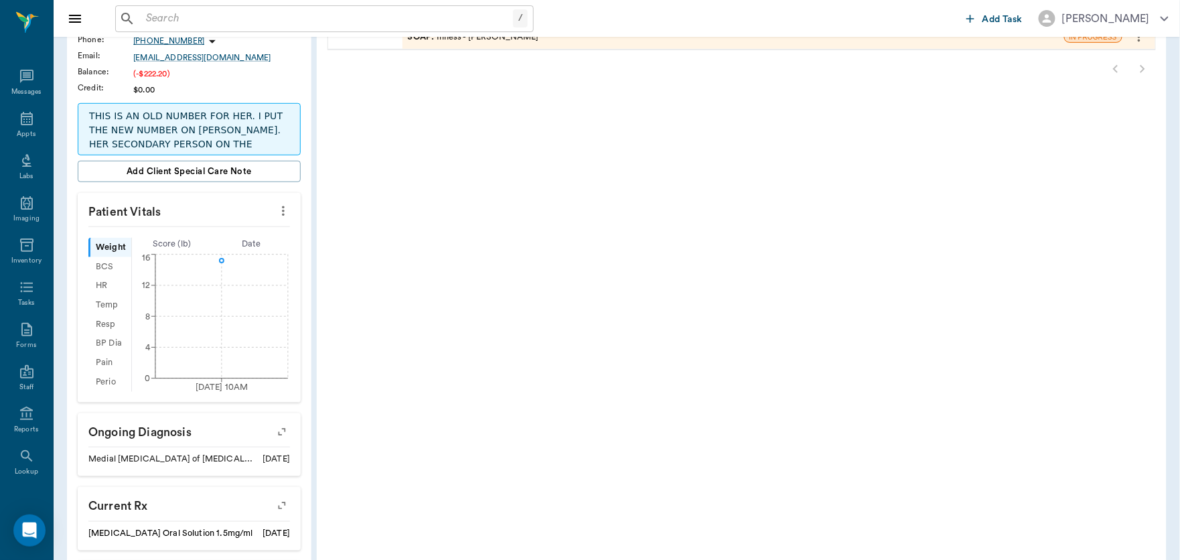
scroll to position [312, 0]
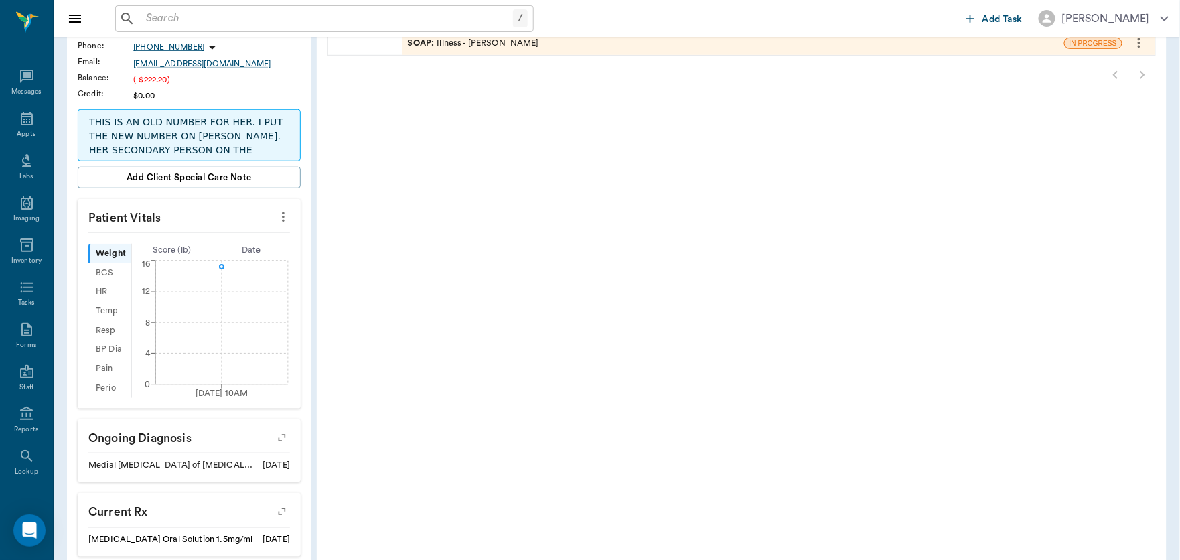
click at [284, 216] on icon "more" at bounding box center [283, 217] width 3 height 10
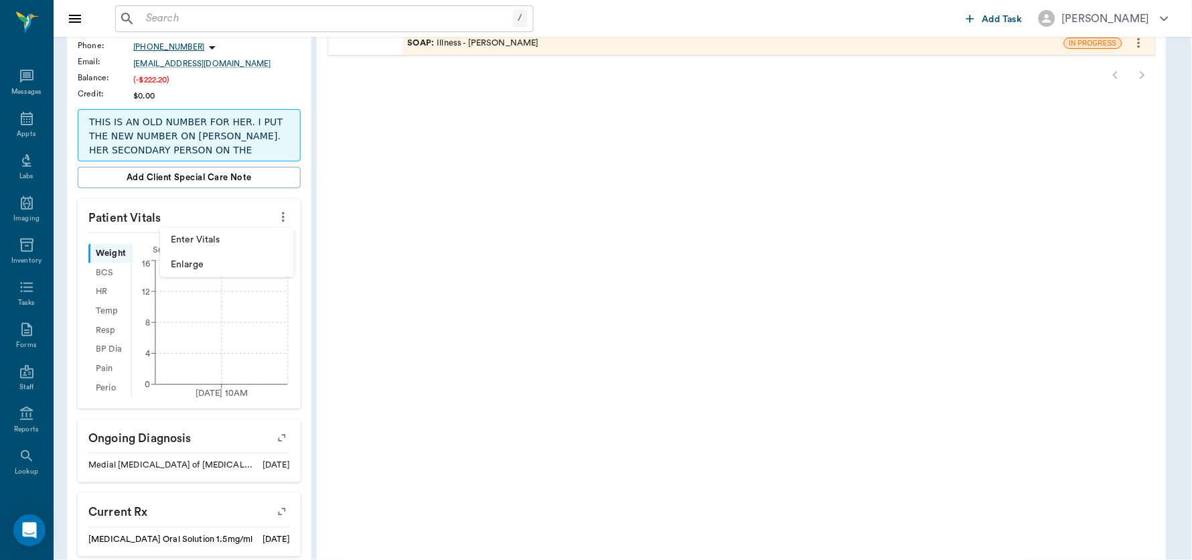
click at [221, 238] on span "Enter Vitals" at bounding box center [227, 240] width 112 height 14
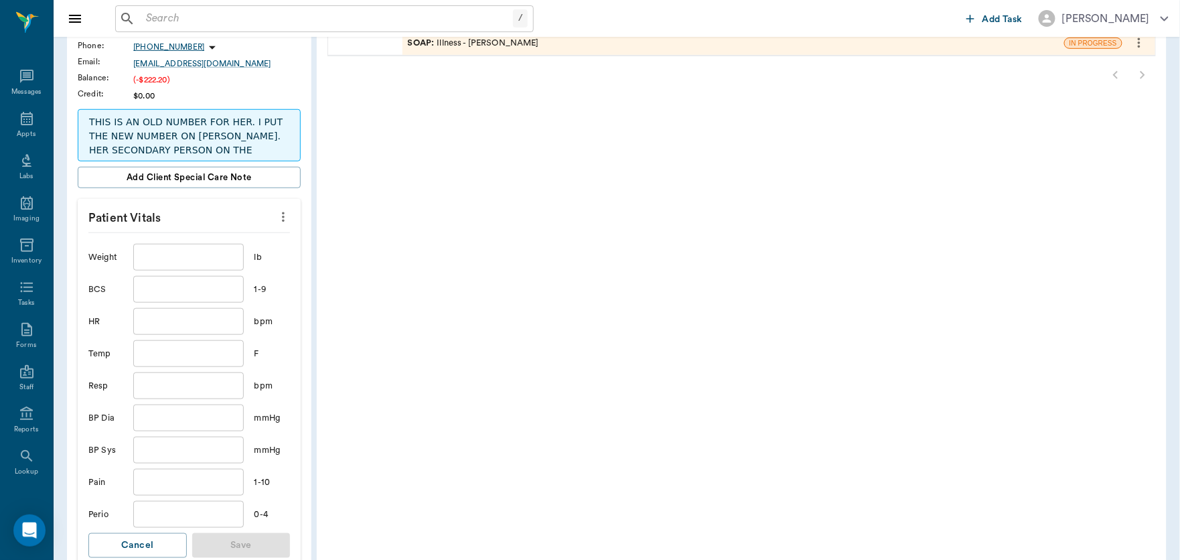
click at [193, 261] on input "text" at bounding box center [188, 257] width 110 height 27
type input "15.4"
click at [184, 350] on input "text" at bounding box center [188, 353] width 110 height 27
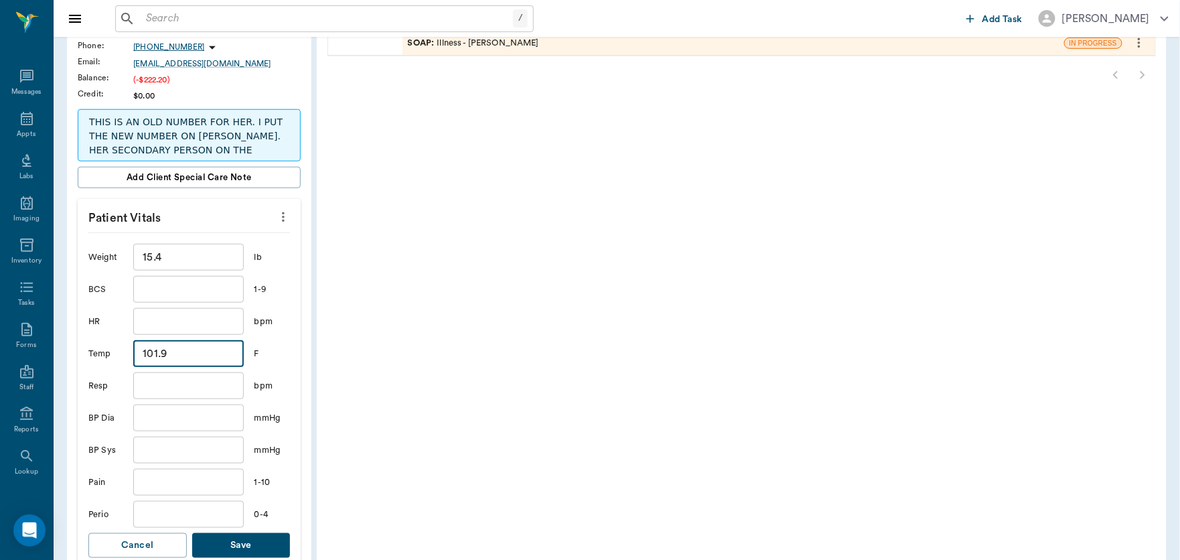
type input "101.9"
click at [253, 544] on button "Save" at bounding box center [241, 545] width 98 height 25
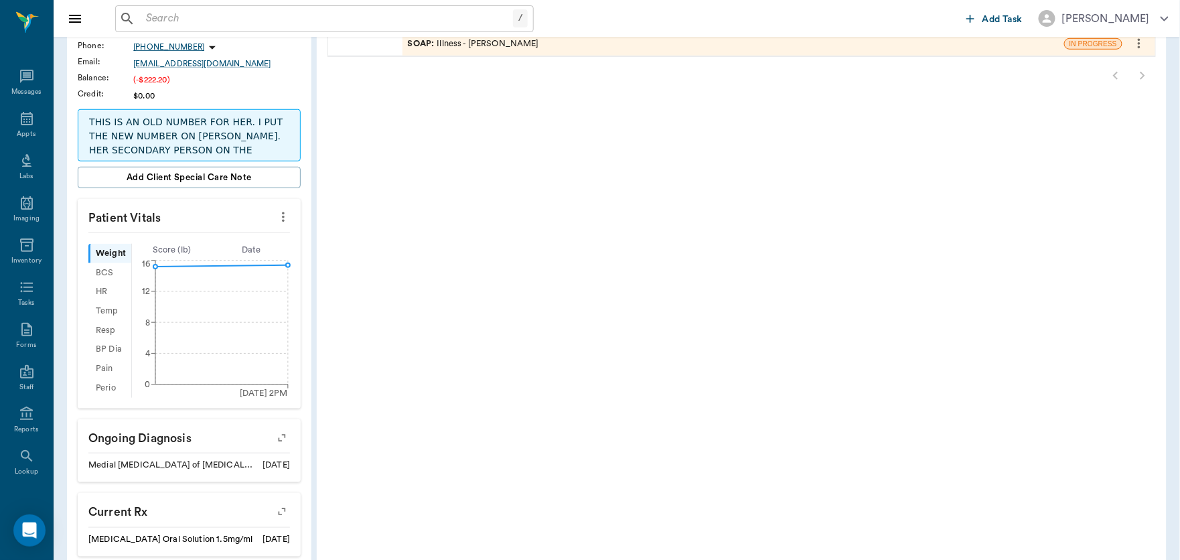
click at [474, 43] on div "SOAP : Illness - Dr. Bert Ellsworth" at bounding box center [473, 43] width 131 height 13
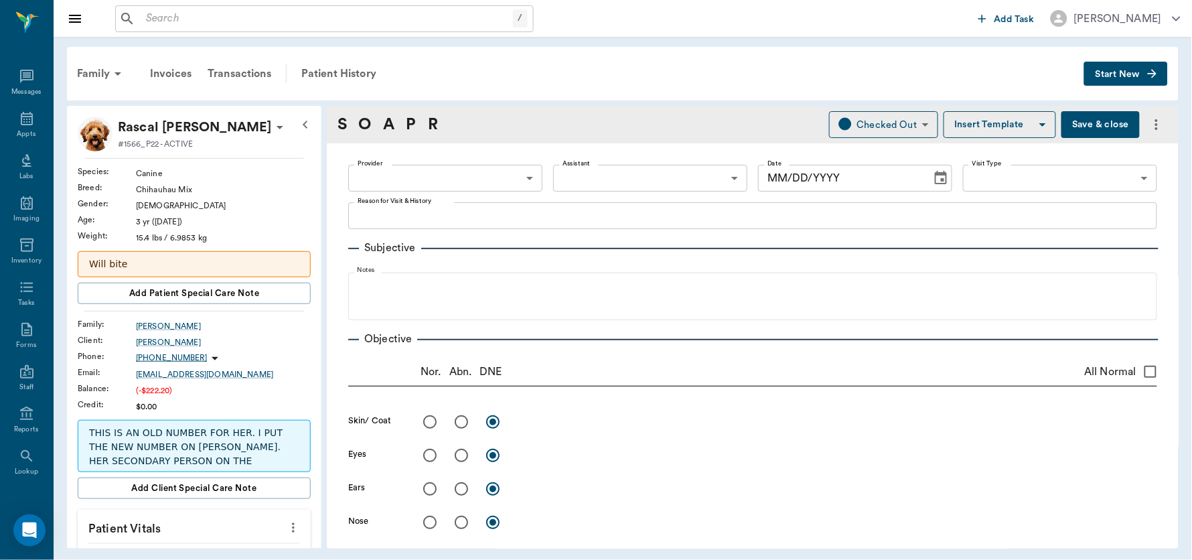
type input "63ec2f075fda476ae8351a4d"
type input "65d2be4f46e3a538d89b8c15"
type textarea "REAR LEG NOT USING. INJURED OR SICK? NOT DOING ANYTHIHG. -[PERSON_NAME] AWARE O…"
radio input "true"
type textarea "7% dehyration on skin tent"
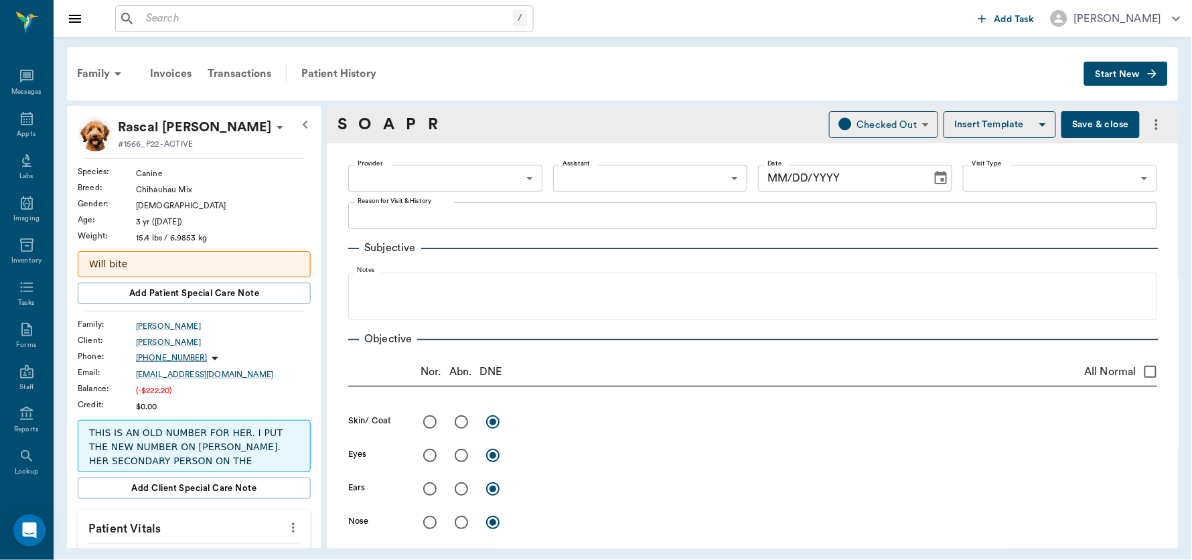
radio input "true"
type textarea "RH leg has severe medial patellar luxation. Flexed and distal limb extended out…"
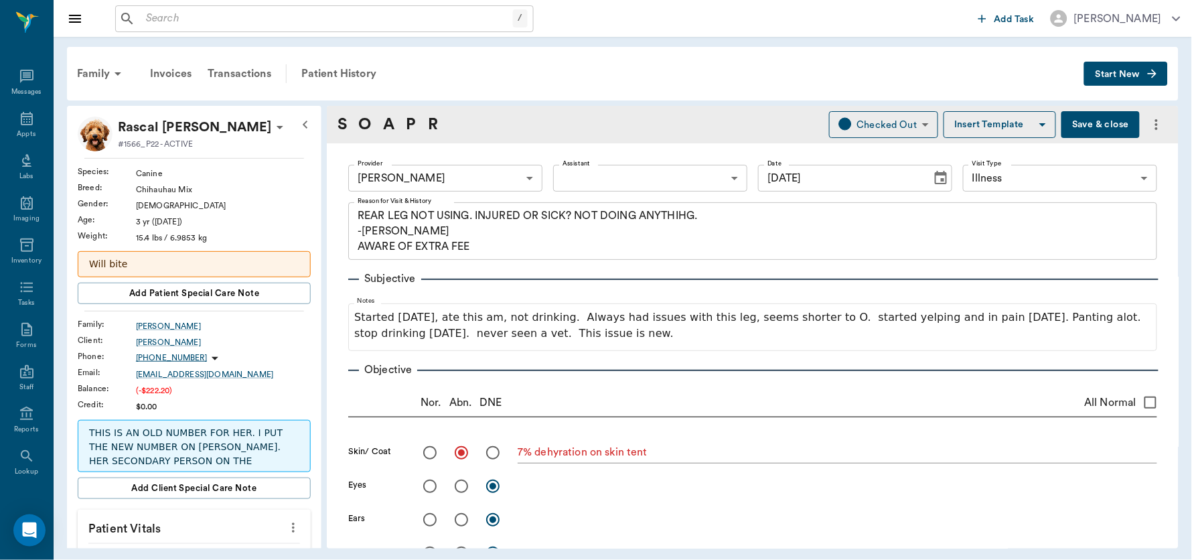
type input "[DATE]"
click at [359, 212] on textarea "REAR LEG NOT USING. INJURED OR SICK? NOT DOING ANYTHIHG. -[PERSON_NAME] AWARE O…" at bounding box center [752, 231] width 790 height 46
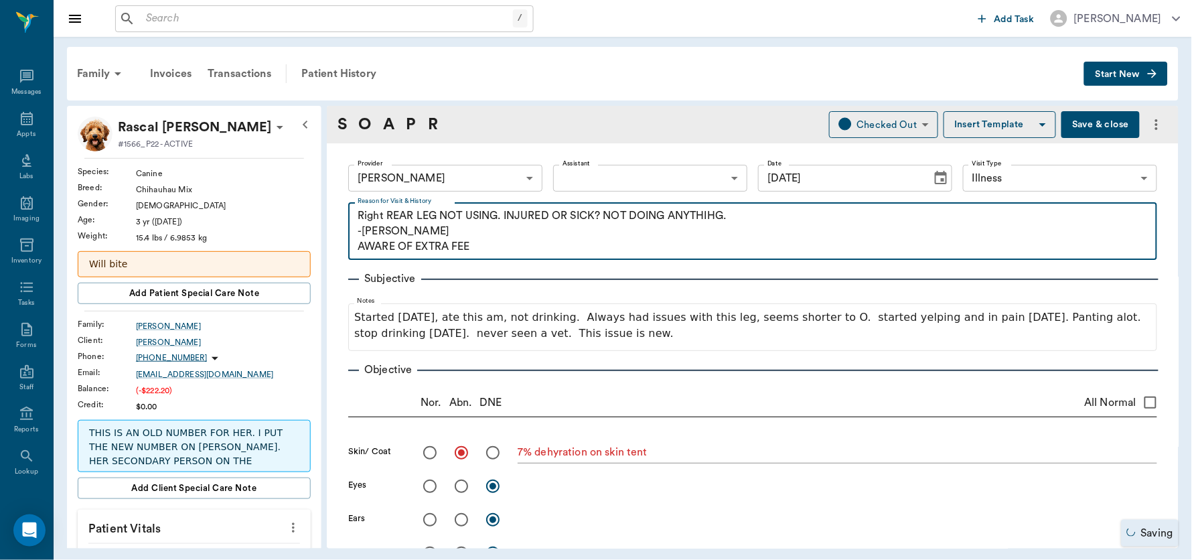
type textarea "Right REAR LEG NOT USING. INJURED OR SICK? NOT DOING ANYTHIHG. -LORY AWARE OF E…"
click at [1091, 123] on button "Save & close" at bounding box center [1100, 124] width 78 height 27
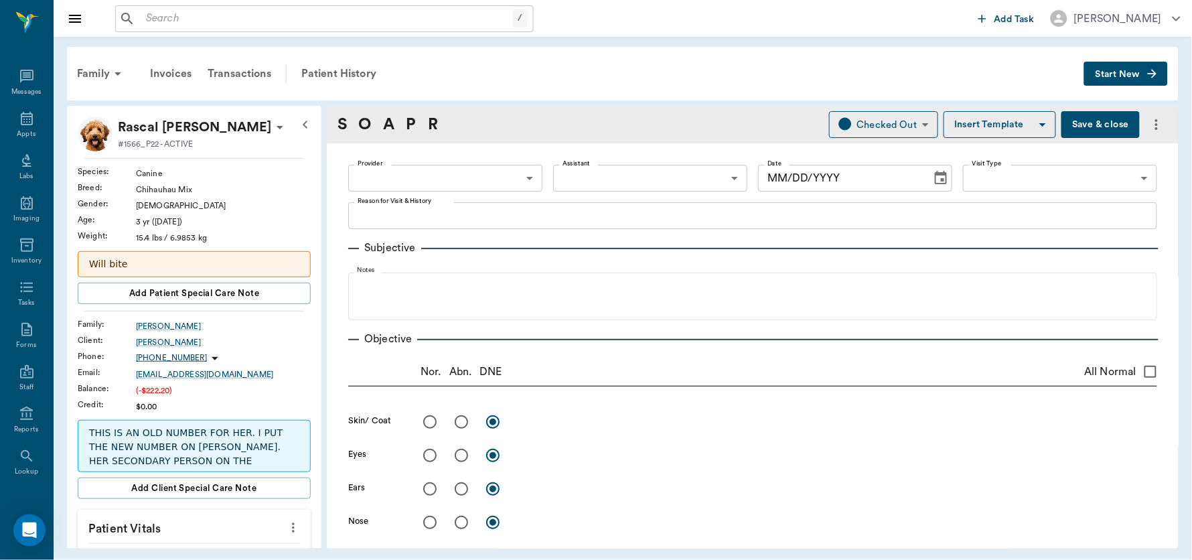
type input "63ec2f075fda476ae8351a4d"
type input "65d2be4f46e3a538d89b8c15"
type textarea "Right REAR LEG NOT USING. INJURED OR SICK? NOT DOING ANYTHIHG. -LORY AWARE OF E…"
radio input "true"
type textarea "7% dehyration on skin tent"
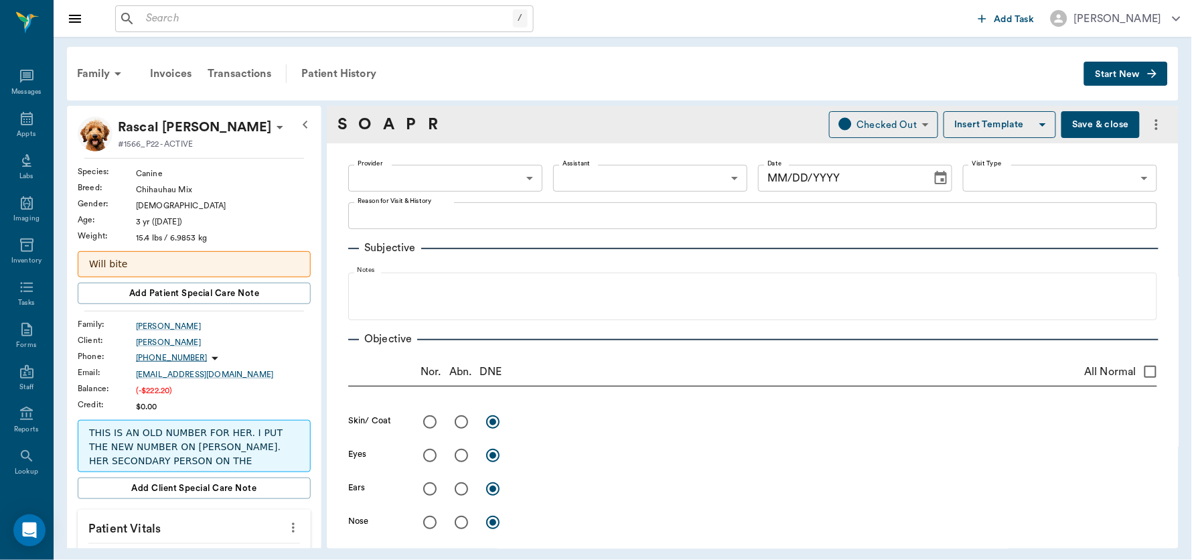
radio input "true"
type textarea "RH leg has severe medial patellar luxation. Flexed and distal limb extended out…"
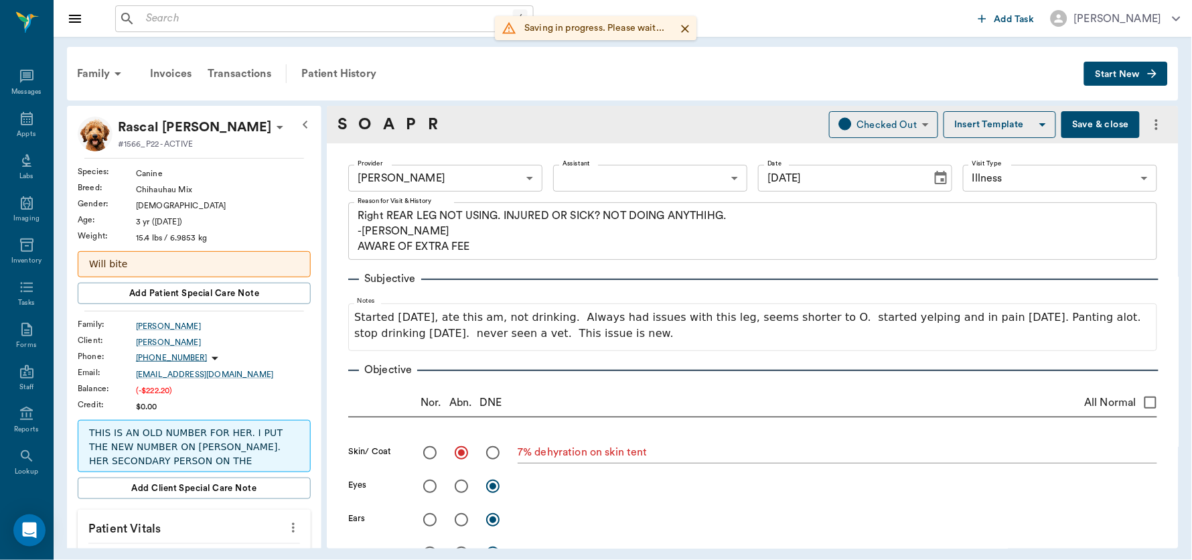
type input "[DATE]"
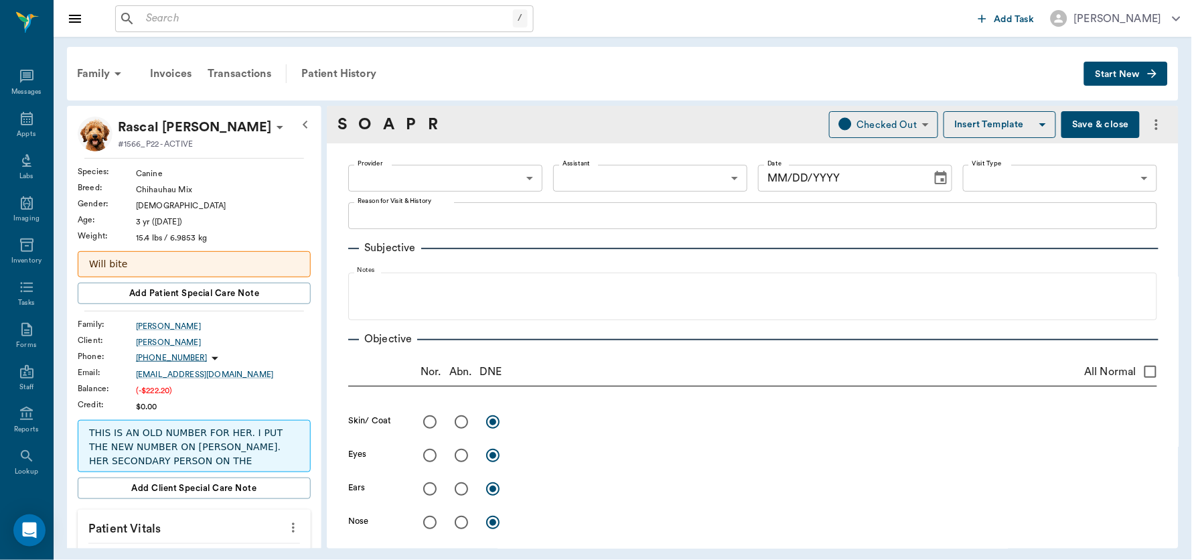
type input "63ec2f075fda476ae8351a4d"
type input "65d2be4f46e3a538d89b8c15"
type textarea "Right REAR LEG NOT USING. INJURED OR SICK? NOT DOING ANYTHIHG. -LORY AWARE OF E…"
radio input "true"
type textarea "7% dehyration on skin tent"
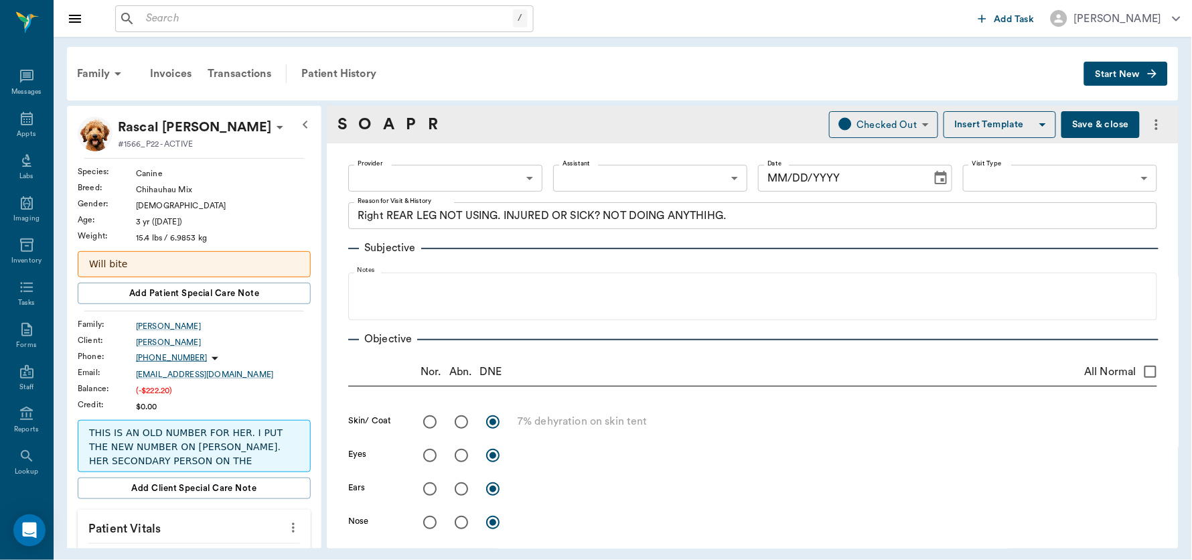
radio input "true"
type textarea "RH leg has severe medial patellar luxation. Flexed and distal limb extended out…"
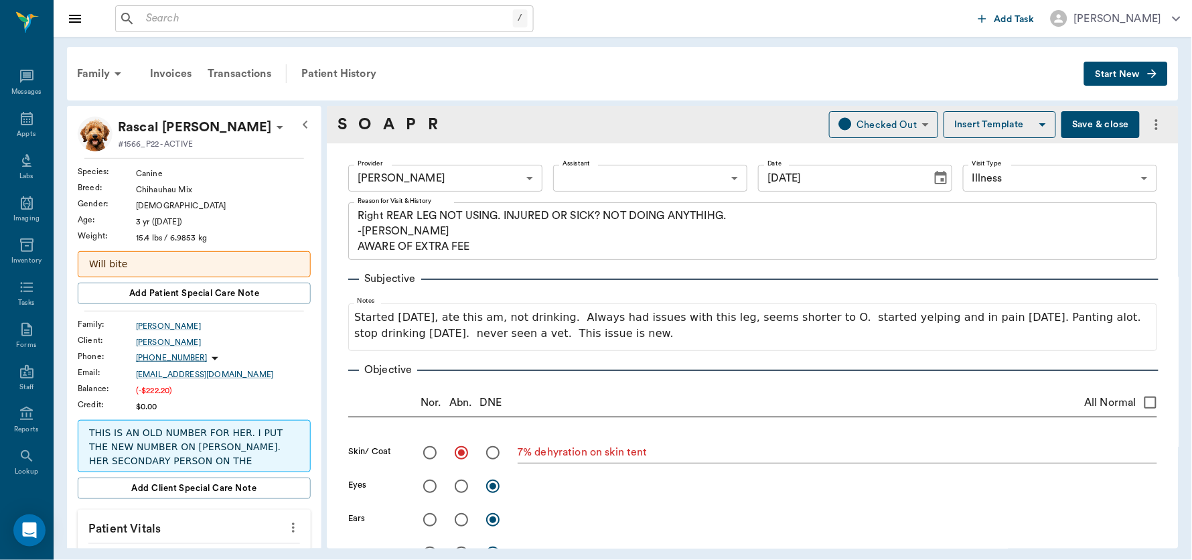
type input "[DATE]"
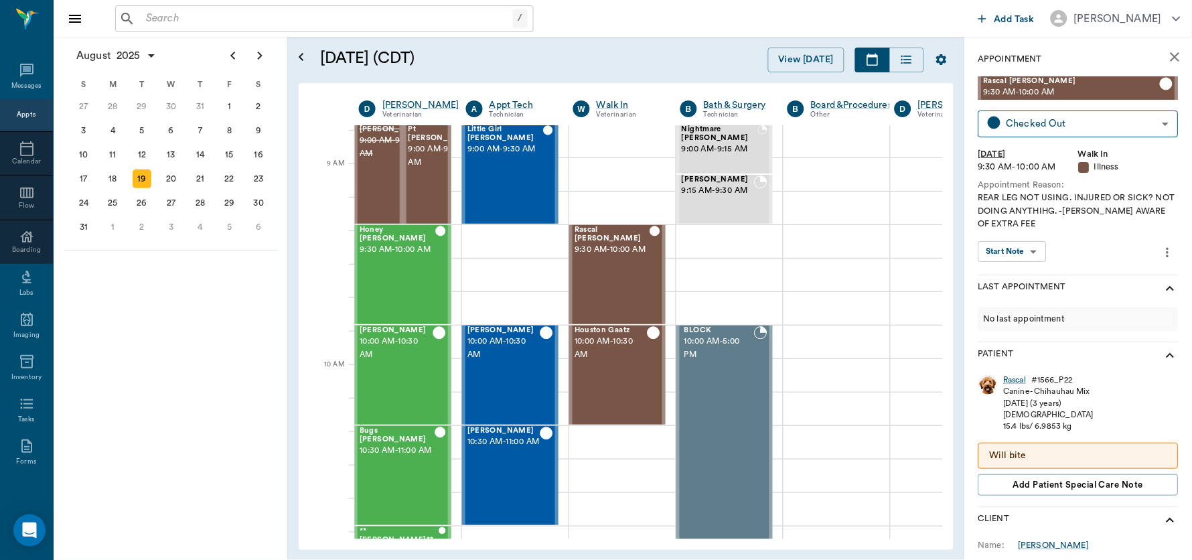
scroll to position [168, 1]
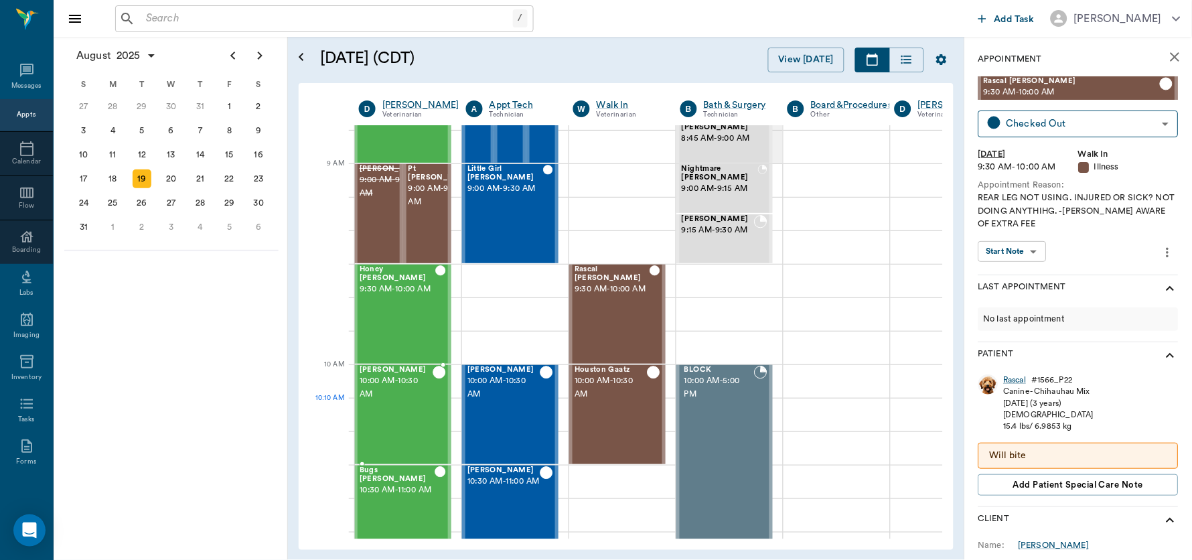
click at [388, 422] on div "Joker Edwards 10:00 AM - 10:30 AM" at bounding box center [395, 415] width 73 height 98
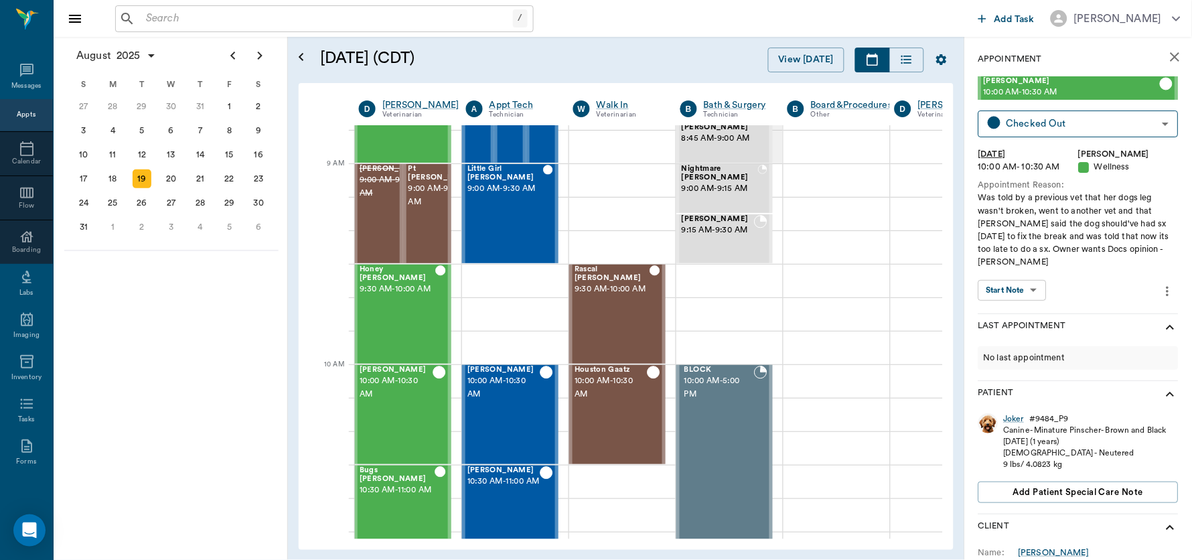
click at [1017, 278] on body "/ ​ Add Task Dr. Bert Ellsworth Nectar Messages Appts Calendar Flow Boarding La…" at bounding box center [596, 280] width 1192 height 560
click at [1006, 298] on button "View SOAP" at bounding box center [1006, 304] width 46 height 15
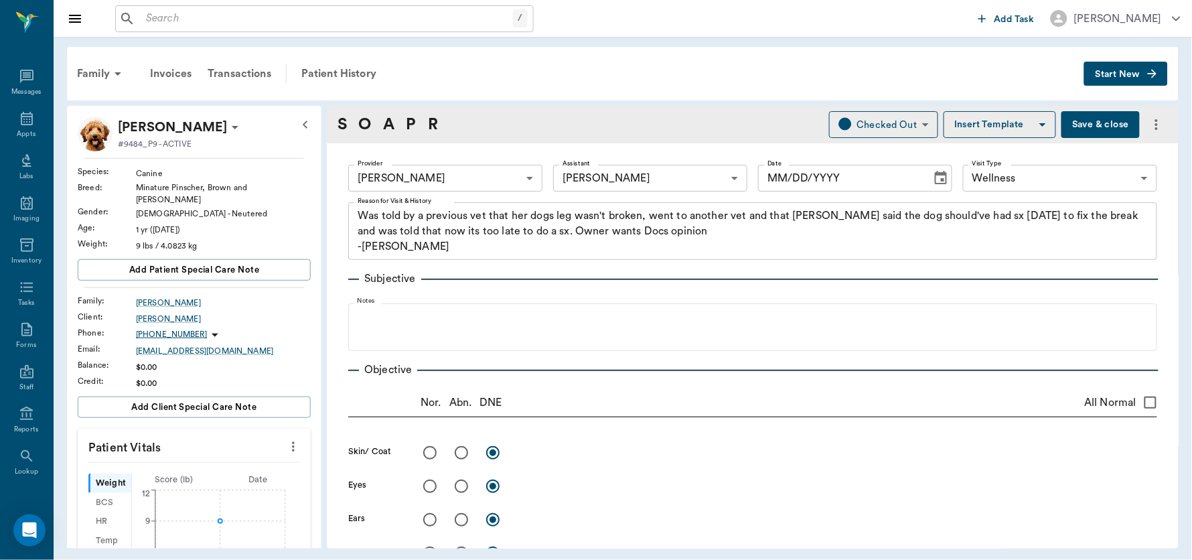
type input "63ec2f075fda476ae8351a4d"
type input "642ef10e332a41444de2bad1"
type input "65d2be4f46e3a538d89b8c14"
type textarea "Was told by a previous vet that her dogs leg wasn't broken, went to another vet…"
type input "[DATE]"
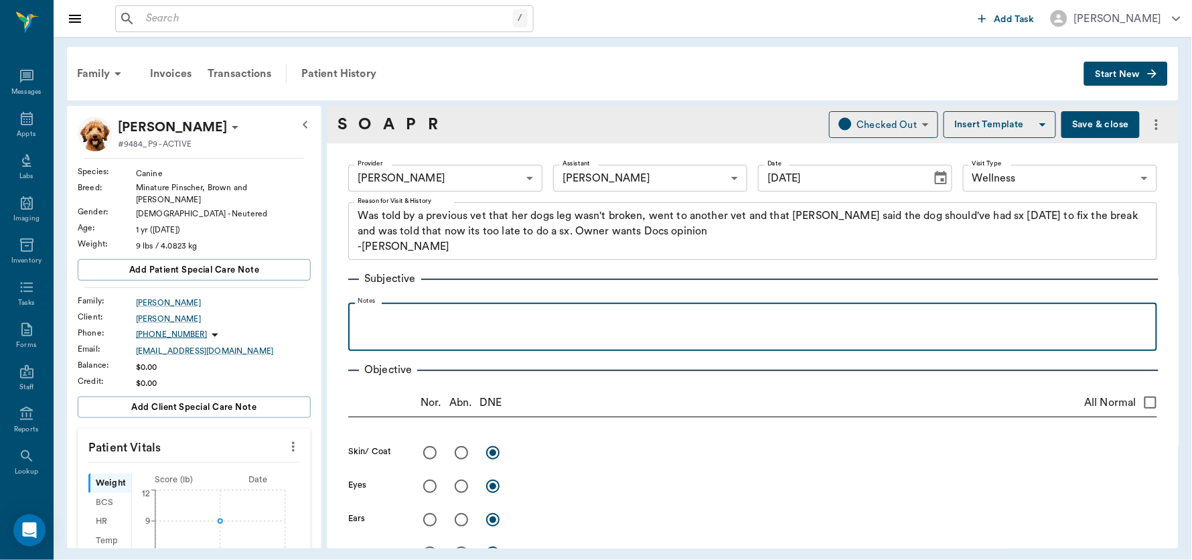
click at [487, 329] on div at bounding box center [752, 325] width 795 height 33
click at [467, 323] on p "Was not given radiograhs or l" at bounding box center [752, 317] width 795 height 16
click at [524, 316] on p "Was not given radiographs or l" at bounding box center [752, 317] width 795 height 16
click at [686, 319] on p "Was not given radiographs or records. RH leg supposedly had" at bounding box center [752, 317] width 795 height 16
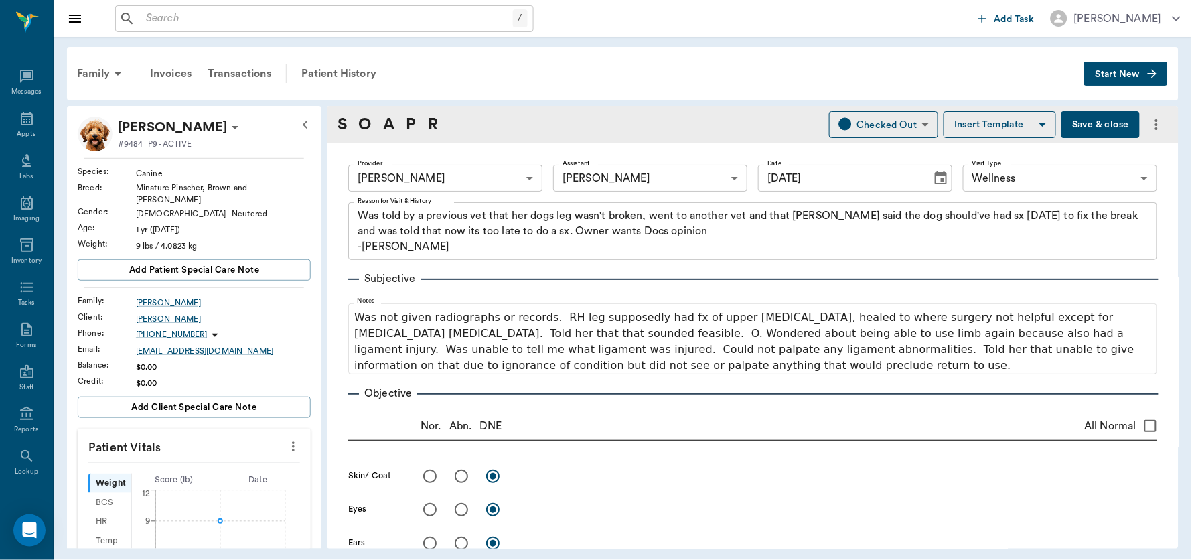
click at [1095, 121] on button "Save & close" at bounding box center [1100, 124] width 78 height 27
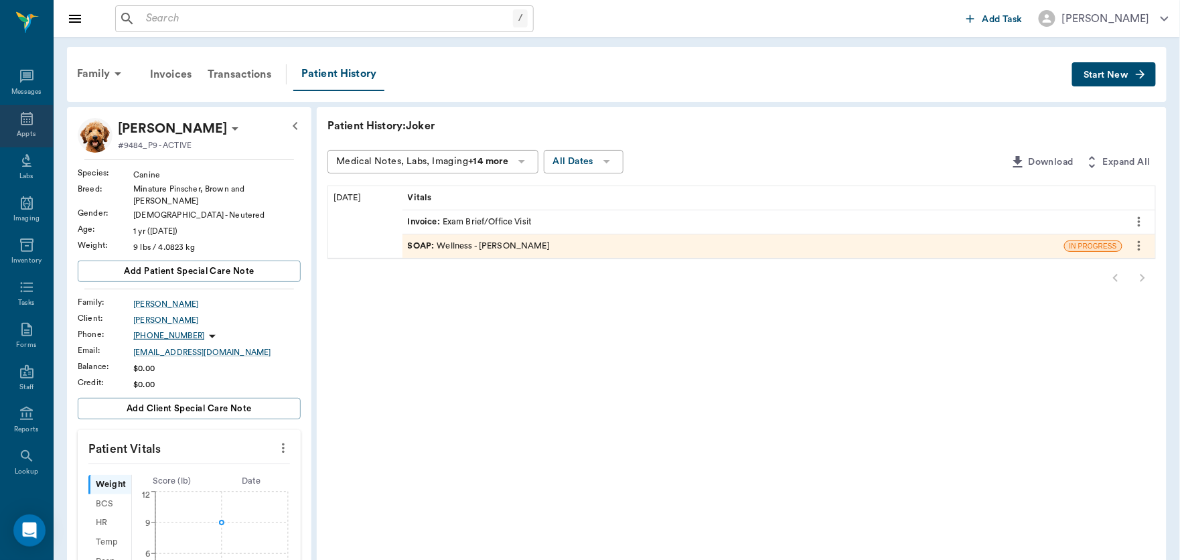
click at [19, 123] on icon at bounding box center [27, 118] width 16 height 16
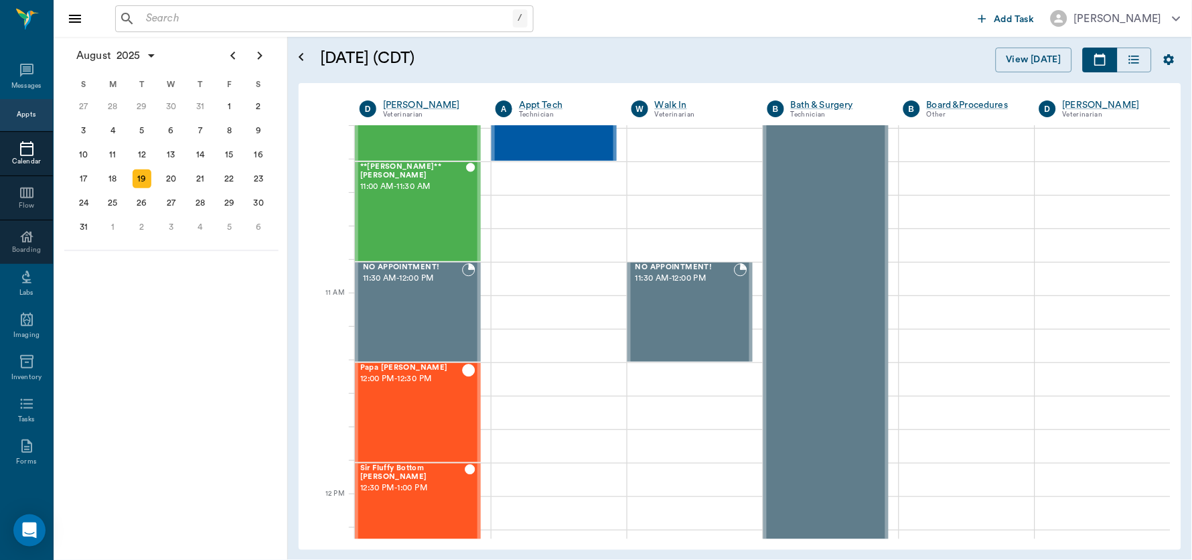
scroll to position [440, 0]
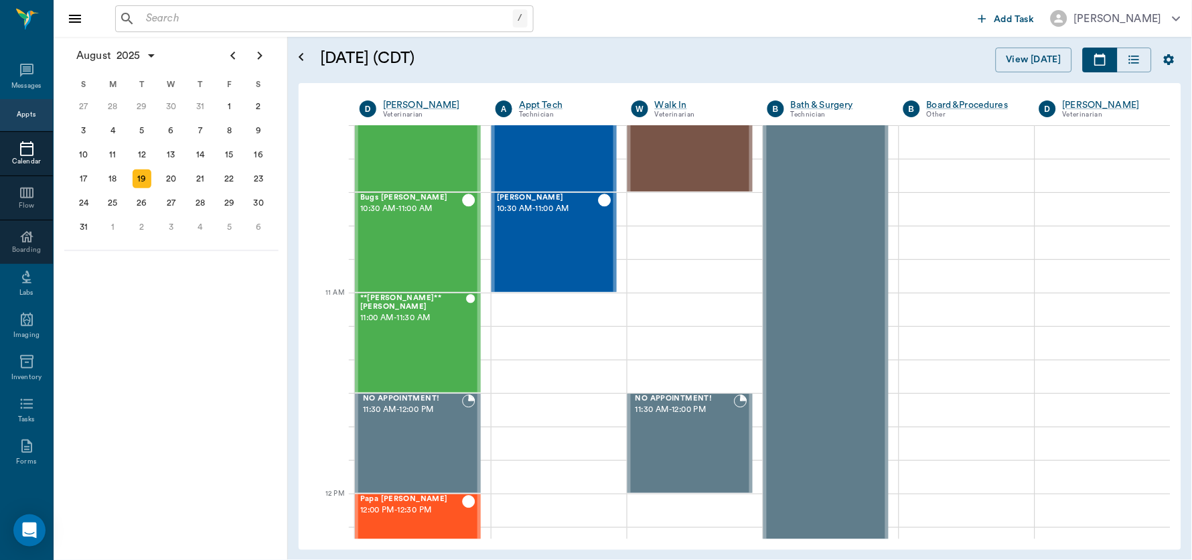
drag, startPoint x: 1158, startPoint y: 278, endPoint x: 1159, endPoint y: 258, distance: 20.8
click at [1159, 258] on div "Powerful [PERSON_NAME] 8:00 AM - 8:30 AM [PERSON_NAME] 8:30 AM - 9:00 AM [PERSO…" at bounding box center [762, 331] width 815 height 413
click at [412, 212] on span "10:30 AM - 11:00 AM" at bounding box center [411, 208] width 102 height 13
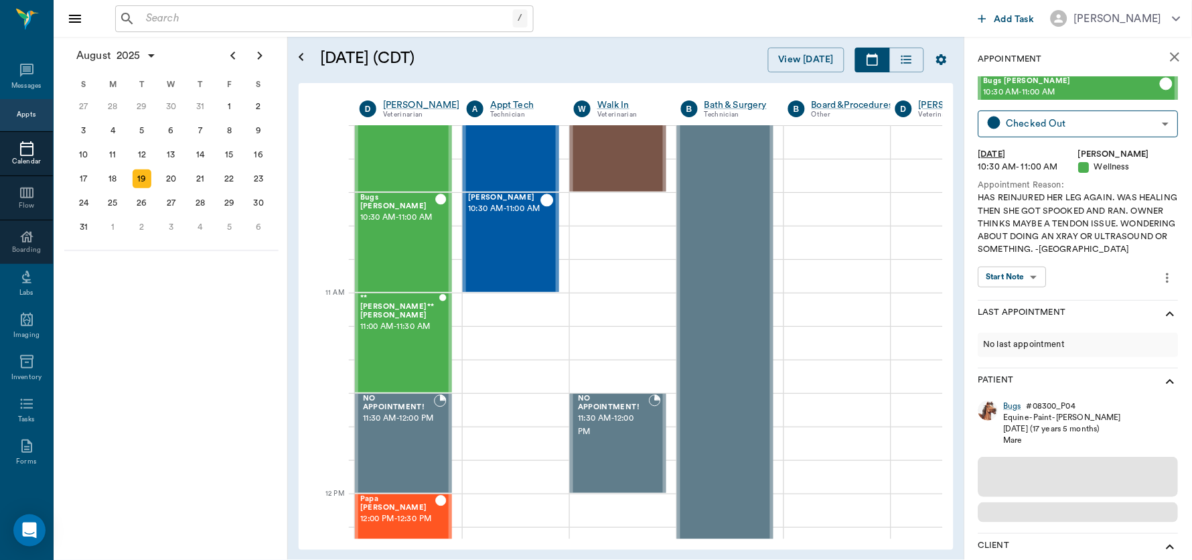
click at [1026, 277] on body "/ ​ Add Task Dr. Bert Ellsworth Nectar Messages Appts Calendar Flow Boarding La…" at bounding box center [596, 280] width 1192 height 560
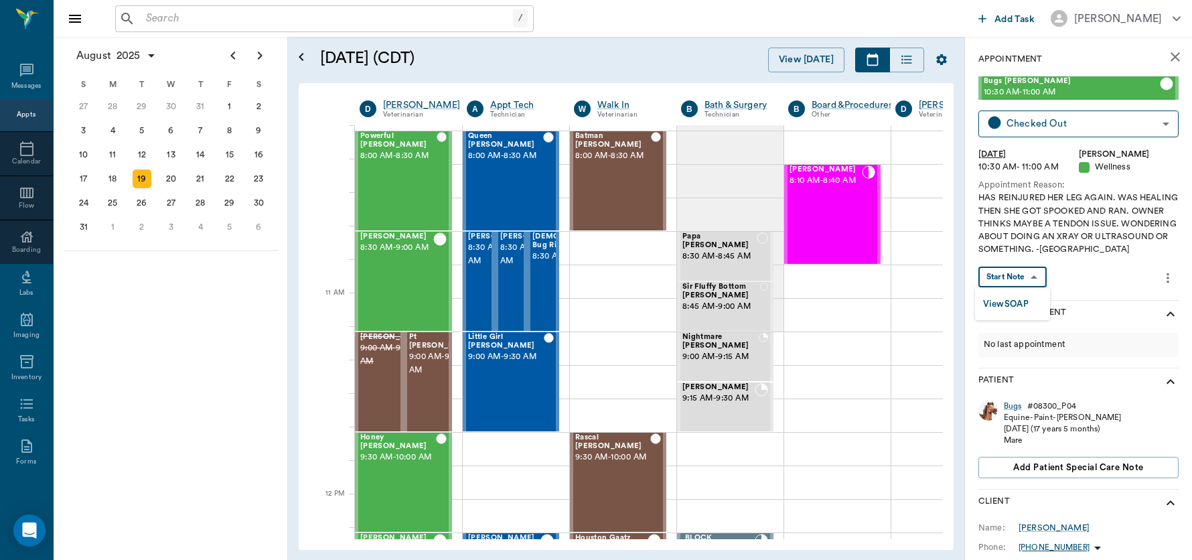
click at [1012, 304] on button "View SOAP" at bounding box center [1006, 304] width 46 height 15
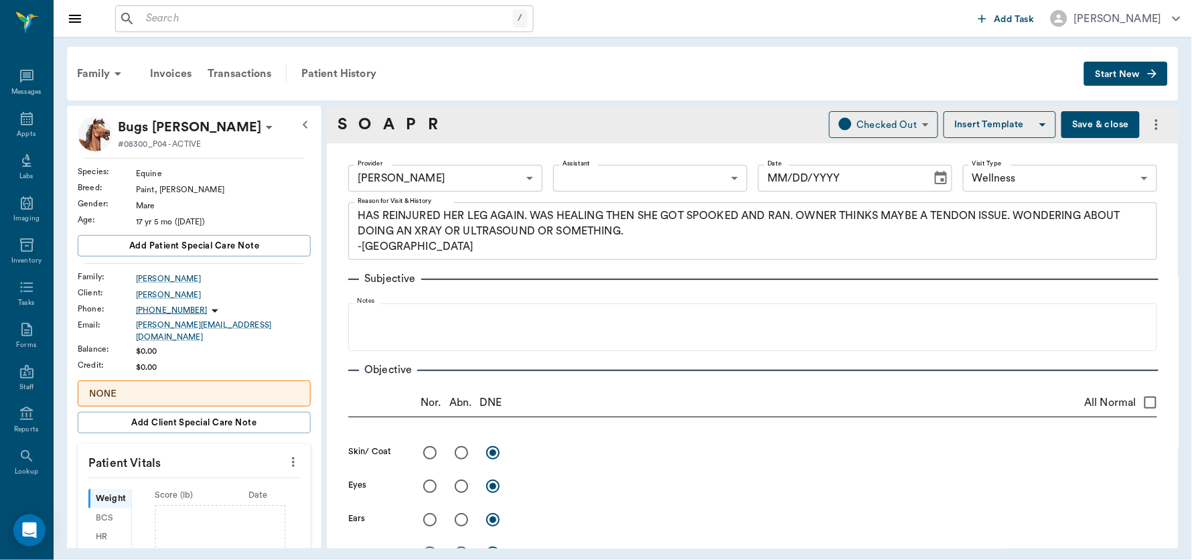
type input "63ec2f075fda476ae8351a4d"
type input "65d2be4f46e3a538d89b8c14"
type textarea "HAS REINJURED HER LEG AGAIN. WAS HEALING THEN SHE GOT SPOOKED AND RAN. OWNER TH…"
type input "[DATE]"
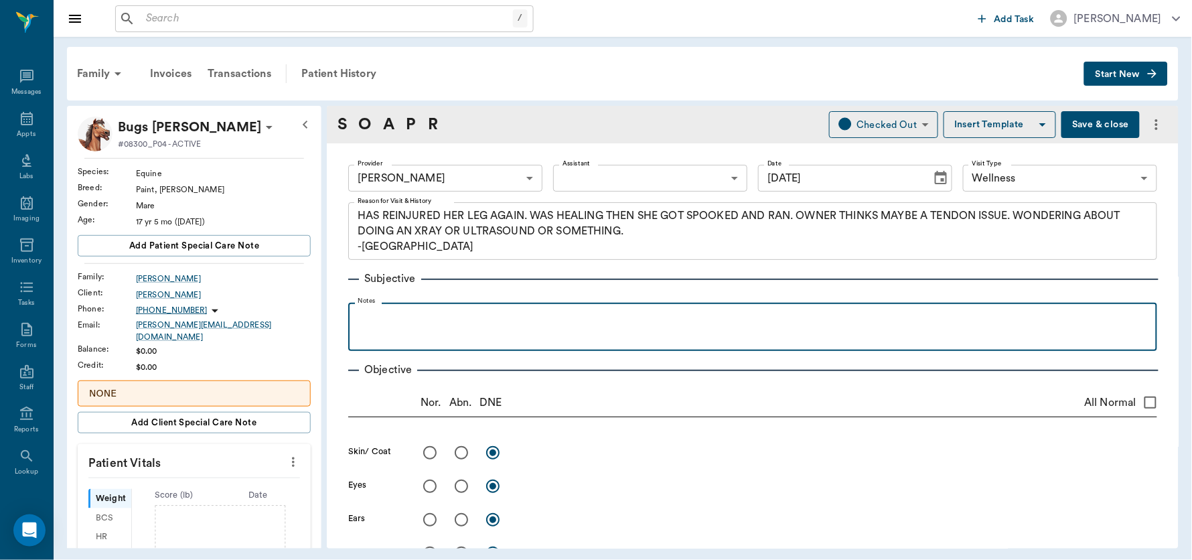
click at [373, 317] on p at bounding box center [752, 317] width 795 height 16
click at [368, 319] on p "LHleg" at bounding box center [752, 317] width 795 height 16
click at [414, 317] on p "LH leg" at bounding box center [752, 317] width 795 height 16
click at [576, 321] on p "LH leg injury, laceration of palmar distal dorsal fetlock" at bounding box center [752, 317] width 795 height 16
click at [515, 319] on p "LH leg injury, laceration of palmar distal metatarsal" at bounding box center [752, 317] width 795 height 16
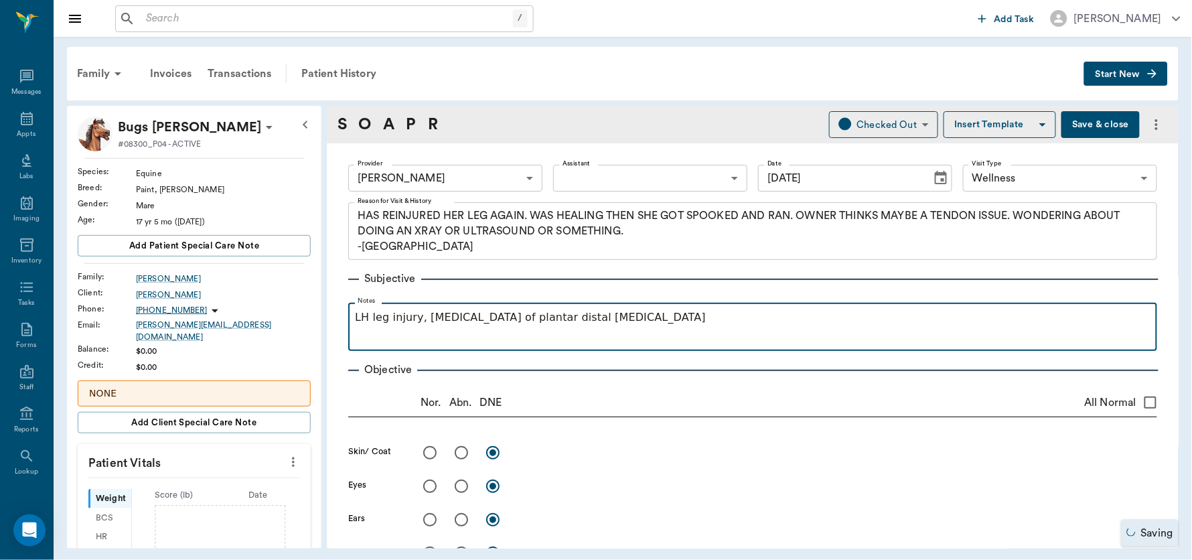
click at [624, 324] on p "LH leg injury, laceration of plantar distal metatarsal" at bounding box center [752, 317] width 795 height 16
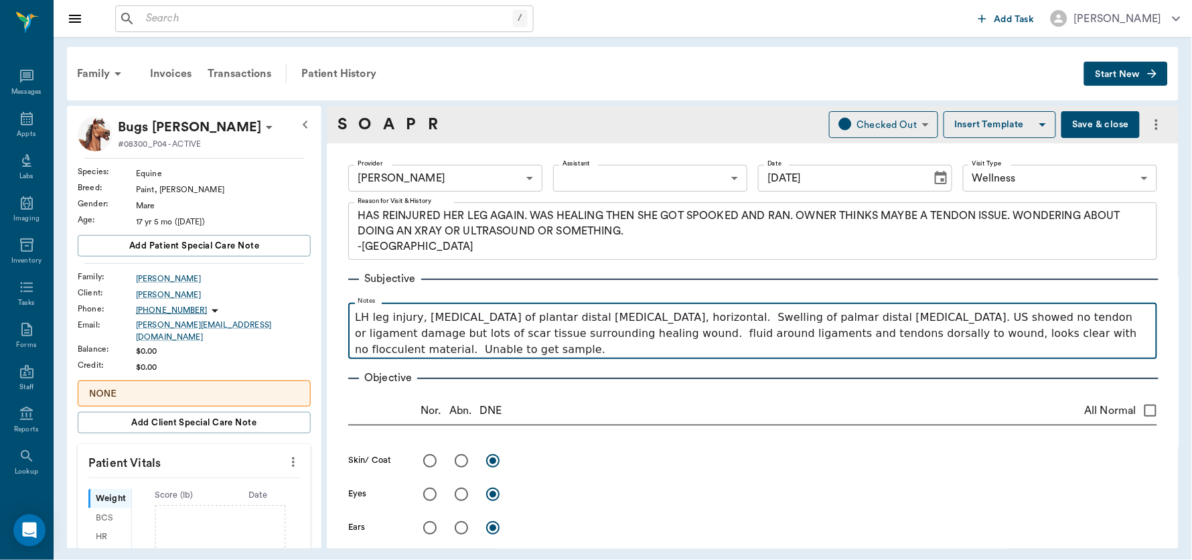
click at [1112, 337] on p "LH leg injury, laceration of plantar distal metatarsal, horizontal. Swelling of…" at bounding box center [752, 333] width 795 height 48
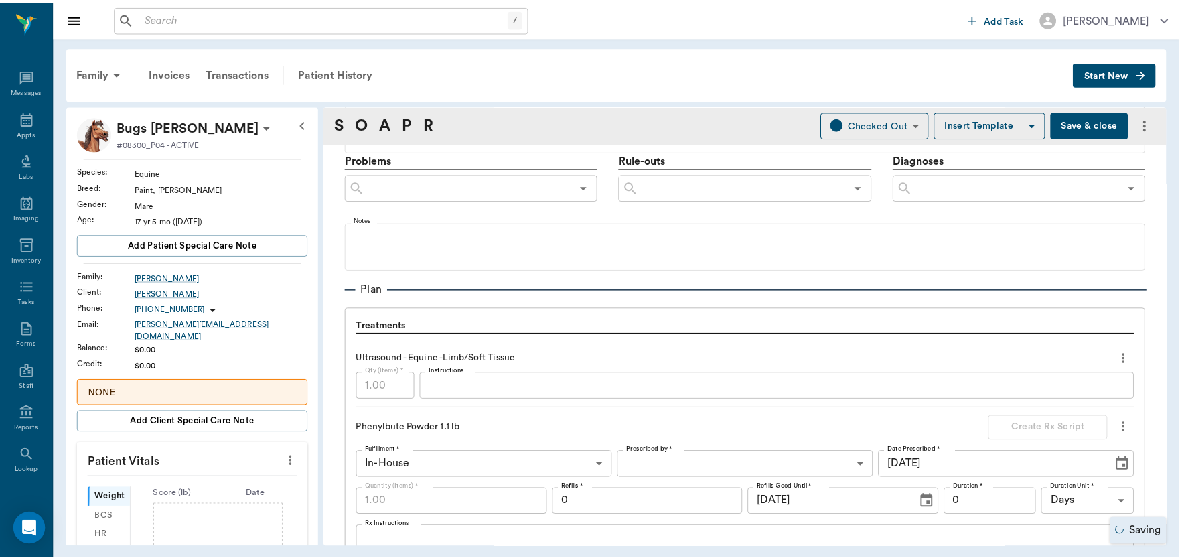
scroll to position [1115, 0]
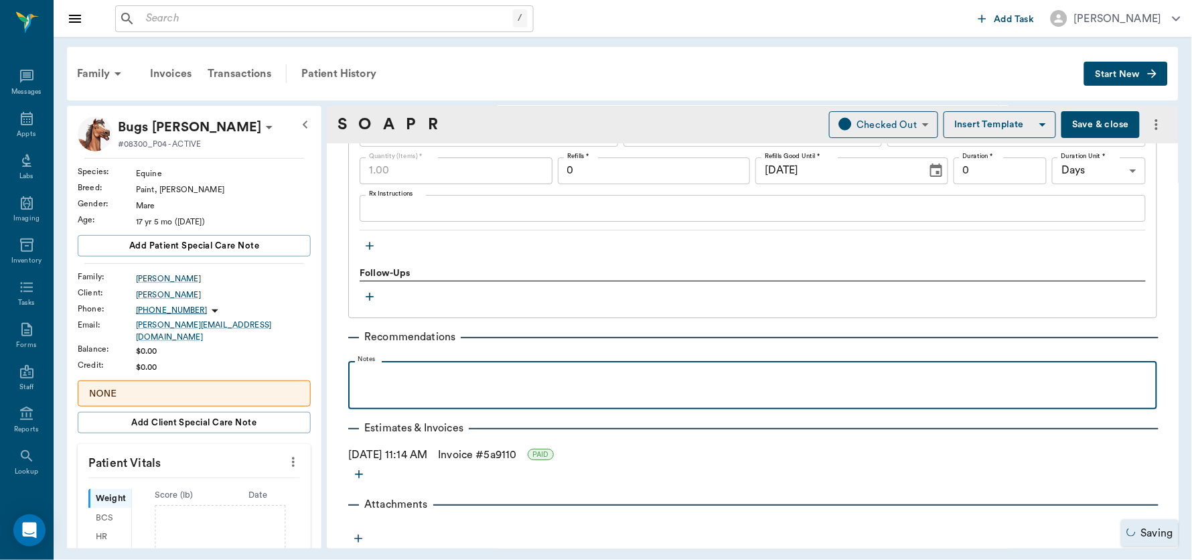
click at [503, 374] on p at bounding box center [752, 376] width 795 height 16
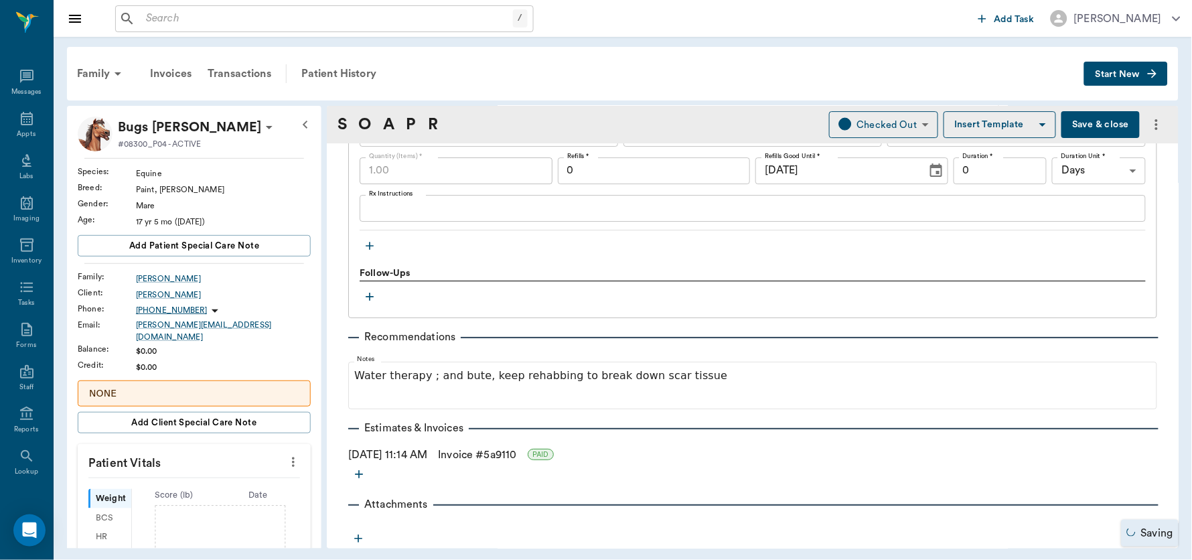
click at [1108, 112] on button "Save & close" at bounding box center [1100, 124] width 78 height 27
